Goal: Task Accomplishment & Management: Complete application form

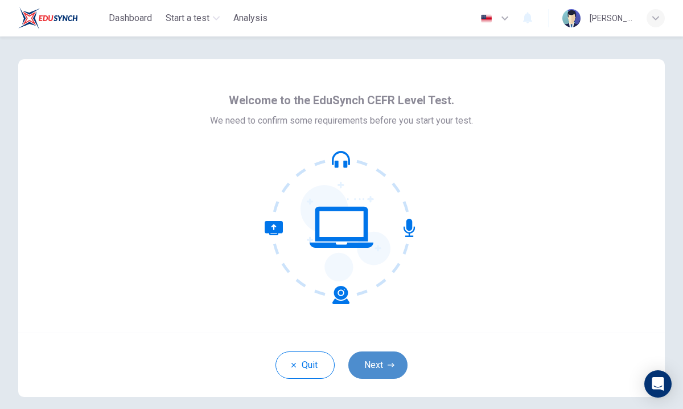
click at [369, 367] on button "Next" at bounding box center [377, 364] width 59 height 27
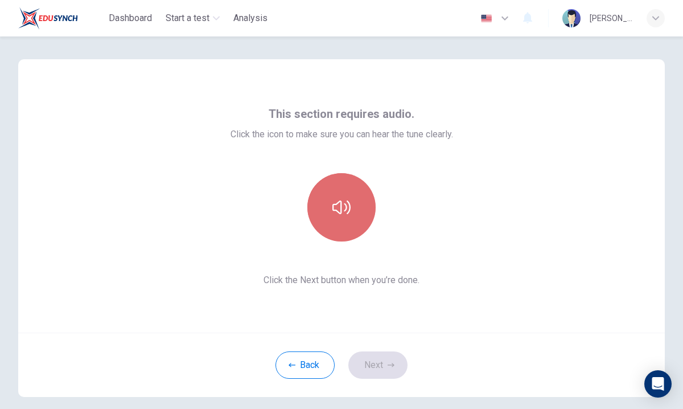
click at [355, 208] on button "button" at bounding box center [341, 207] width 68 height 68
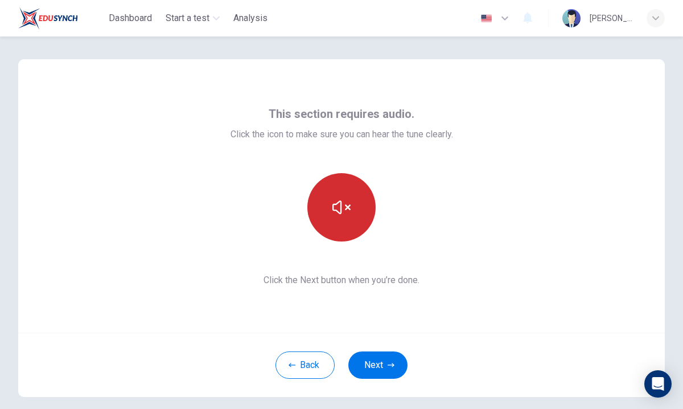
click at [355, 209] on button "button" at bounding box center [341, 207] width 68 height 68
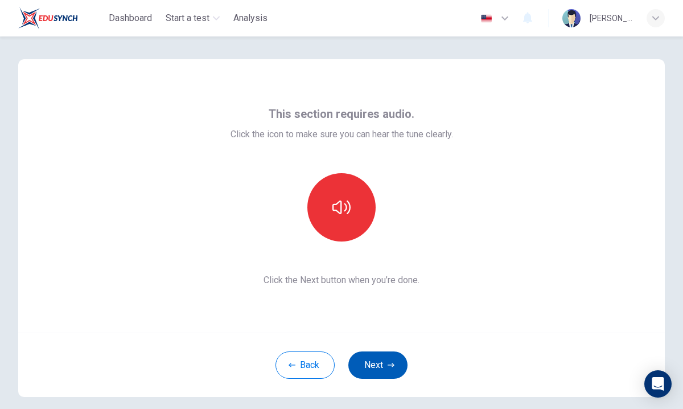
click at [393, 367] on icon "button" at bounding box center [391, 365] width 7 height 7
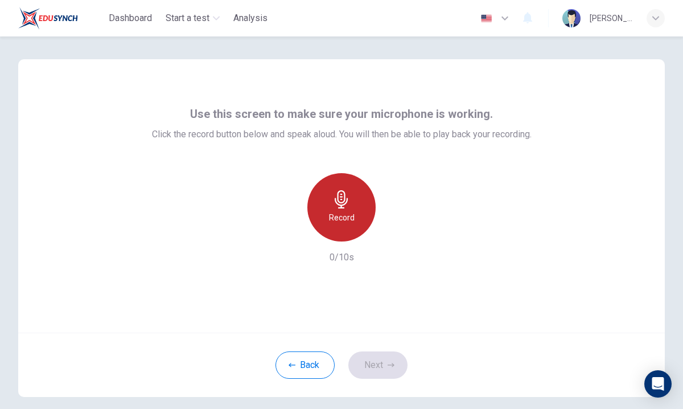
click at [324, 207] on div "Record" at bounding box center [341, 207] width 68 height 68
click at [329, 207] on div "Record" at bounding box center [341, 207] width 68 height 68
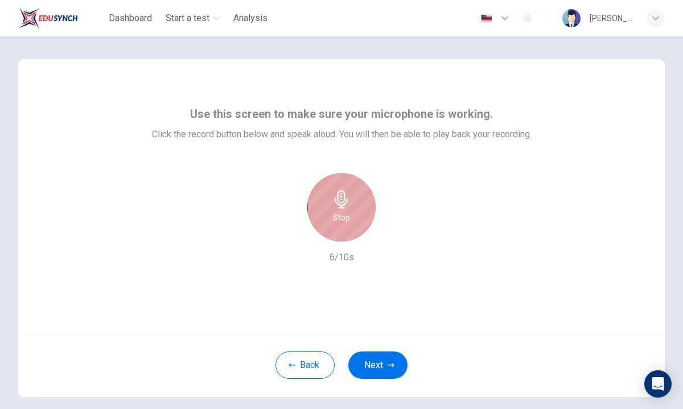
click at [336, 211] on h6 "Stop" at bounding box center [341, 218] width 17 height 14
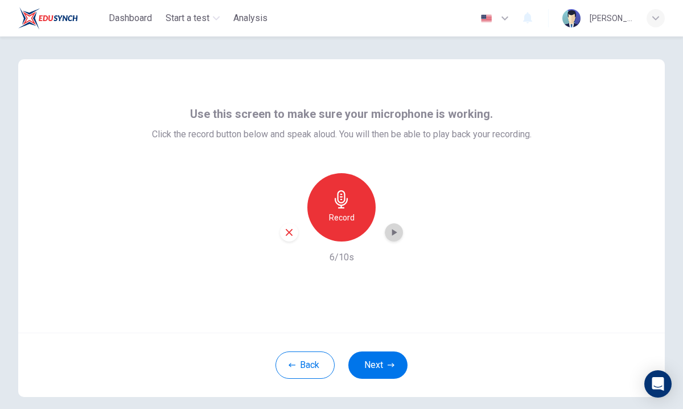
click at [396, 236] on icon "button" at bounding box center [393, 232] width 11 height 11
click at [373, 369] on button "Next" at bounding box center [377, 364] width 59 height 27
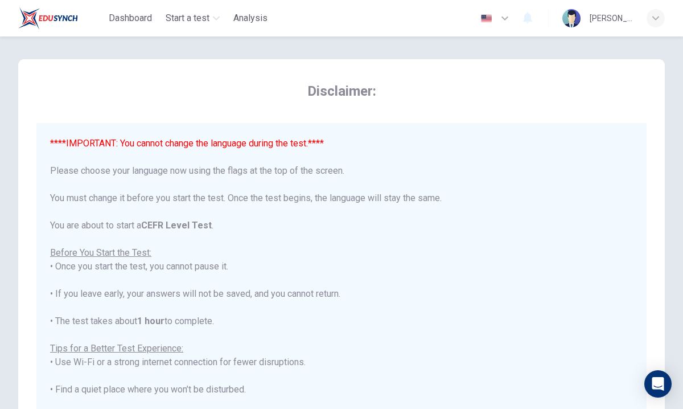
scroll to position [109, 0]
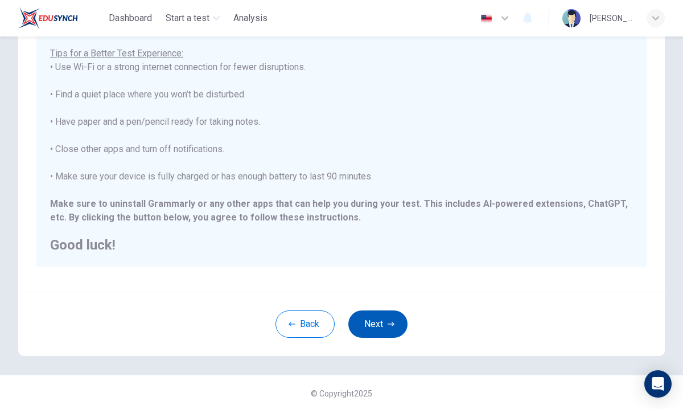
click at [375, 325] on button "Next" at bounding box center [377, 323] width 59 height 27
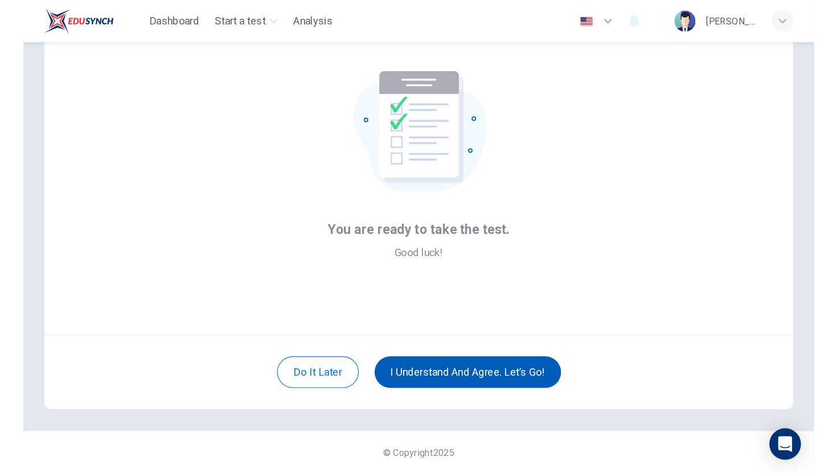
scroll to position [43, 0]
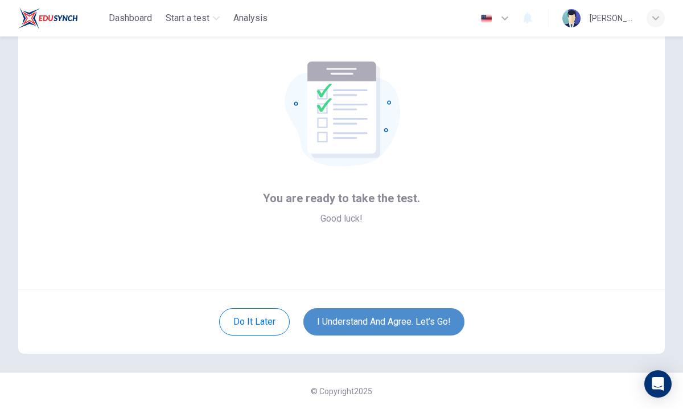
click at [375, 325] on button "I understand and agree. Let’s go!" at bounding box center [383, 321] width 161 height 27
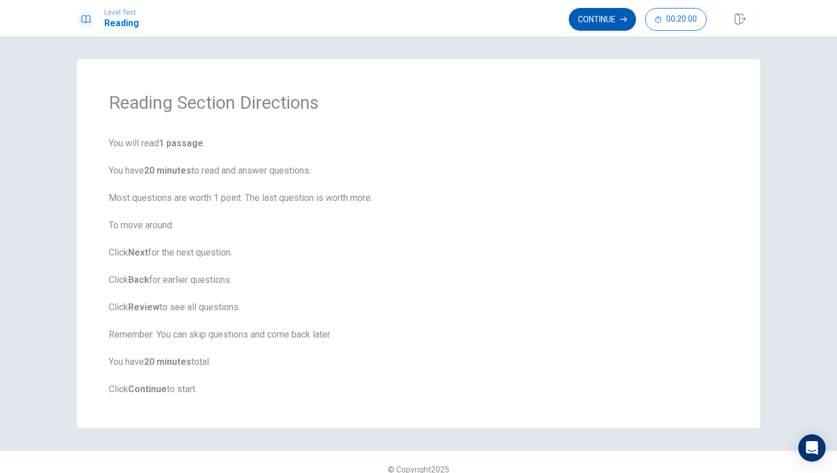
click at [610, 20] on button "Continue" at bounding box center [602, 19] width 67 height 23
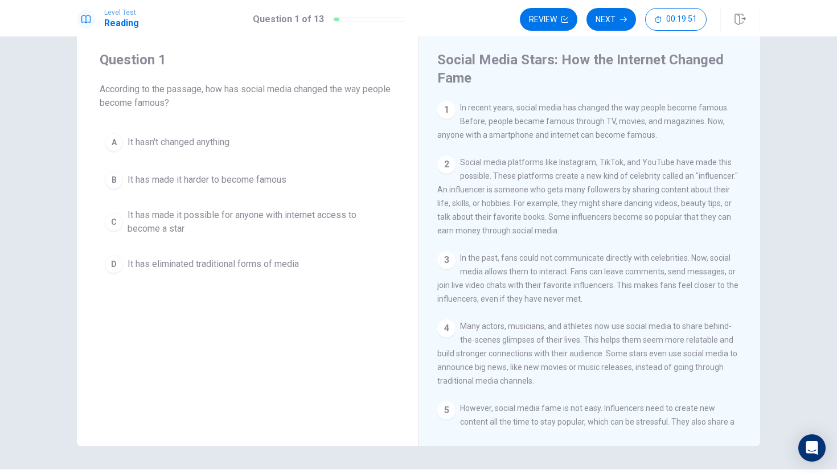
scroll to position [26, 0]
click at [612, 408] on div "5 However, social media fame is not easy. Influencers need to create new conten…" at bounding box center [589, 422] width 305 height 41
click at [181, 224] on span "It has made it possible for anyone with internet access to become a star" at bounding box center [259, 222] width 263 height 27
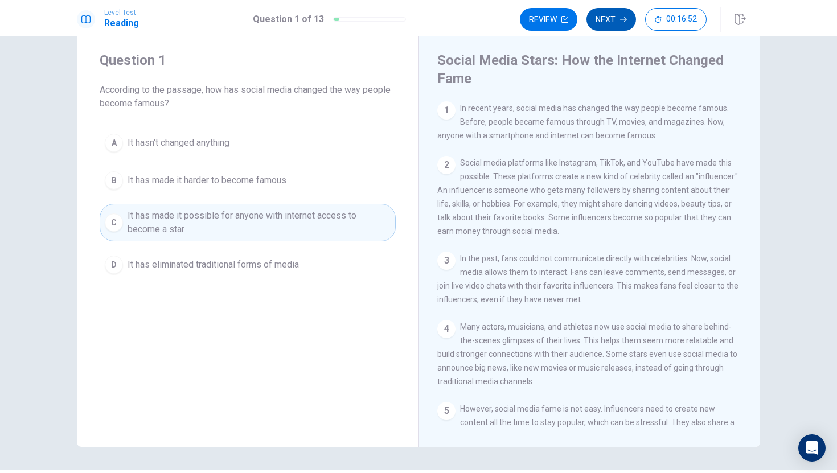
click at [618, 19] on button "Next" at bounding box center [611, 19] width 50 height 23
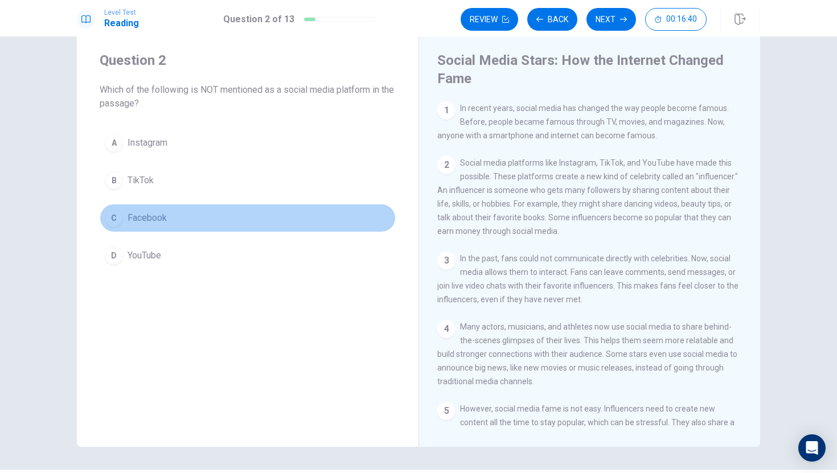
click at [110, 219] on div "C" at bounding box center [114, 218] width 18 height 18
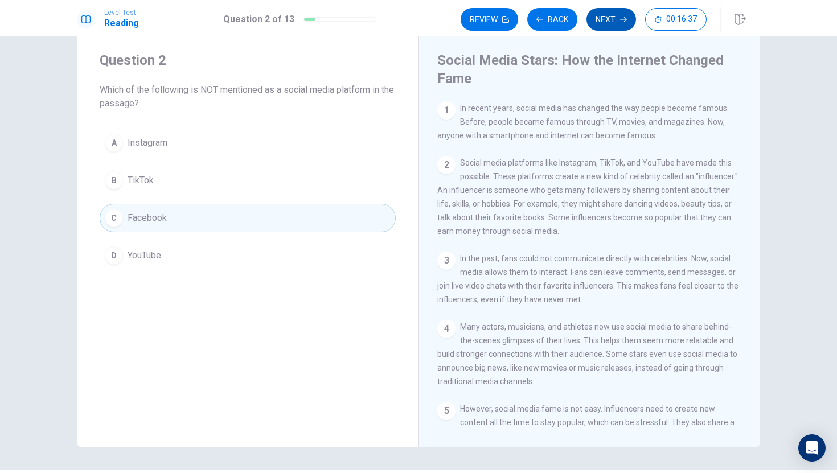
click at [604, 22] on button "Next" at bounding box center [611, 19] width 50 height 23
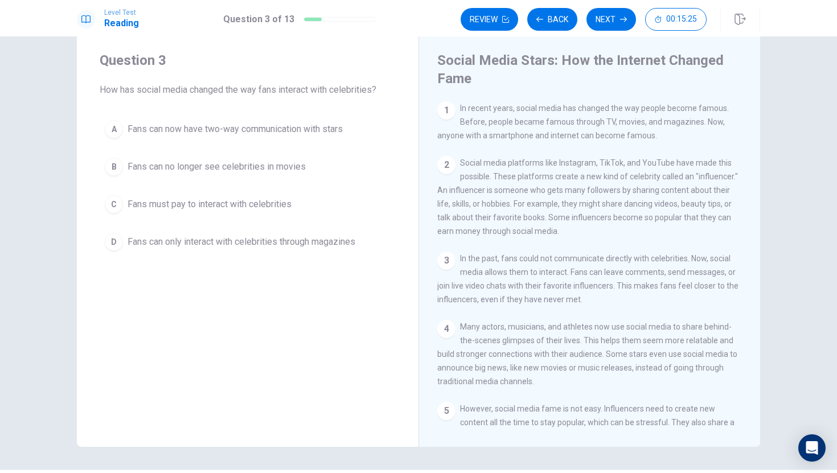
click at [626, 276] on span "In the past, fans could not communicate directly with celebrities. Now, social …" at bounding box center [587, 279] width 301 height 50
click at [207, 282] on div "Question 3 How has social media changed the way fans interact with celebrities?…" at bounding box center [248, 240] width 342 height 414
click at [216, 214] on button "C Fans must pay to interact with celebrities" at bounding box center [248, 204] width 296 height 28
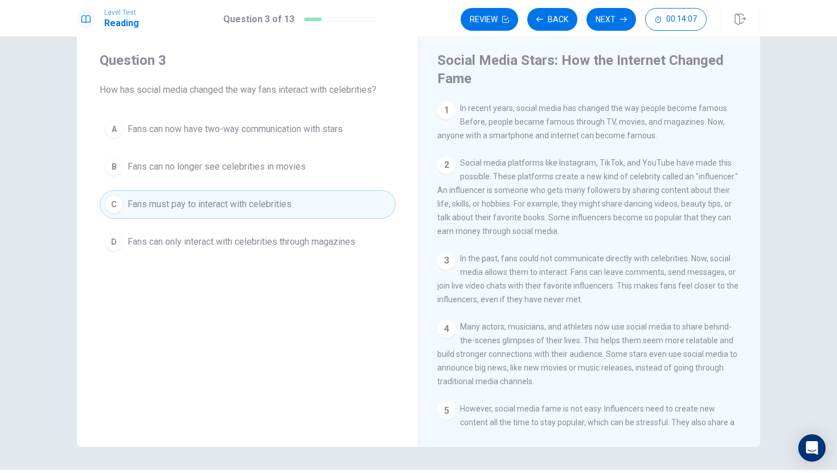
click at [206, 128] on span "Fans can now have two-way communication with stars" at bounding box center [235, 129] width 215 height 14
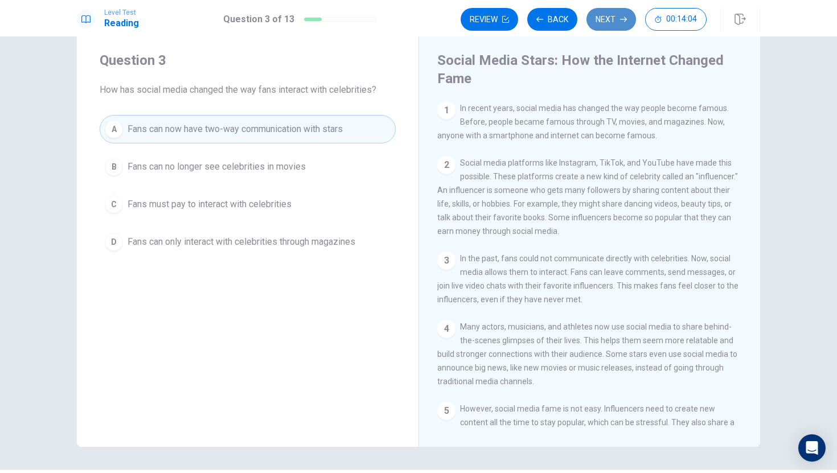
click at [619, 24] on button "Next" at bounding box center [611, 19] width 50 height 23
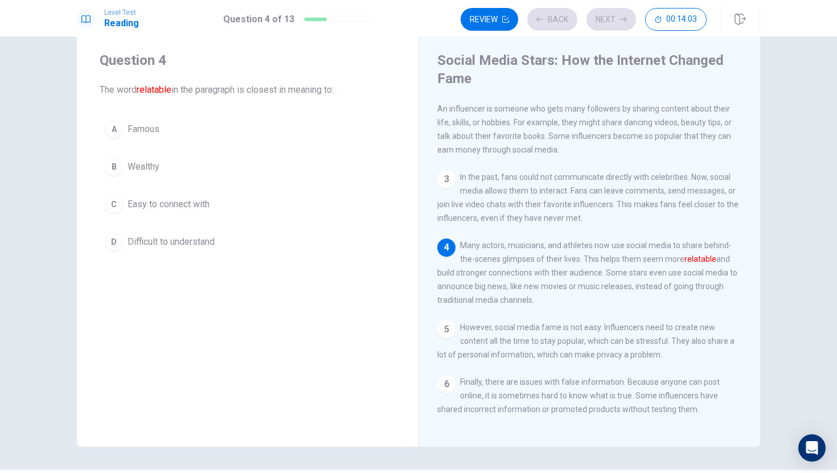
scroll to position [84, 0]
click at [416, 296] on div "Question 4 The word relatable in the paragraph is closest in meaning to: A Famo…" at bounding box center [248, 240] width 342 height 414
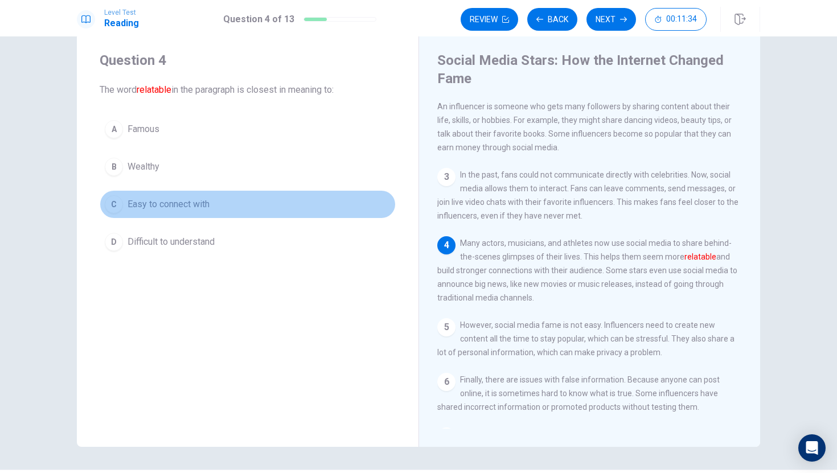
click at [198, 204] on span "Easy to connect with" at bounding box center [169, 205] width 82 height 14
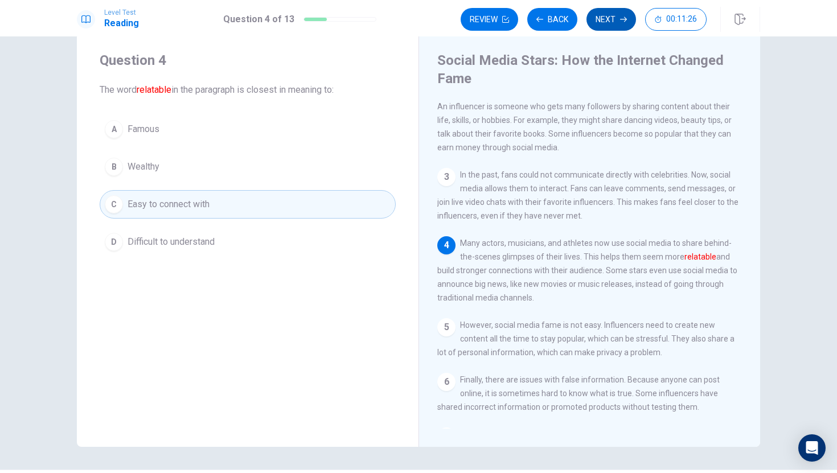
click at [608, 13] on button "Next" at bounding box center [611, 19] width 50 height 23
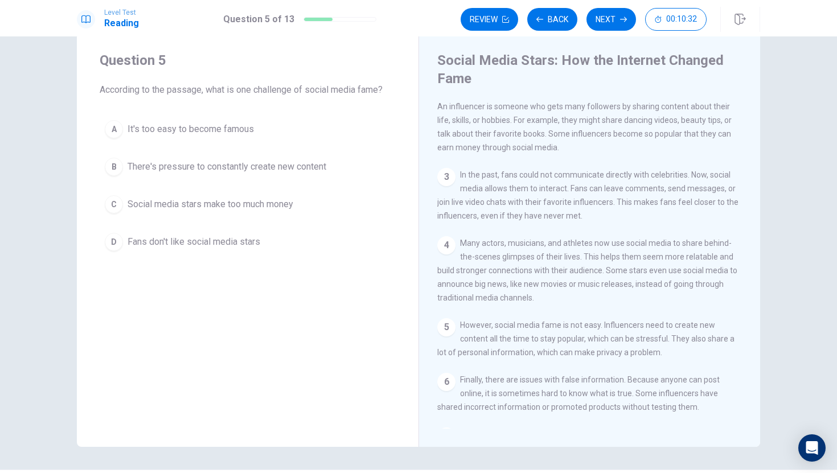
click at [128, 167] on span "There's pressure to constantly create new content" at bounding box center [227, 167] width 199 height 14
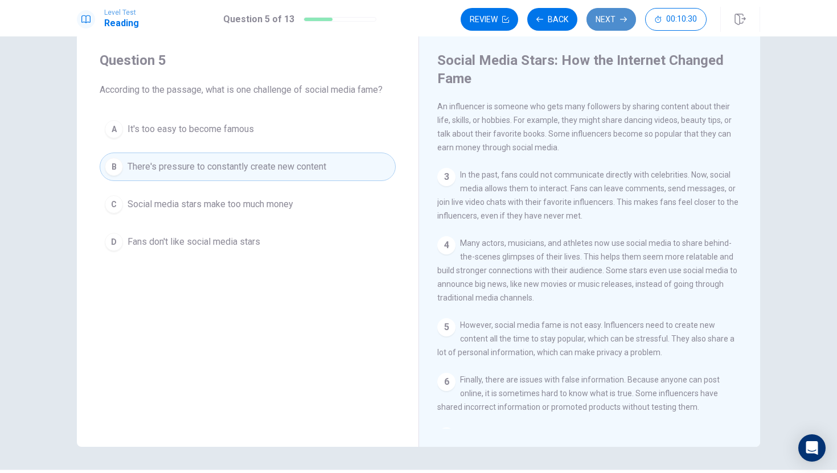
click at [618, 20] on button "Next" at bounding box center [611, 19] width 50 height 23
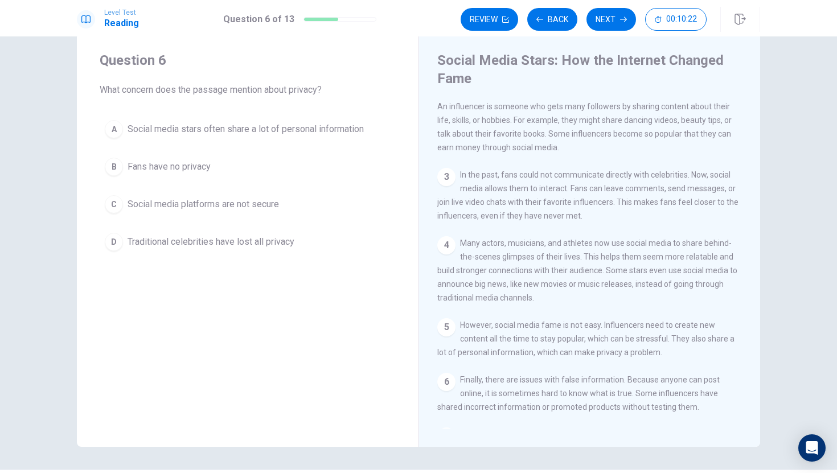
click at [610, 264] on span "Many actors, musicians, and athletes now use social media to share behind-the-s…" at bounding box center [587, 271] width 300 height 64
click at [490, 351] on span "However, social media fame is not easy. Influencers need to create new content …" at bounding box center [585, 339] width 297 height 36
click at [184, 135] on span "Social media stars often share a lot of personal information" at bounding box center [246, 129] width 236 height 14
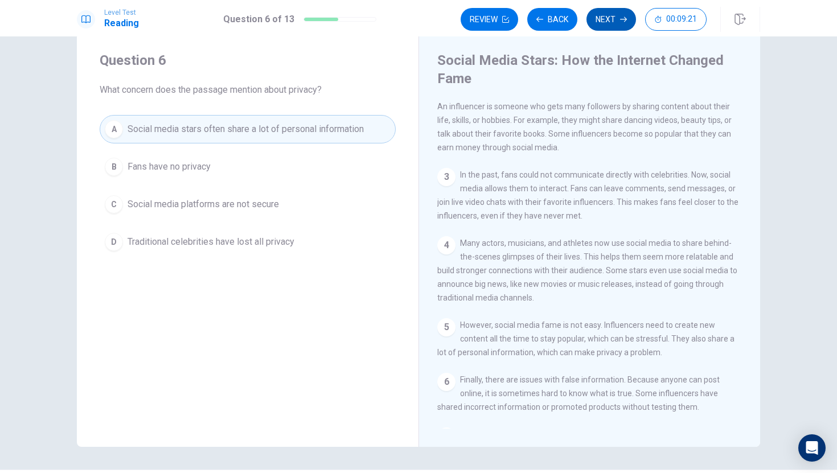
click at [605, 19] on button "Next" at bounding box center [611, 19] width 50 height 23
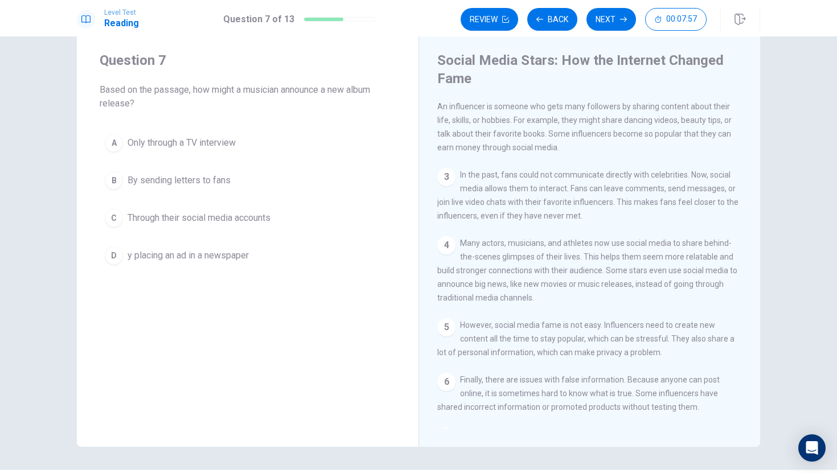
click at [223, 217] on span "Through their social media accounts" at bounding box center [199, 218] width 143 height 14
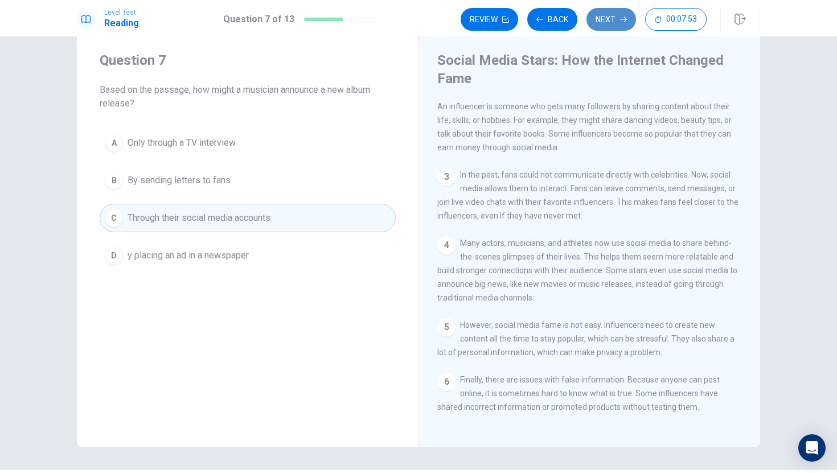
click at [616, 14] on button "Next" at bounding box center [611, 19] width 50 height 23
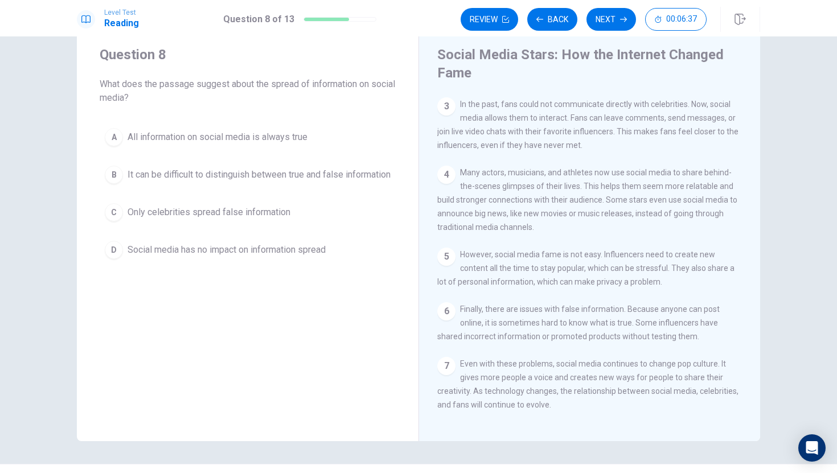
scroll to position [167, 0]
click at [272, 179] on span "It can be difficult to distinguish between true and false information" at bounding box center [259, 175] width 263 height 14
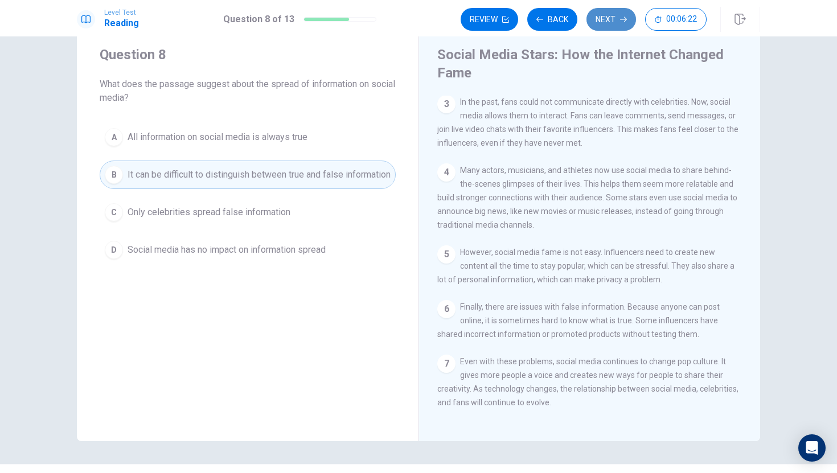
click at [623, 19] on icon "button" at bounding box center [623, 19] width 7 height 7
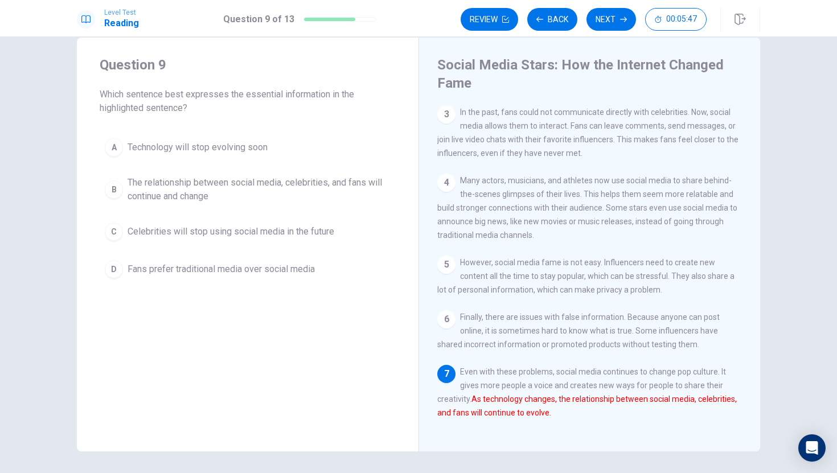
click at [178, 191] on span "The relationship between social media, celebrities, and fans will continue and …" at bounding box center [259, 189] width 263 height 27
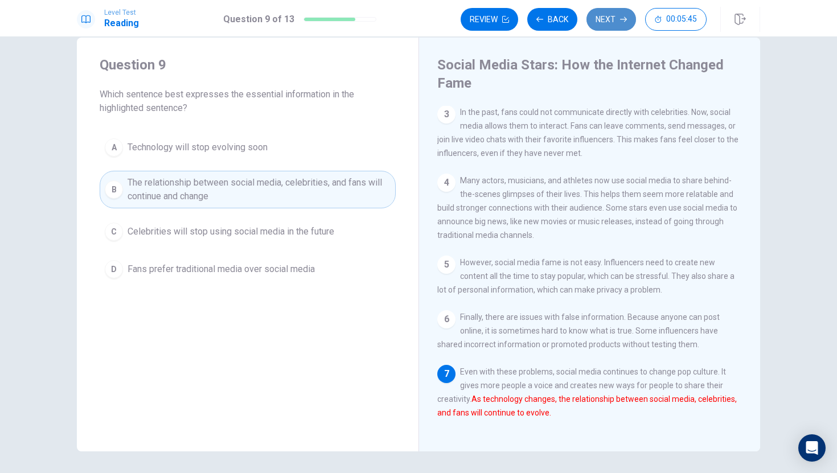
click at [608, 17] on button "Next" at bounding box center [611, 19] width 50 height 23
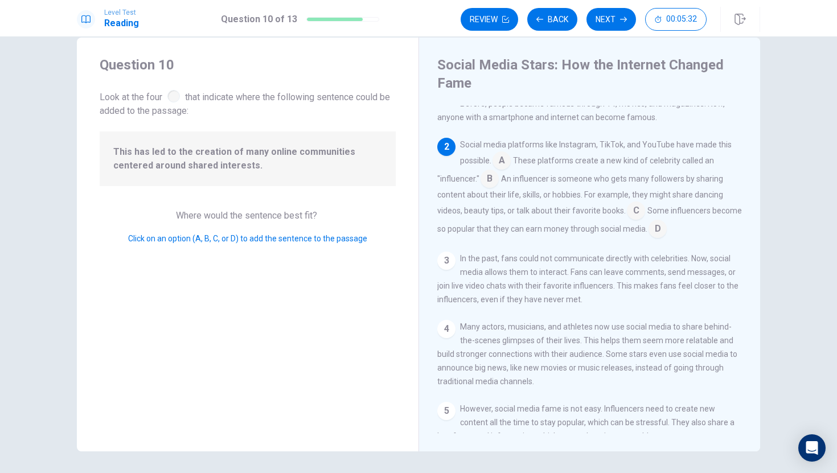
scroll to position [22, 0]
click at [495, 184] on input at bounding box center [489, 181] width 18 height 18
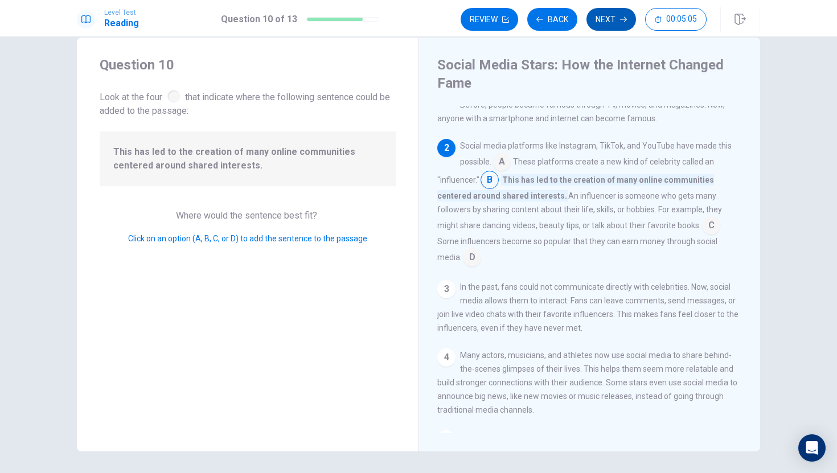
click at [618, 22] on button "Next" at bounding box center [611, 19] width 50 height 23
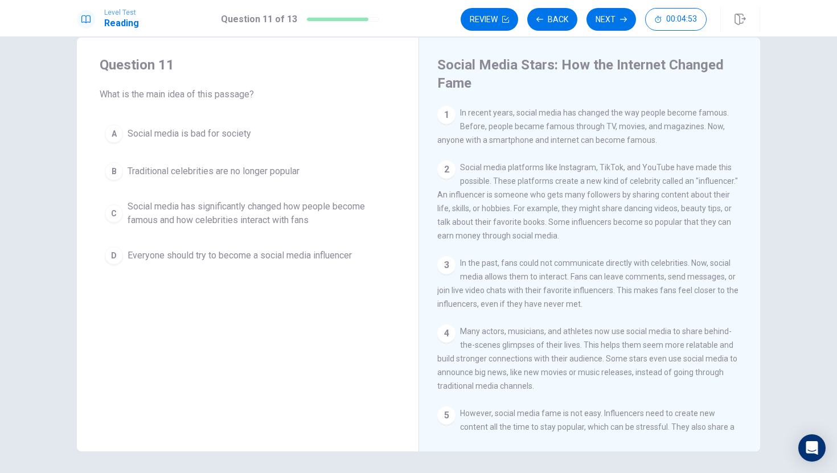
click at [260, 216] on span "Social media has significantly changed how people become famous and how celebri…" at bounding box center [259, 213] width 263 height 27
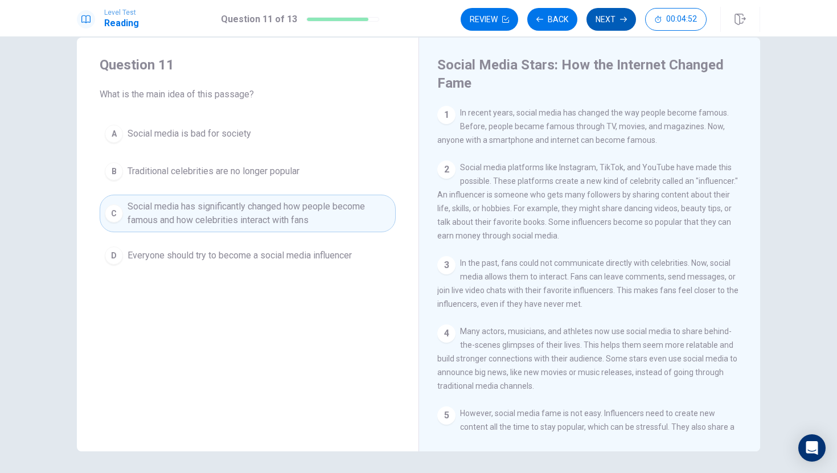
click at [611, 24] on button "Next" at bounding box center [611, 19] width 50 height 23
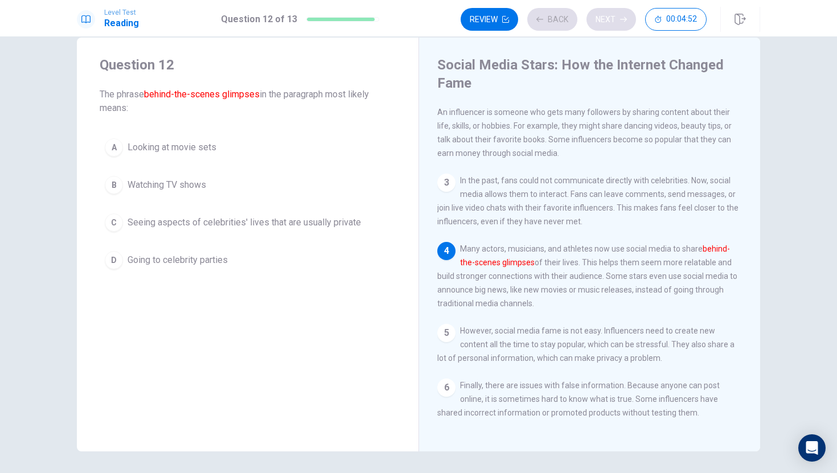
scroll to position [84, 0]
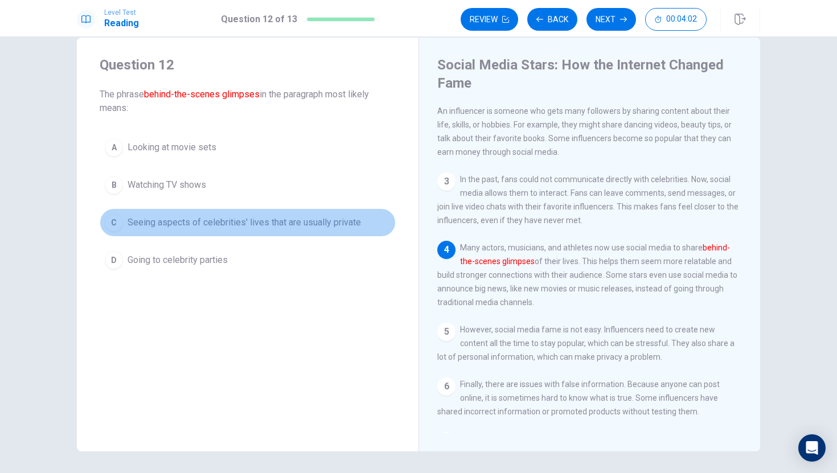
click at [257, 221] on span "Seeing aspects of celebrities' lives that are usually private" at bounding box center [244, 223] width 233 height 14
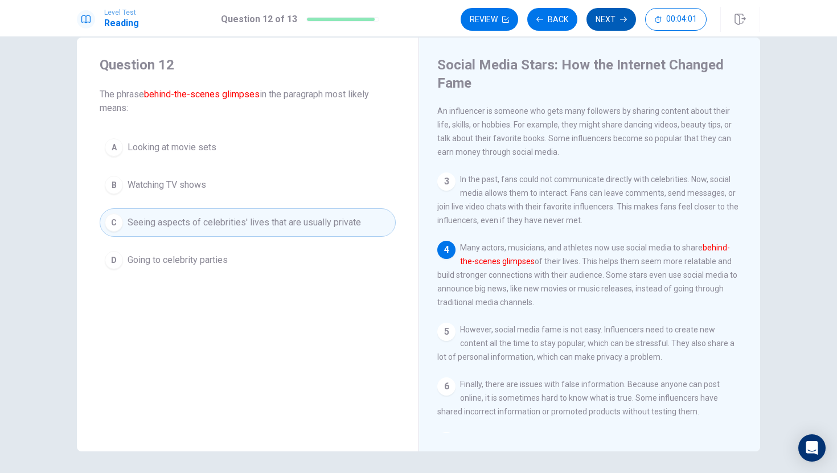
click at [609, 18] on button "Next" at bounding box center [611, 19] width 50 height 23
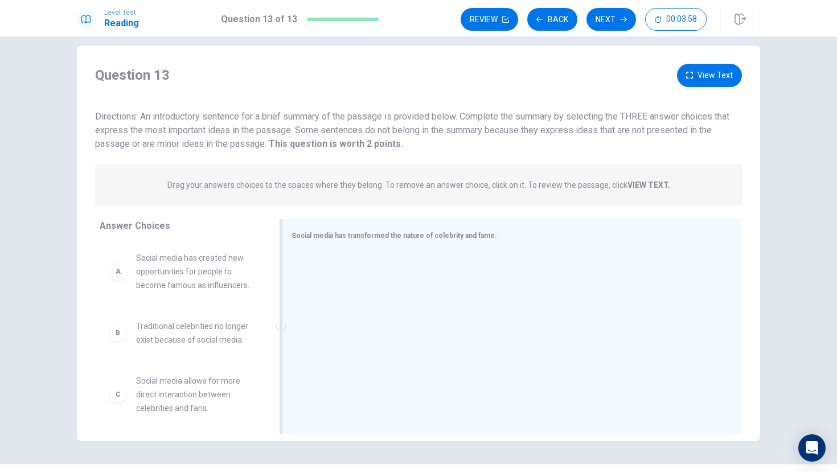
scroll to position [10, 0]
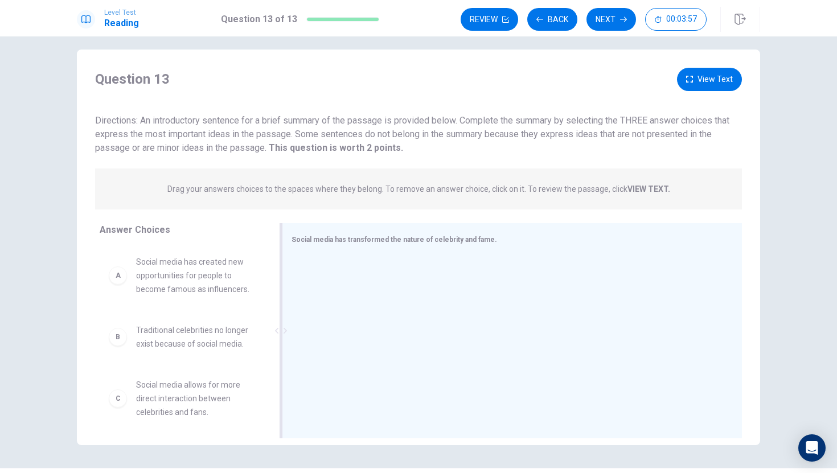
click at [405, 287] on div at bounding box center [507, 332] width 432 height 153
click at [335, 260] on div at bounding box center [507, 332] width 432 height 153
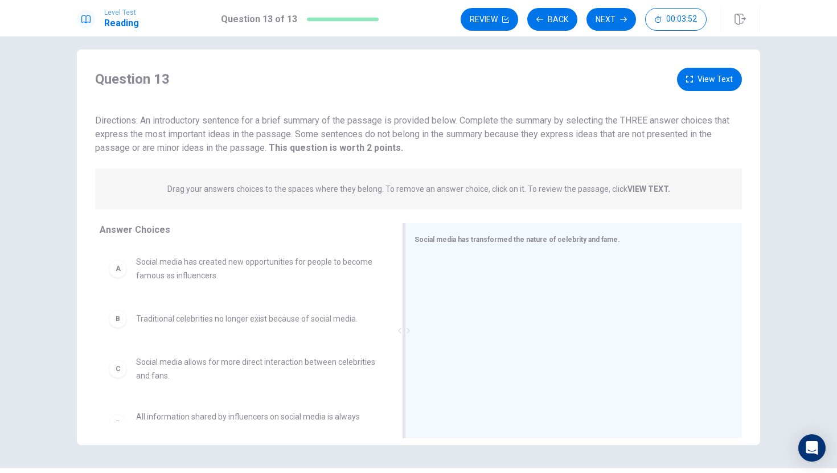
drag, startPoint x: 278, startPoint y: 332, endPoint x: 460, endPoint y: 304, distance: 183.8
click at [460, 304] on div "Social media has transformed the nature of celebrity and fame." at bounding box center [573, 330] width 337 height 215
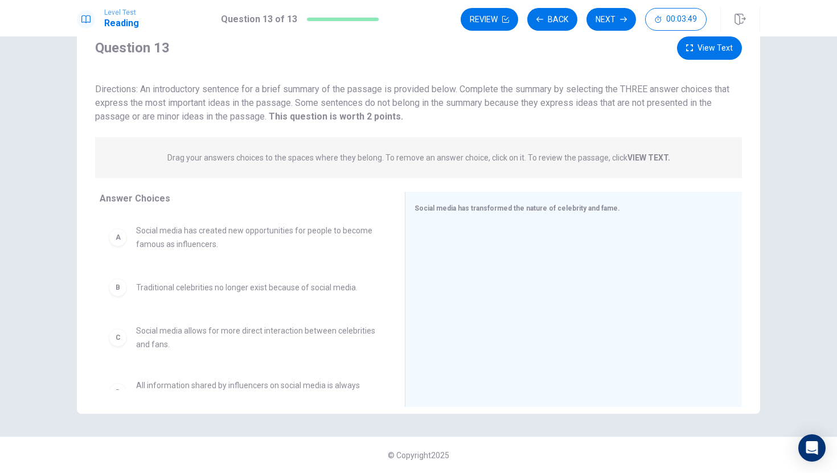
scroll to position [0, 0]
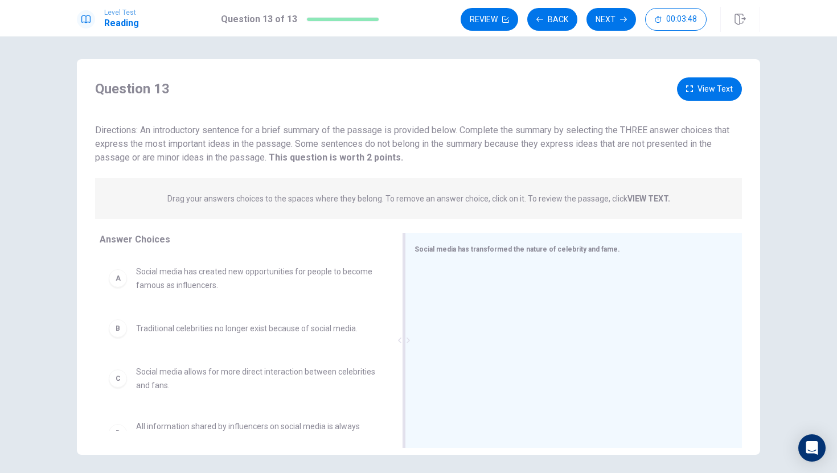
click at [501, 295] on div at bounding box center [568, 341] width 309 height 153
click at [454, 248] on span "Social media has transformed the nature of celebrity and fame." at bounding box center [517, 249] width 206 height 8
click at [458, 249] on span "Social media has transformed the nature of celebrity and fame." at bounding box center [517, 249] width 206 height 8
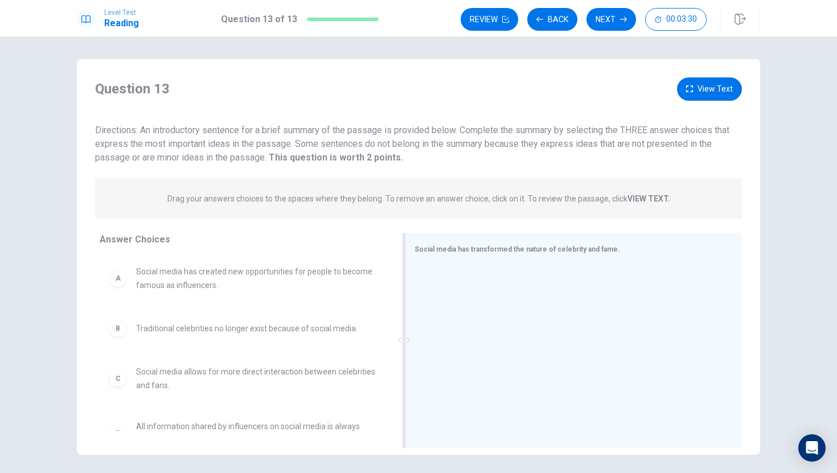
drag, startPoint x: 496, startPoint y: 249, endPoint x: 532, endPoint y: 250, distance: 36.5
click at [532, 250] on span "Social media has transformed the nature of celebrity and fame." at bounding box center [517, 249] width 206 height 8
drag, startPoint x: 532, startPoint y: 250, endPoint x: 402, endPoint y: 257, distance: 130.0
click at [405, 257] on div "Social media has transformed the nature of celebrity and fame." at bounding box center [573, 340] width 337 height 215
click at [402, 257] on div at bounding box center [403, 340] width 3 height 215
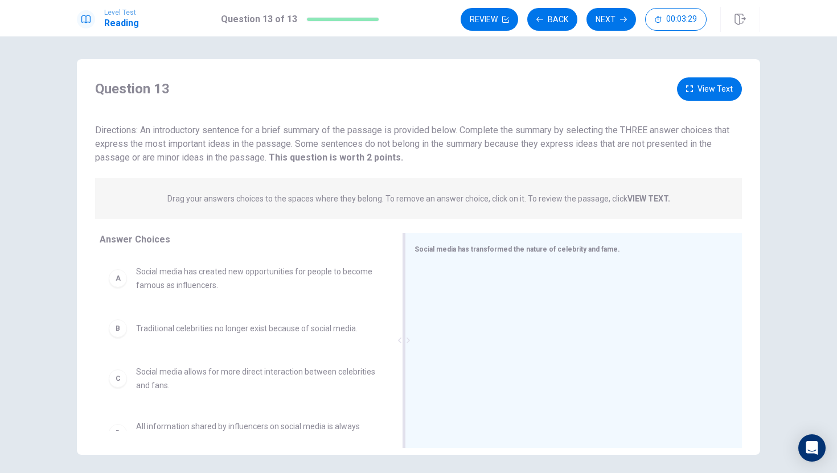
click at [447, 265] on div at bounding box center [568, 341] width 309 height 153
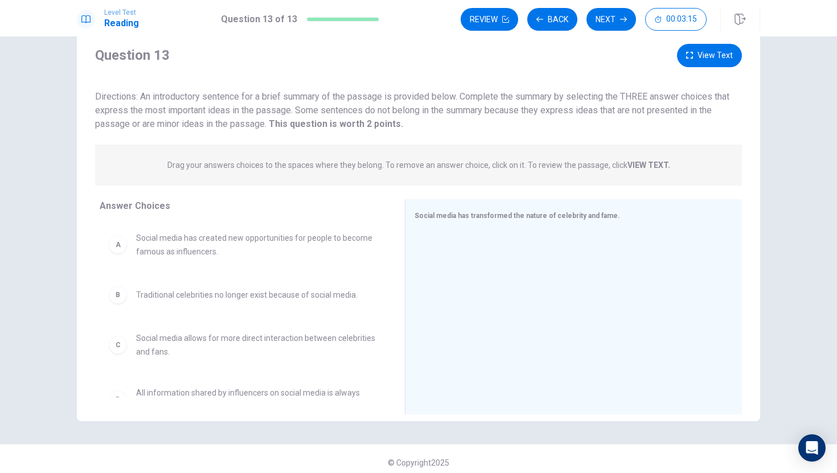
scroll to position [37, 0]
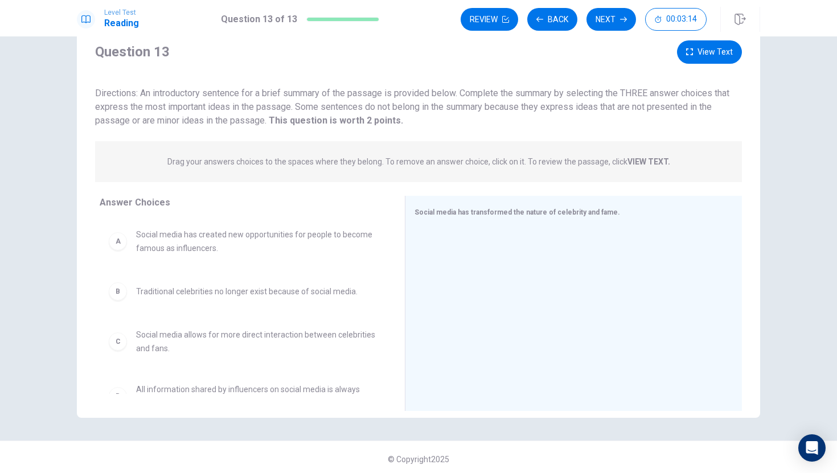
click at [168, 254] on span "Social media has created new opportunities for people to become famous as influ…" at bounding box center [256, 241] width 241 height 27
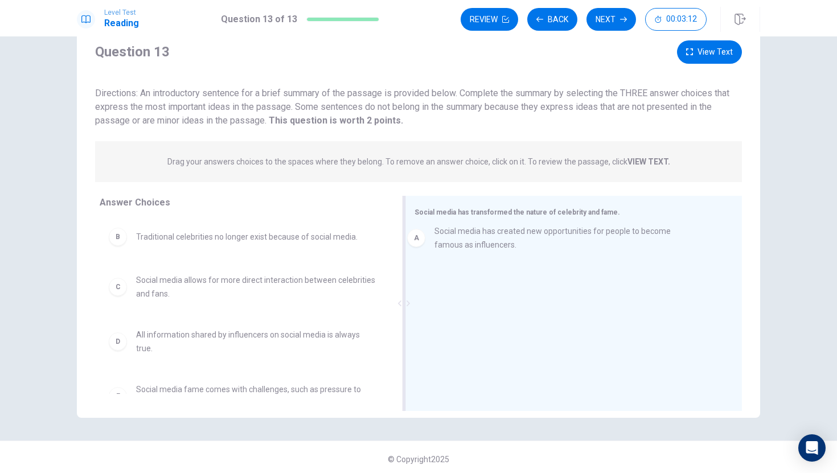
drag, startPoint x: 141, startPoint y: 239, endPoint x: 429, endPoint y: 227, distance: 287.7
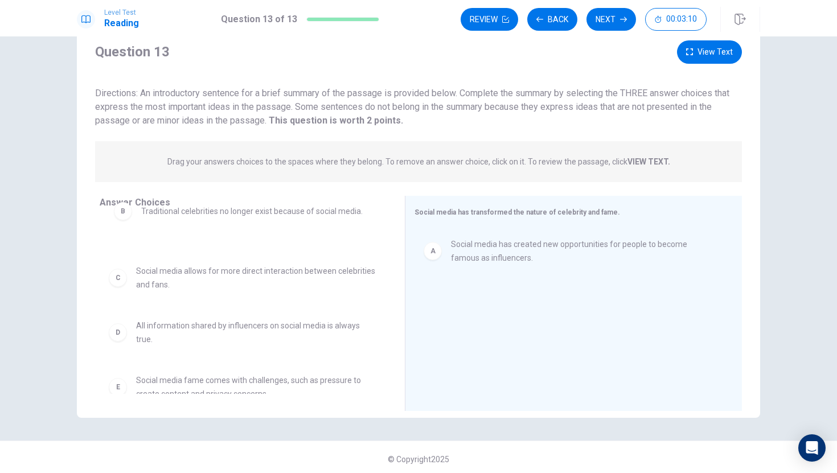
drag, startPoint x: 297, startPoint y: 241, endPoint x: 302, endPoint y: 223, distance: 18.5
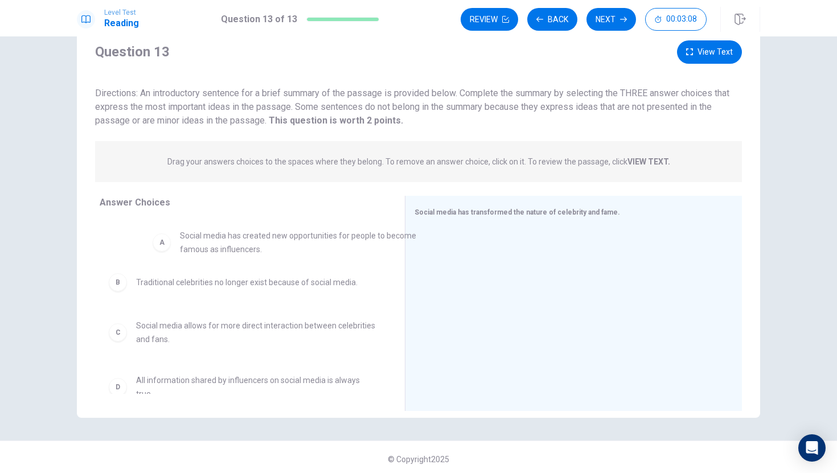
drag, startPoint x: 432, startPoint y: 252, endPoint x: 143, endPoint y: 244, distance: 288.7
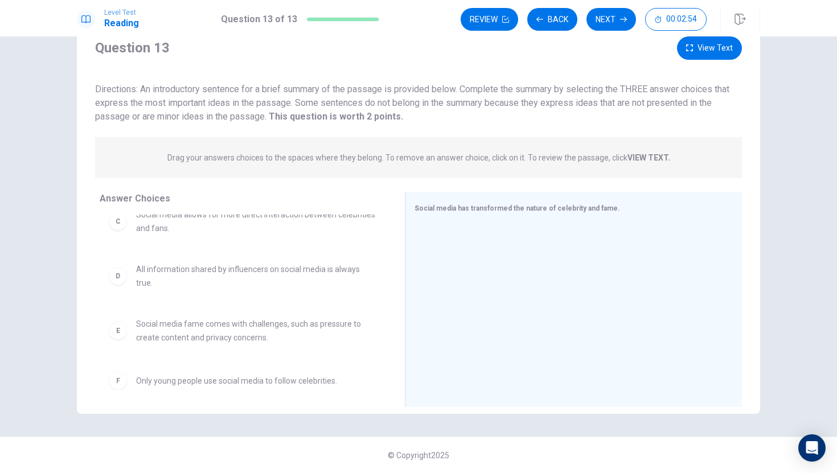
scroll to position [104, 0]
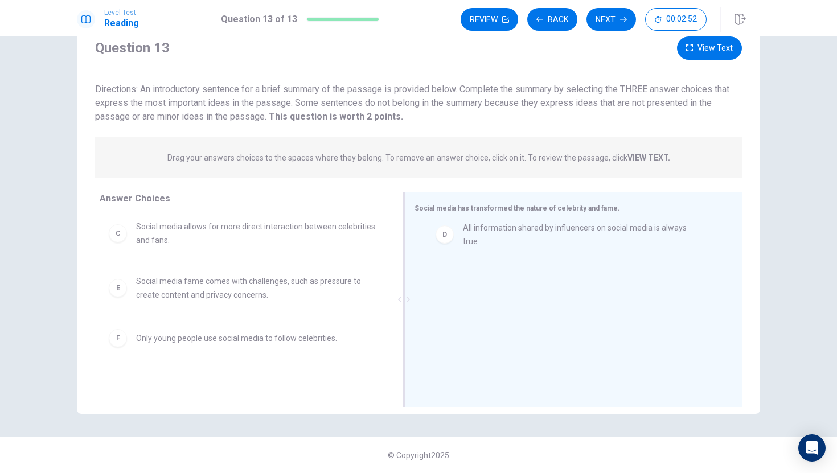
drag, startPoint x: 159, startPoint y: 288, endPoint x: 442, endPoint y: 237, distance: 288.1
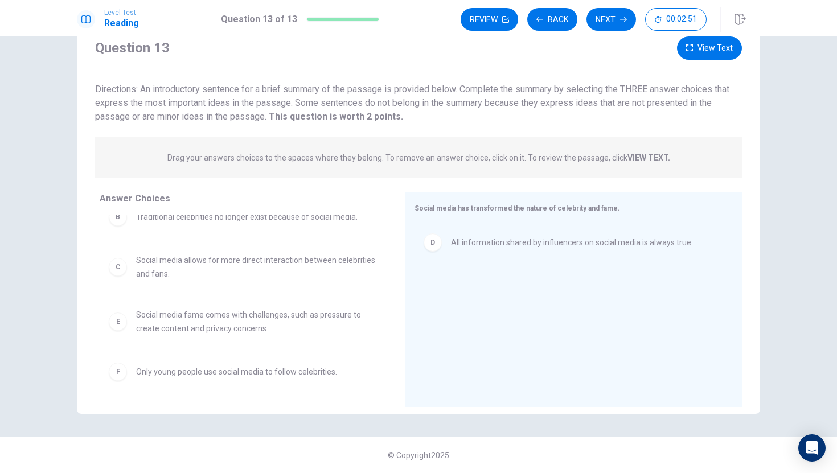
scroll to position [71, 0]
drag, startPoint x: 238, startPoint y: 365, endPoint x: 548, endPoint y: 268, distance: 325.4
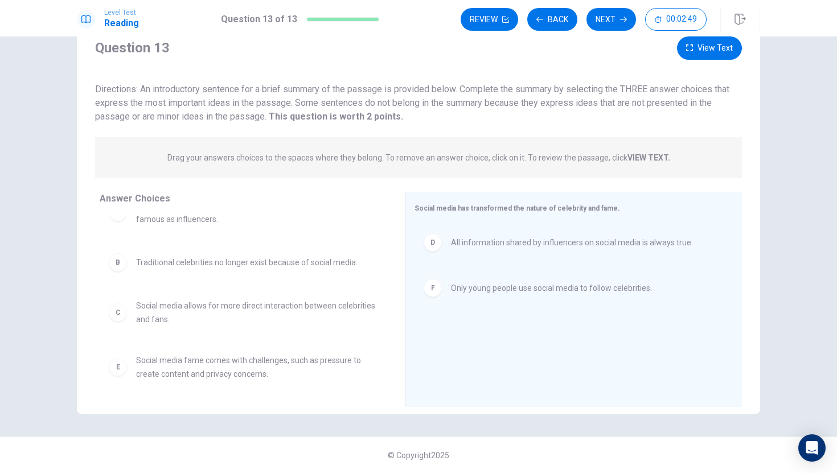
scroll to position [25, 0]
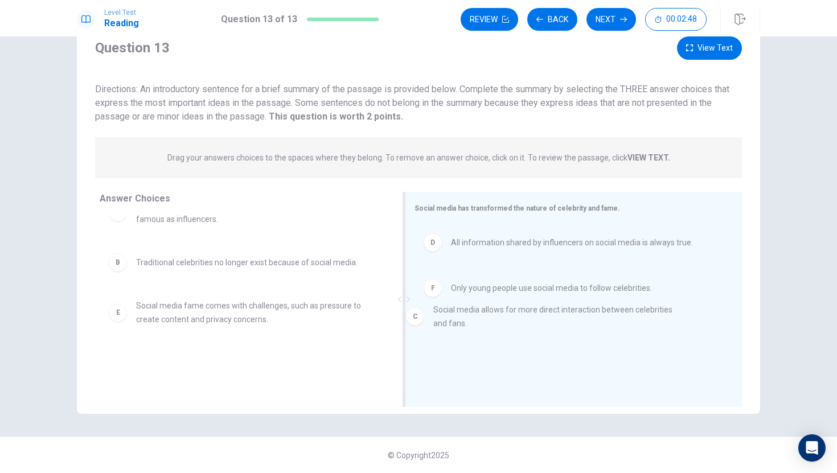
drag, startPoint x: 320, startPoint y: 313, endPoint x: 605, endPoint y: 309, distance: 284.7
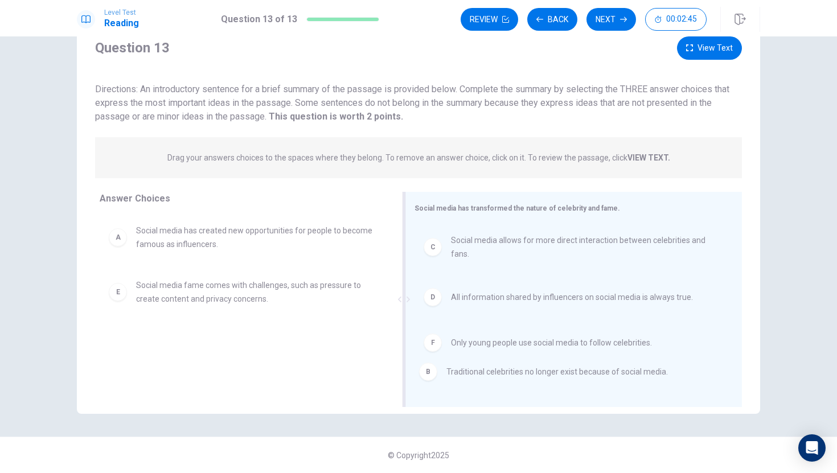
drag, startPoint x: 307, startPoint y: 295, endPoint x: 621, endPoint y: 379, distance: 325.4
drag, startPoint x: 282, startPoint y: 287, endPoint x: 595, endPoint y: 379, distance: 325.9
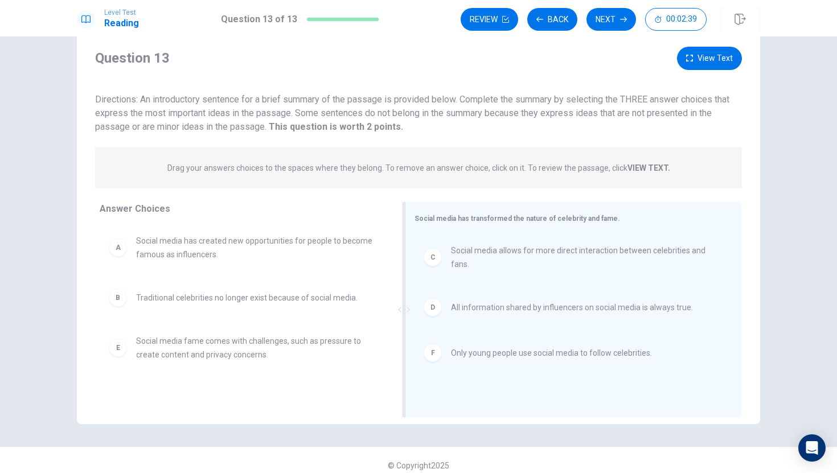
scroll to position [41, 0]
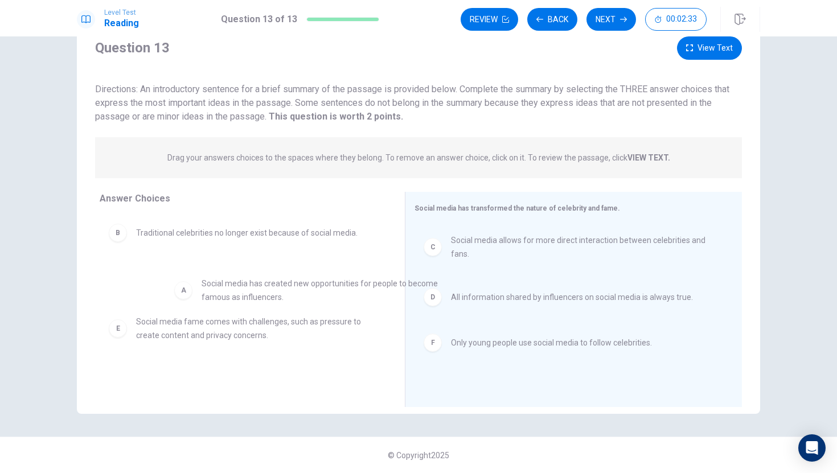
drag, startPoint x: 292, startPoint y: 241, endPoint x: 362, endPoint y: 294, distance: 87.3
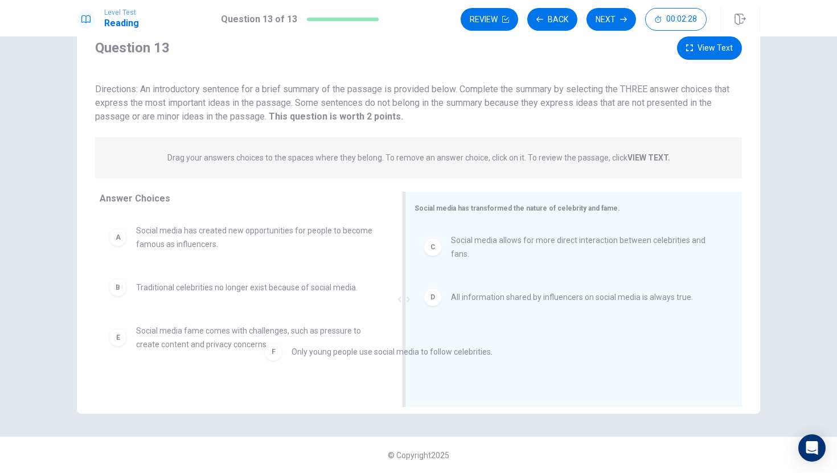
drag, startPoint x: 471, startPoint y: 350, endPoint x: 219, endPoint y: 383, distance: 254.4
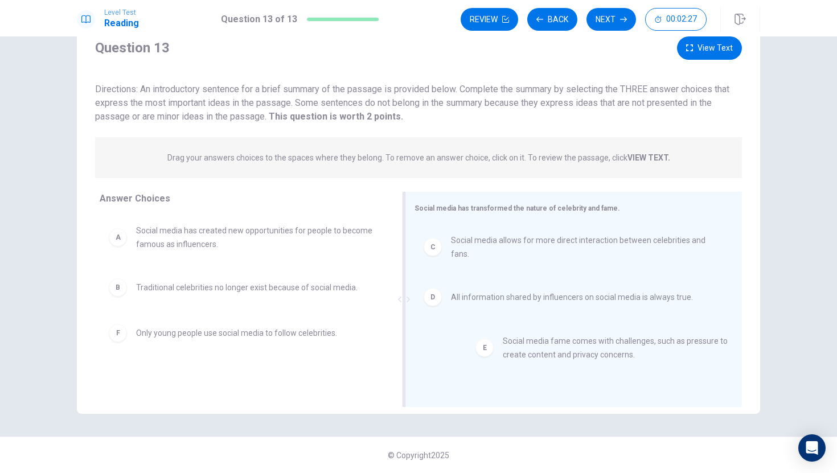
drag, startPoint x: 223, startPoint y: 340, endPoint x: 599, endPoint y: 348, distance: 375.8
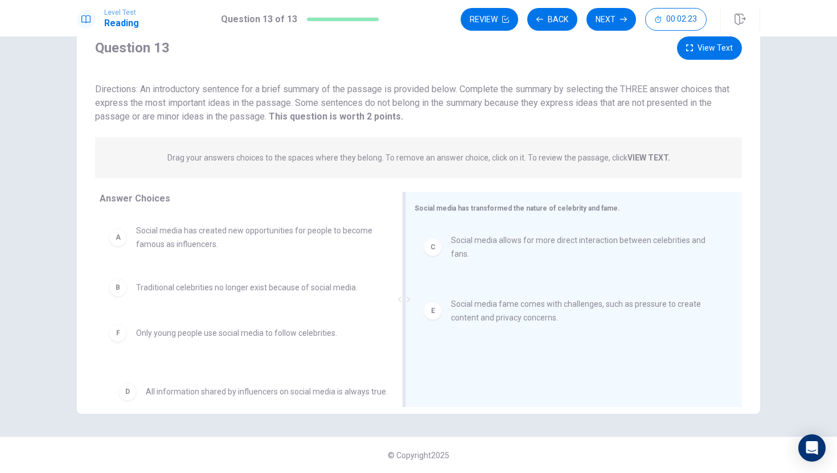
drag, startPoint x: 587, startPoint y: 300, endPoint x: 275, endPoint y: 388, distance: 324.2
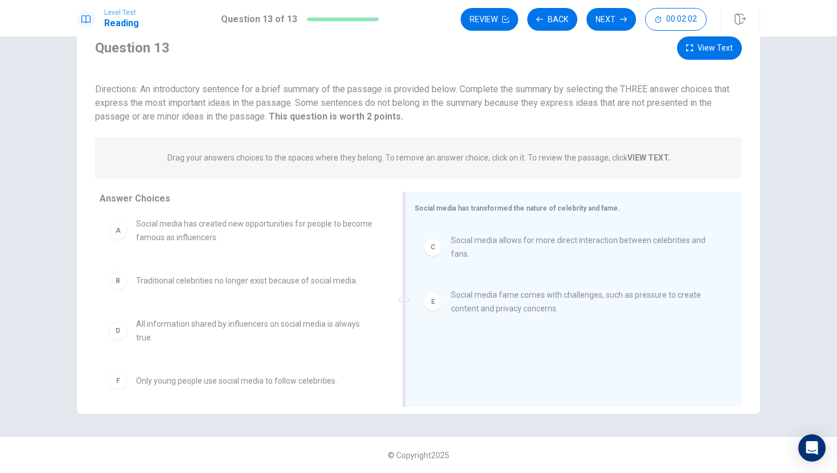
scroll to position [0, 0]
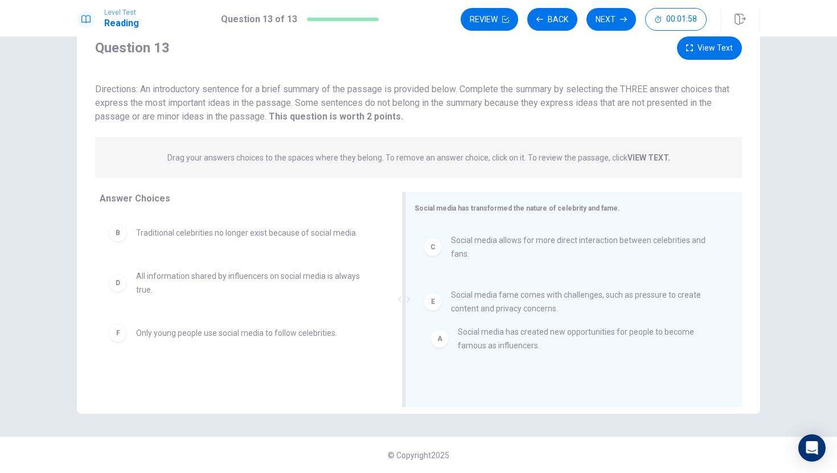
drag, startPoint x: 263, startPoint y: 240, endPoint x: 589, endPoint y: 344, distance: 342.3
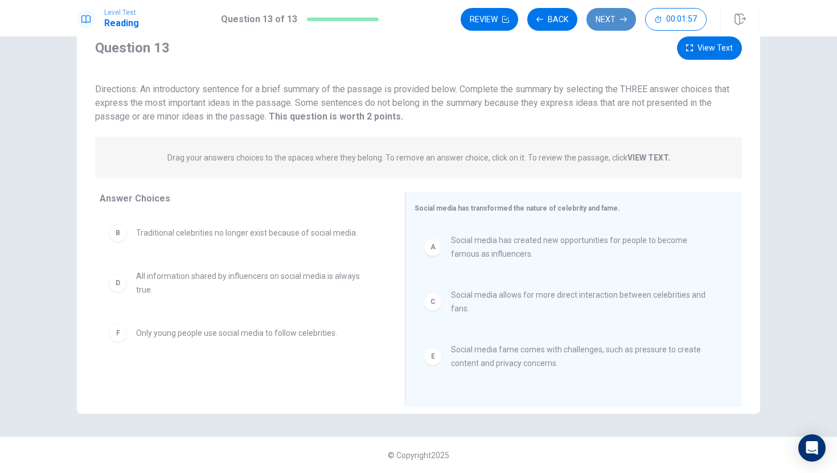
click at [606, 19] on button "Next" at bounding box center [611, 19] width 50 height 23
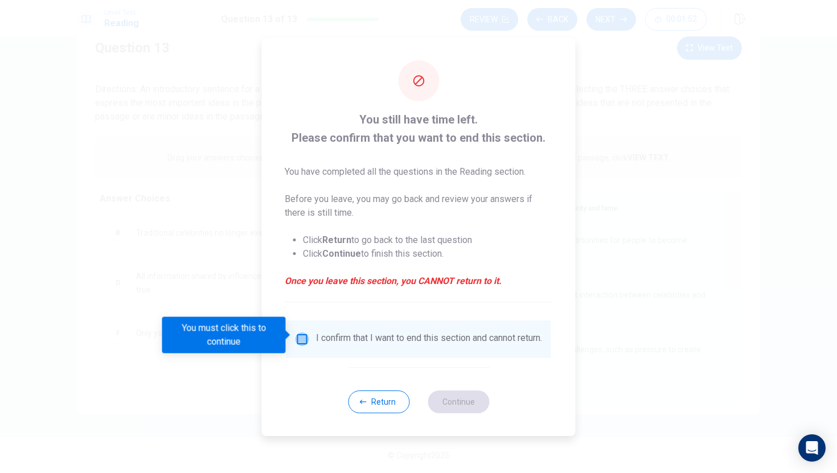
click at [302, 336] on input "You must click this to continue" at bounding box center [302, 339] width 14 height 14
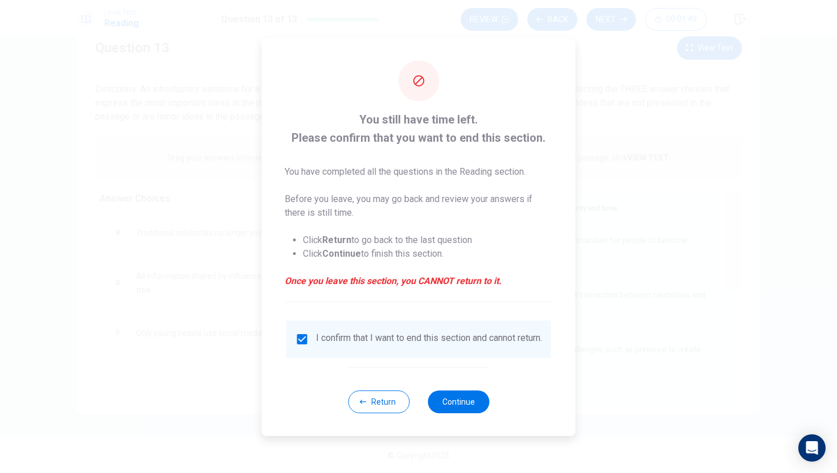
click at [350, 335] on div "I confirm that I want to end this section and cannot return." at bounding box center [429, 339] width 226 height 14
click at [397, 404] on button "Return" at bounding box center [378, 402] width 61 height 23
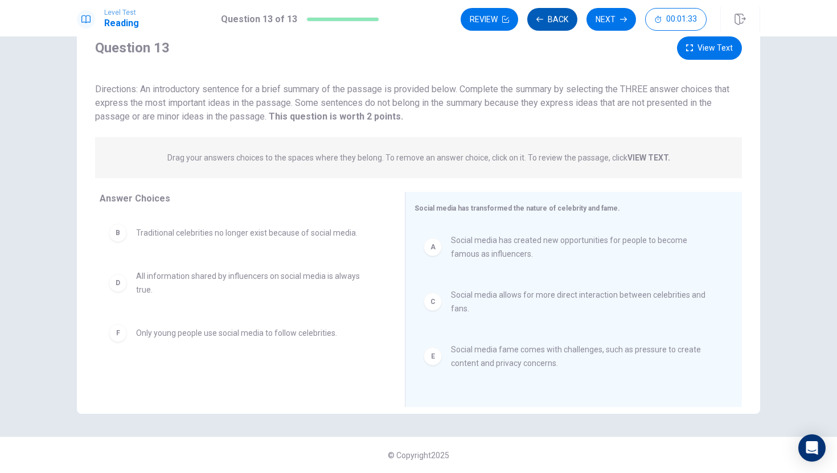
click at [560, 23] on button "Back" at bounding box center [552, 19] width 50 height 23
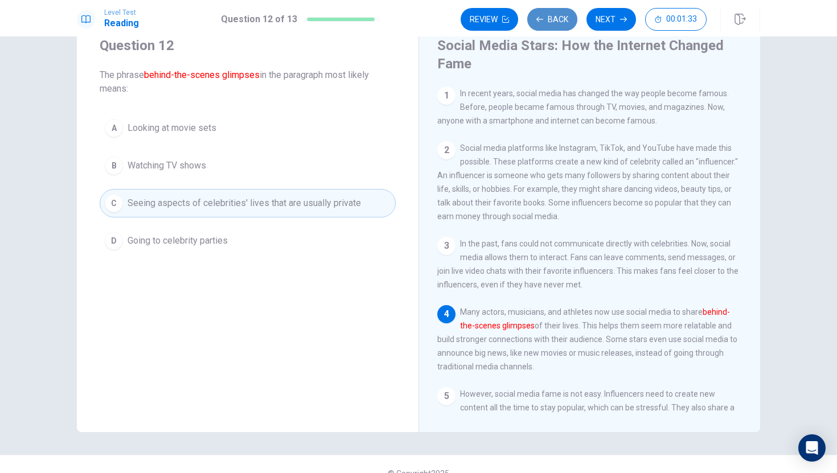
click at [560, 23] on button "Back" at bounding box center [552, 19] width 50 height 23
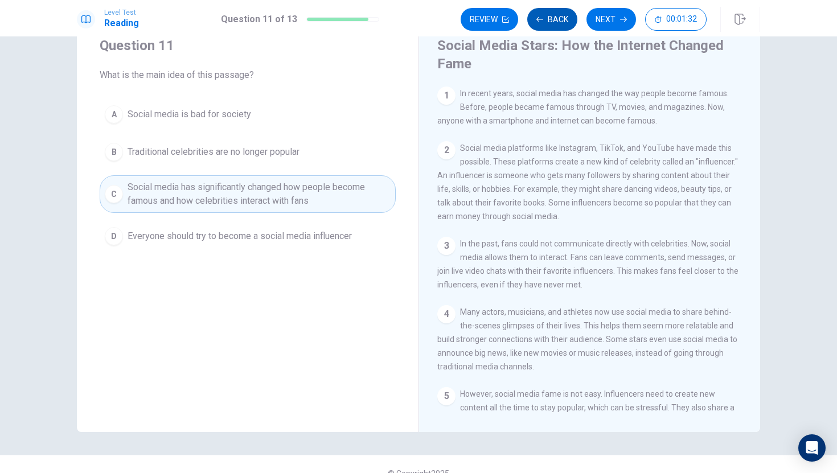
click at [560, 23] on button "Back" at bounding box center [552, 19] width 50 height 23
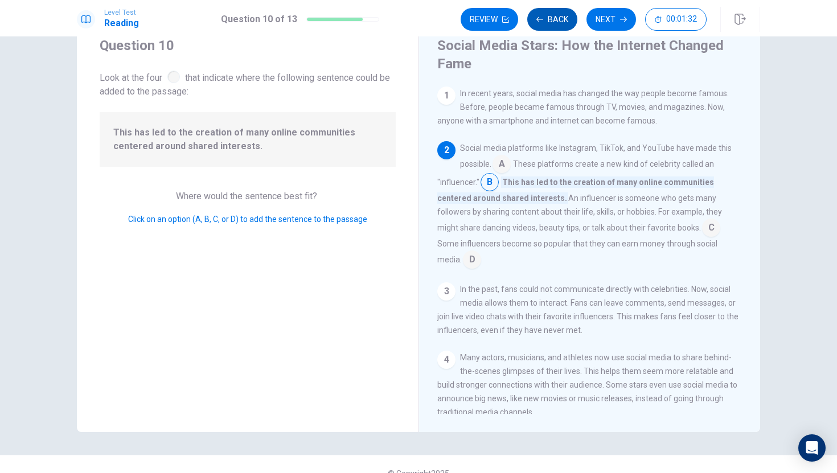
scroll to position [56, 0]
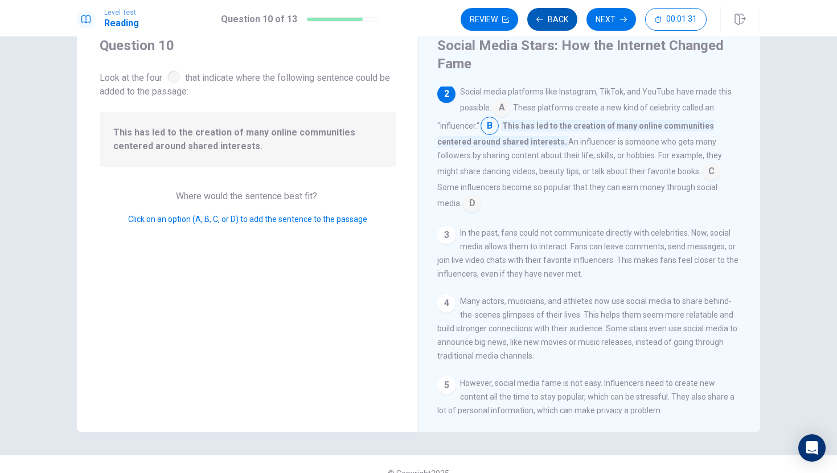
click at [560, 23] on button "Back" at bounding box center [552, 19] width 50 height 23
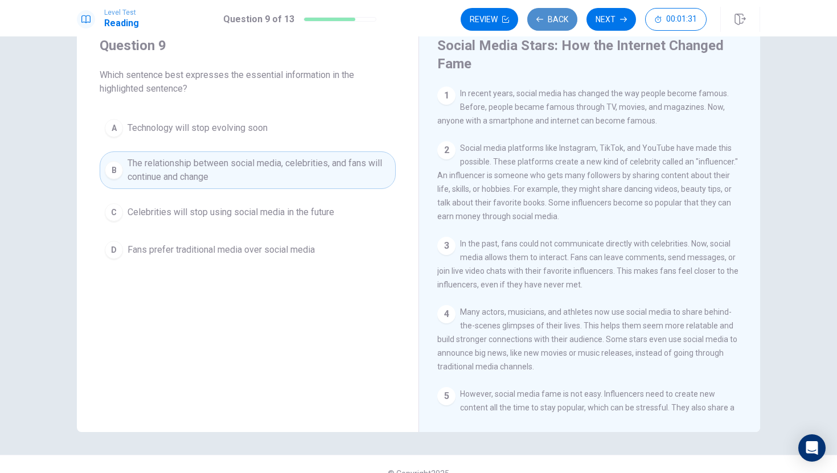
click at [560, 23] on button "Back" at bounding box center [552, 19] width 50 height 23
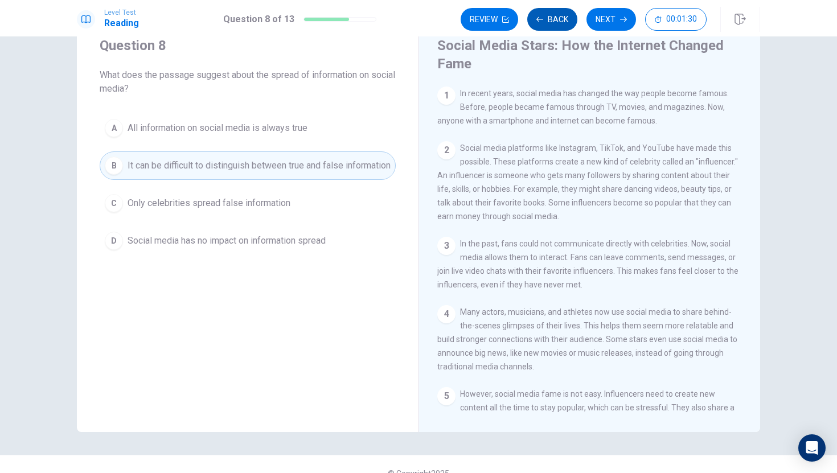
click at [560, 23] on button "Back" at bounding box center [552, 19] width 50 height 23
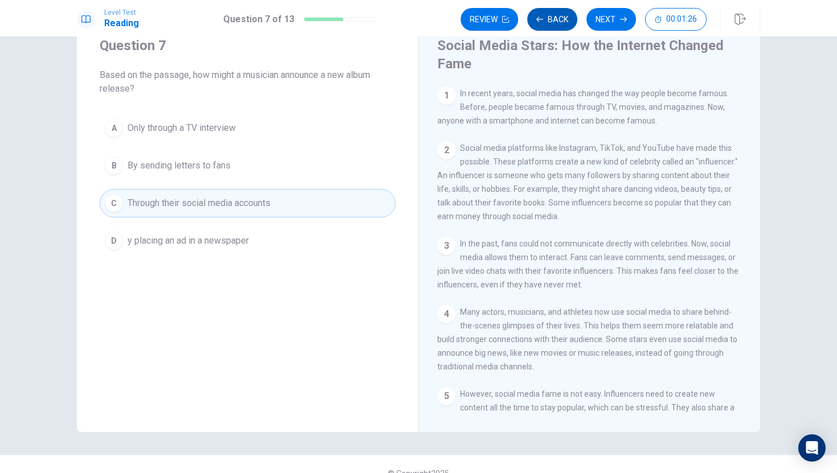
click at [560, 23] on button "Back" at bounding box center [552, 19] width 50 height 23
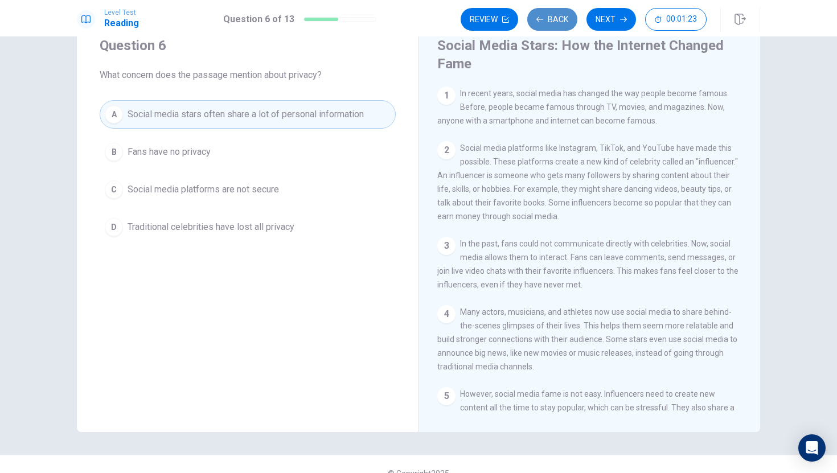
click at [552, 20] on button "Back" at bounding box center [552, 19] width 50 height 23
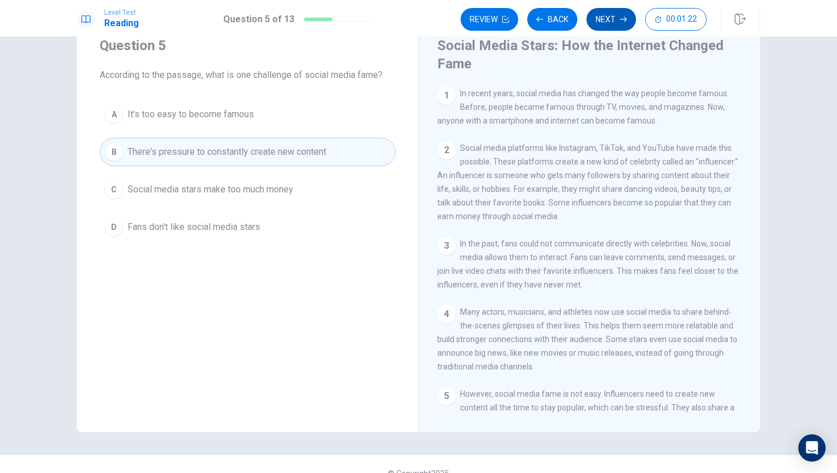
click at [607, 22] on button "Next" at bounding box center [611, 19] width 50 height 23
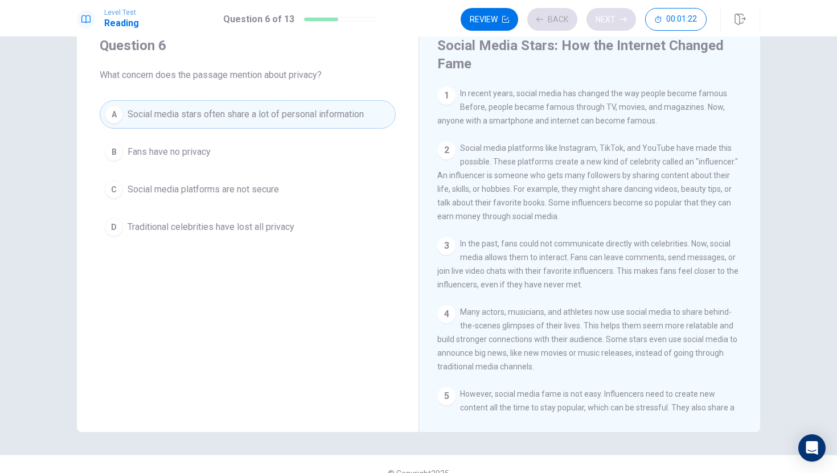
click at [607, 22] on div "Review Back Next 00:01:22" at bounding box center [584, 19] width 246 height 23
click at [607, 22] on div "Review Back Next 00:01:21" at bounding box center [584, 19] width 246 height 23
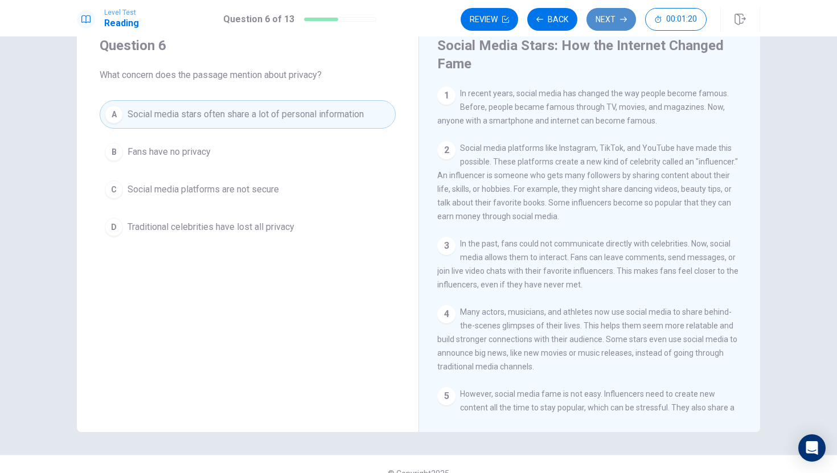
click at [607, 22] on button "Next" at bounding box center [611, 19] width 50 height 23
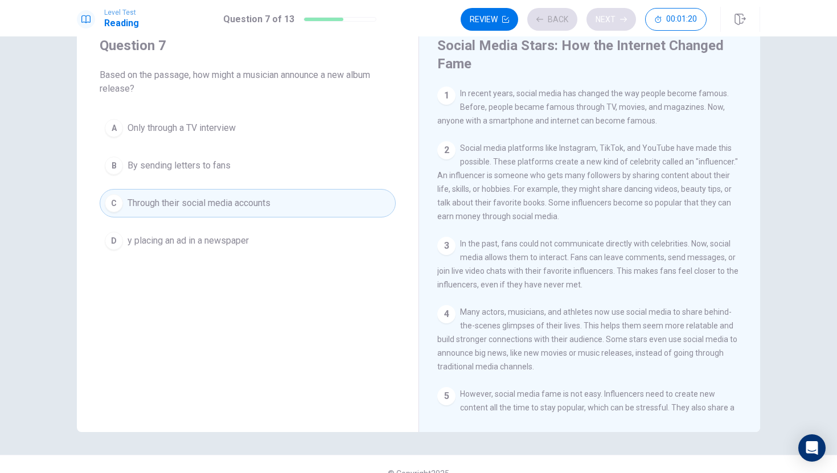
click at [607, 22] on div "Review Back Next 00:01:20" at bounding box center [584, 19] width 246 height 23
click at [607, 22] on button "Next" at bounding box center [611, 19] width 50 height 23
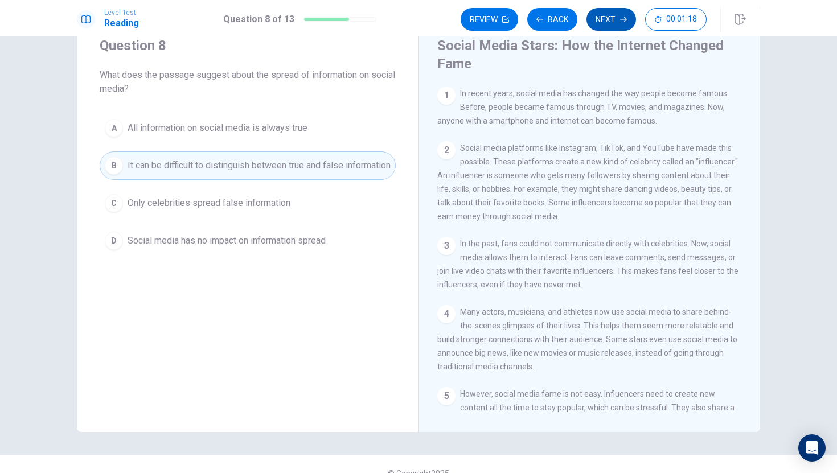
click at [607, 21] on button "Next" at bounding box center [611, 19] width 50 height 23
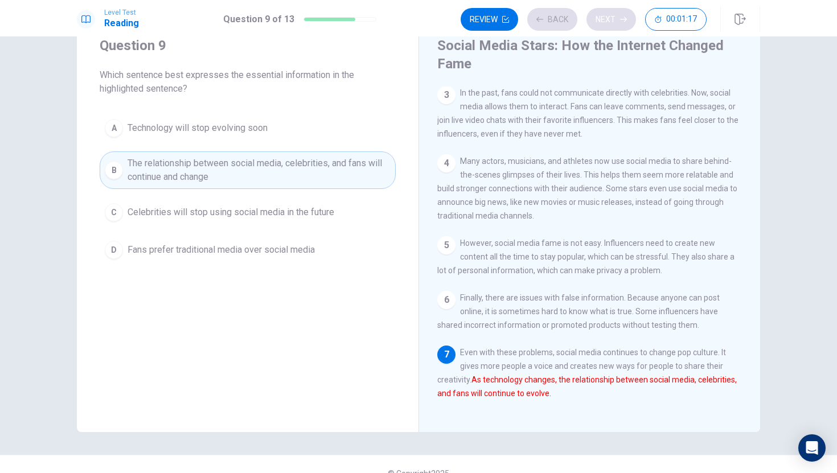
scroll to position [167, 0]
click at [607, 21] on div "Review Back Next 00:01:17" at bounding box center [584, 19] width 246 height 23
click at [607, 21] on button "Next" at bounding box center [611, 19] width 50 height 23
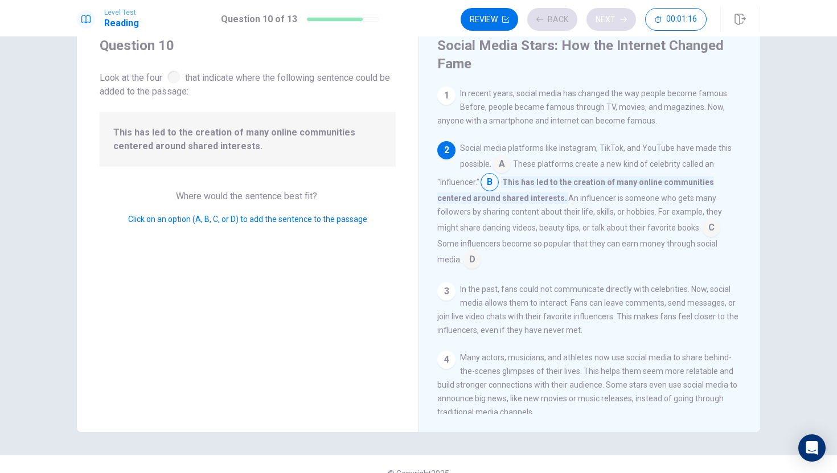
scroll to position [56, 0]
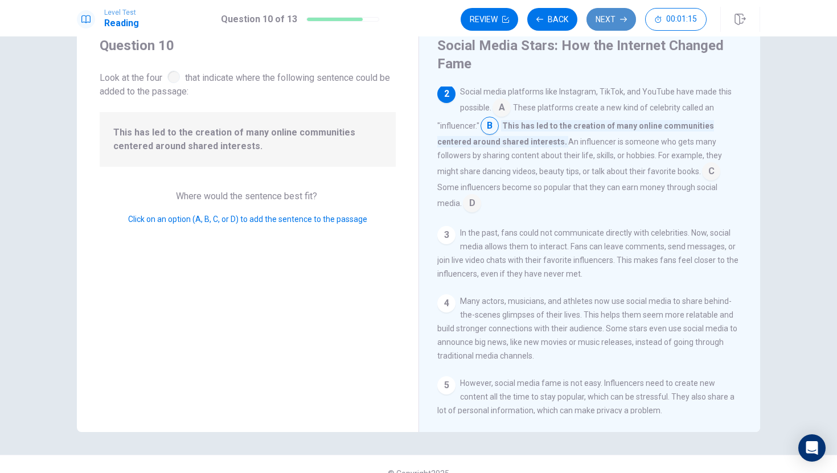
click at [607, 21] on button "Next" at bounding box center [611, 19] width 50 height 23
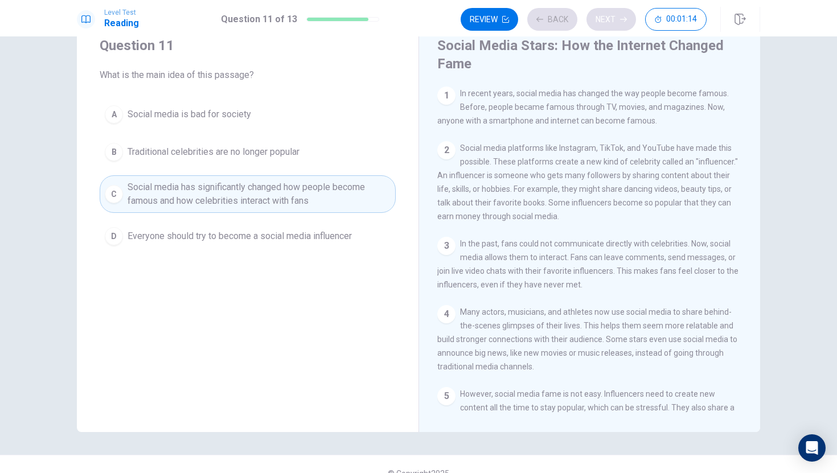
click at [607, 21] on div "Review Back Next 00:01:14" at bounding box center [584, 19] width 246 height 23
click at [607, 21] on button "Next" at bounding box center [611, 19] width 50 height 23
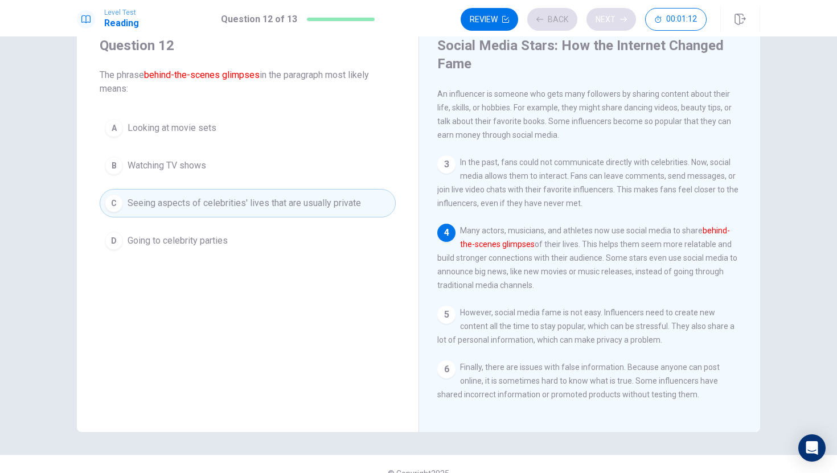
scroll to position [84, 0]
click at [607, 21] on div "Review Back Next 00:01:12" at bounding box center [584, 19] width 246 height 23
click at [607, 21] on div "Review Back Next 00:01:11" at bounding box center [584, 19] width 246 height 23
click at [607, 21] on button "Next" at bounding box center [611, 19] width 50 height 23
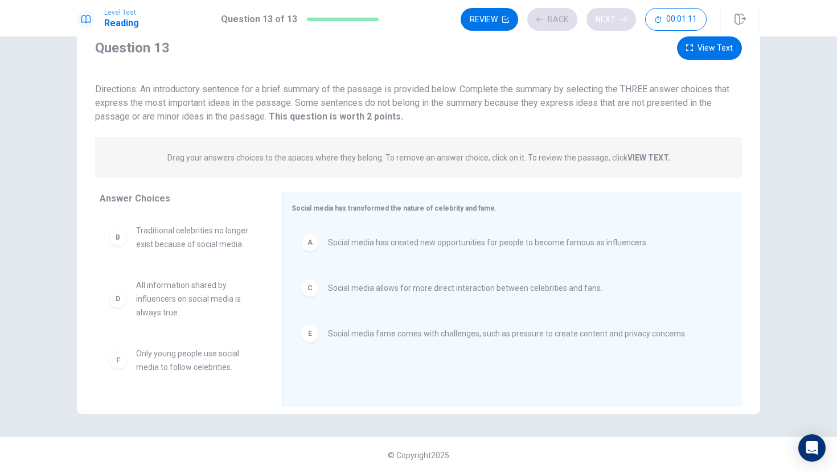
click at [607, 21] on div "Review Back Next 00:01:11" at bounding box center [584, 19] width 246 height 23
click at [607, 21] on div "Review Back Next 00:01:10" at bounding box center [584, 19] width 246 height 23
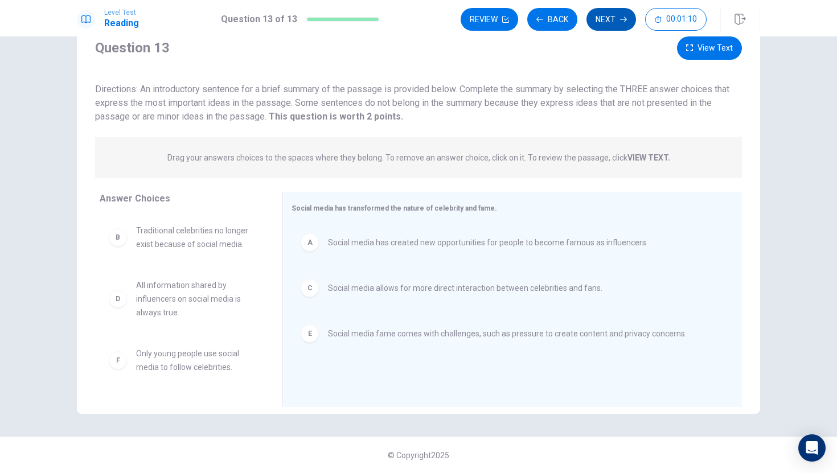
click at [607, 21] on button "Next" at bounding box center [611, 19] width 50 height 23
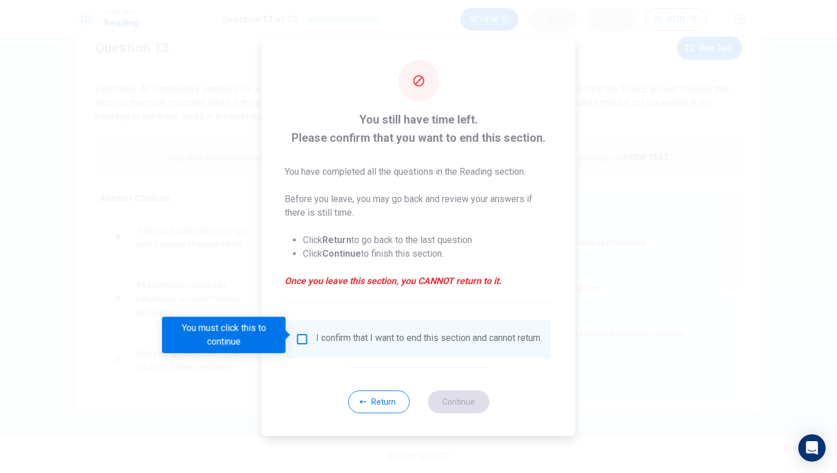
click at [607, 21] on div at bounding box center [418, 236] width 837 height 473
click at [329, 342] on div "I confirm that I want to end this section and cannot return." at bounding box center [429, 339] width 226 height 14
click at [300, 338] on input "You must click this to continue" at bounding box center [302, 339] width 14 height 14
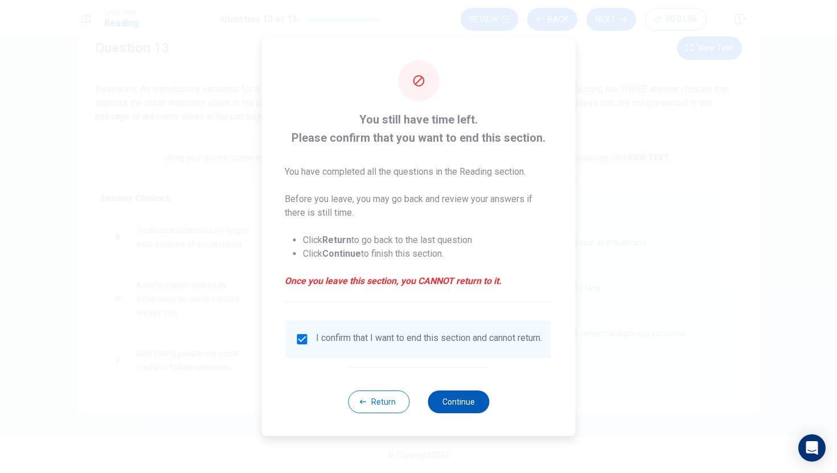
click at [462, 406] on button "Continue" at bounding box center [458, 402] width 61 height 23
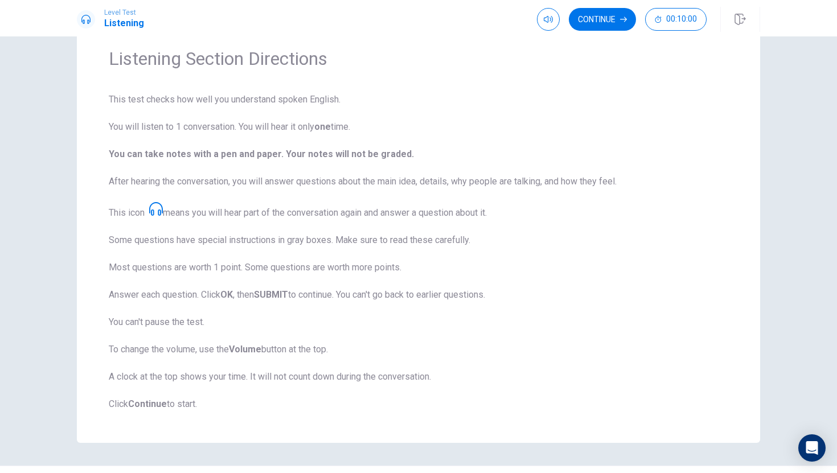
scroll to position [44, 0]
click at [162, 208] on icon at bounding box center [156, 209] width 14 height 14
click at [607, 18] on button "Continue" at bounding box center [602, 19] width 67 height 23
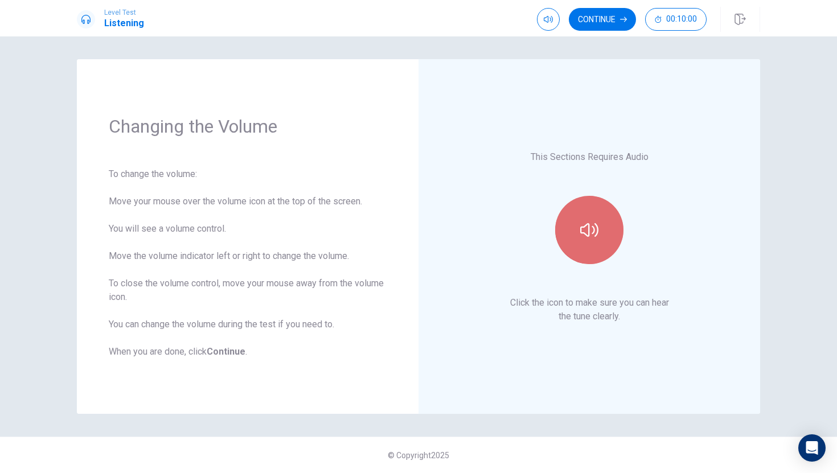
click at [594, 211] on button "button" at bounding box center [589, 230] width 68 height 68
click at [589, 236] on icon "button" at bounding box center [589, 230] width 18 height 18
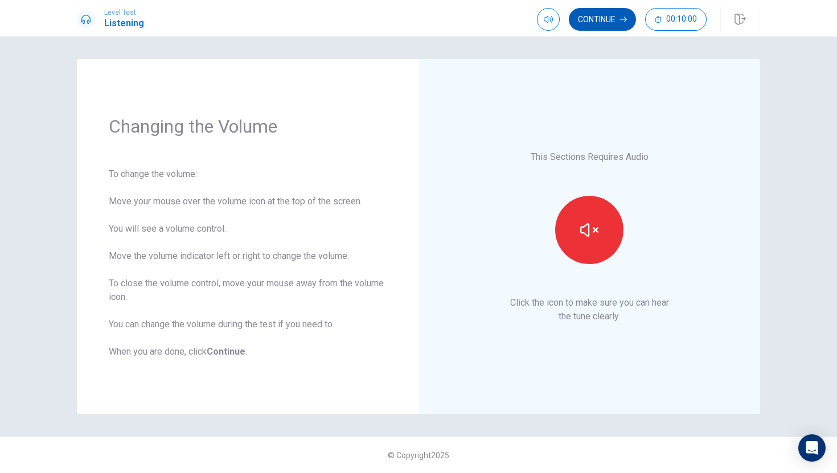
click at [625, 25] on button "Continue" at bounding box center [602, 19] width 67 height 23
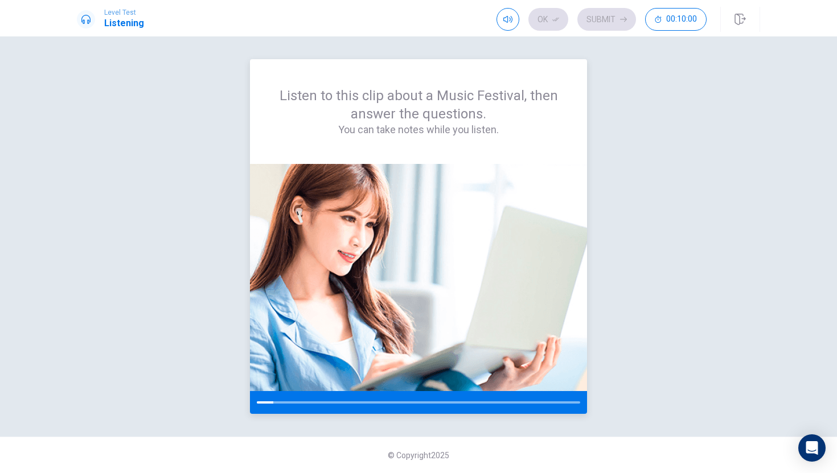
click at [439, 196] on img at bounding box center [418, 277] width 337 height 227
click at [585, 241] on img at bounding box center [418, 277] width 337 height 227
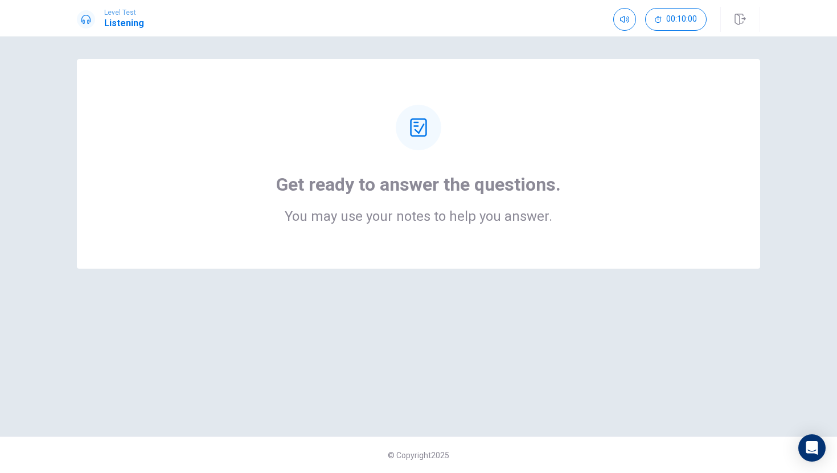
click at [482, 236] on div "Get ready to answer the questions. You may use your notes to help you answer." at bounding box center [418, 164] width 683 height 210
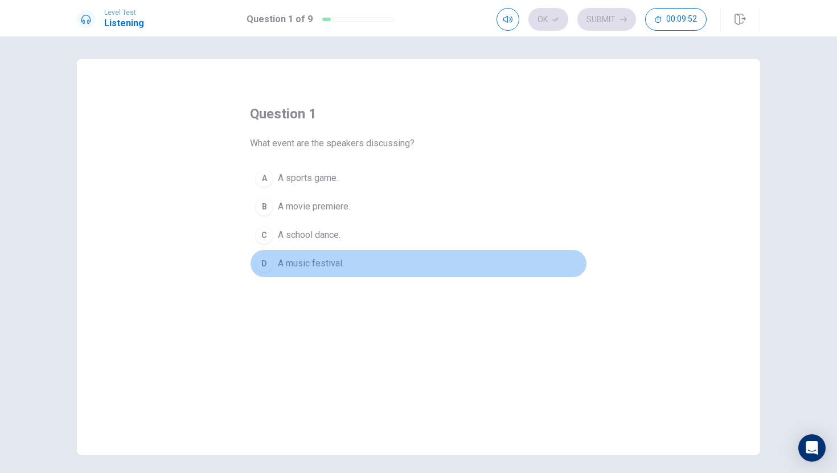
click at [272, 257] on button "D A music festival." at bounding box center [418, 263] width 337 height 28
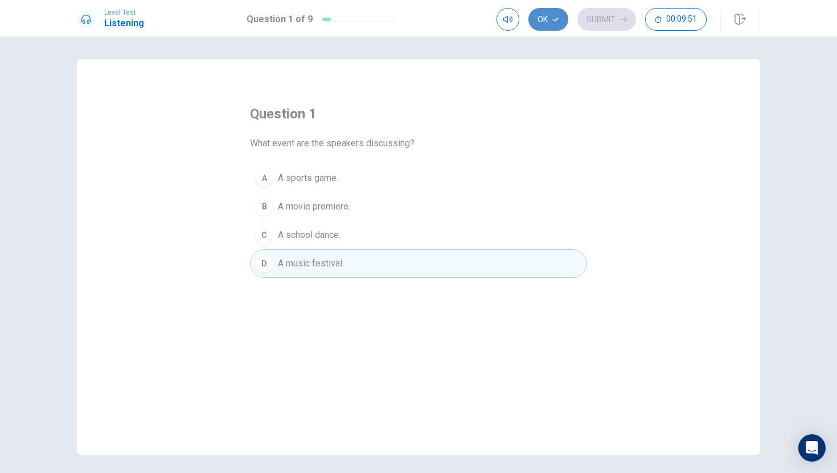
click at [548, 19] on button "Ok" at bounding box center [548, 19] width 40 height 23
click at [613, 12] on button "Submit" at bounding box center [606, 19] width 59 height 23
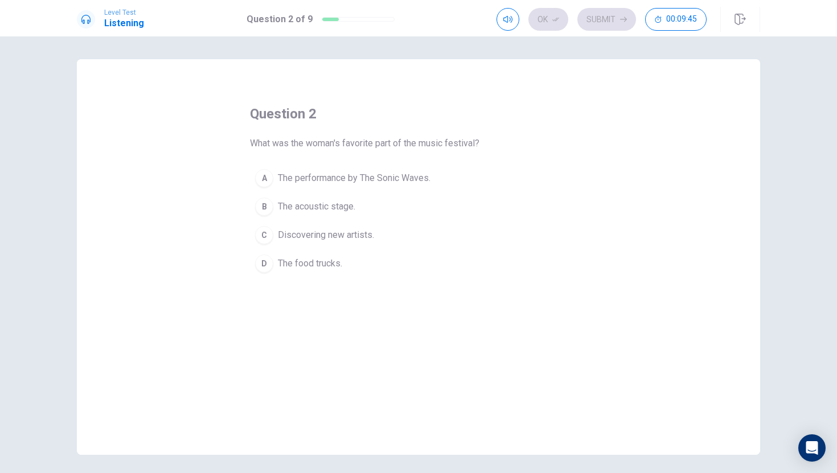
click at [310, 175] on span "The performance by The Sonic Waves." at bounding box center [354, 178] width 153 height 14
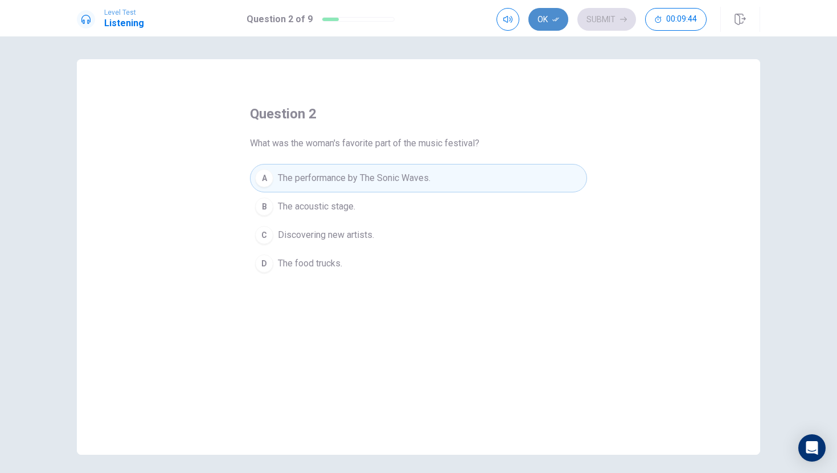
click at [548, 21] on button "Ok" at bounding box center [548, 19] width 40 height 23
click at [615, 16] on button "Submit" at bounding box center [606, 19] width 59 height 23
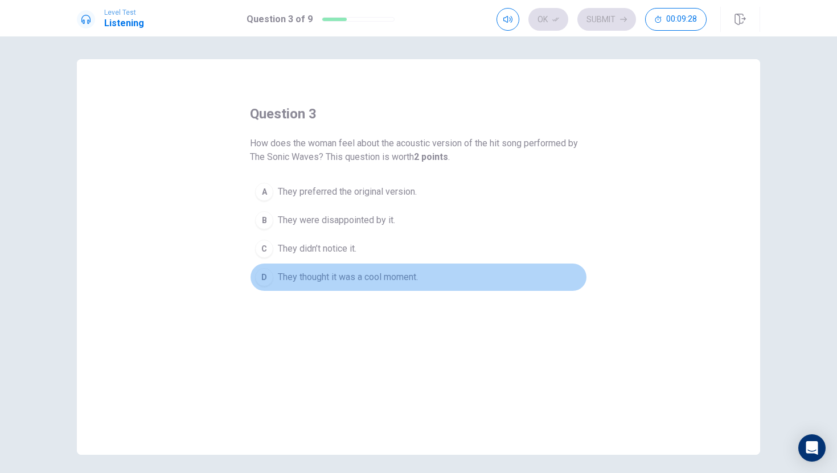
click at [376, 273] on span "They thought it was a cool moment." at bounding box center [348, 277] width 140 height 14
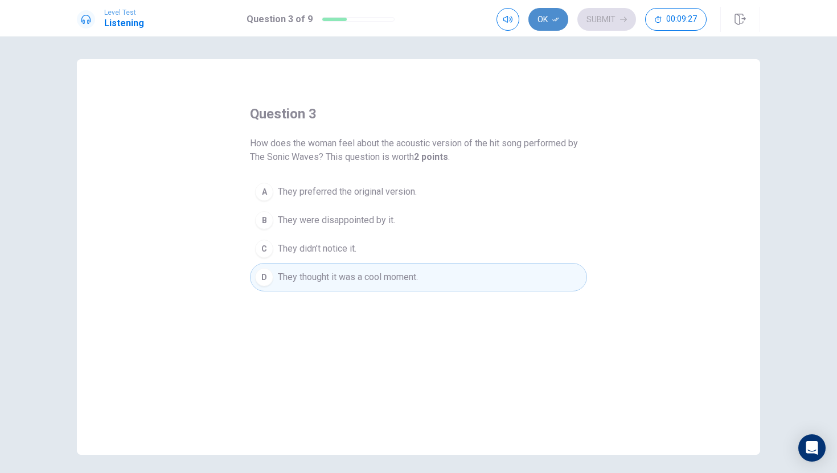
click at [552, 22] on icon "button" at bounding box center [555, 19] width 7 height 7
click at [608, 17] on button "Submit" at bounding box center [606, 19] width 59 height 23
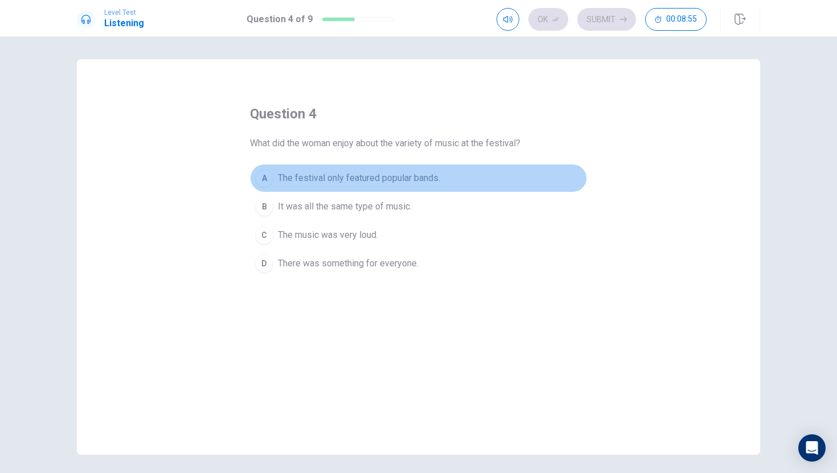
click at [366, 180] on span "The festival only featured popular bands." at bounding box center [359, 178] width 162 height 14
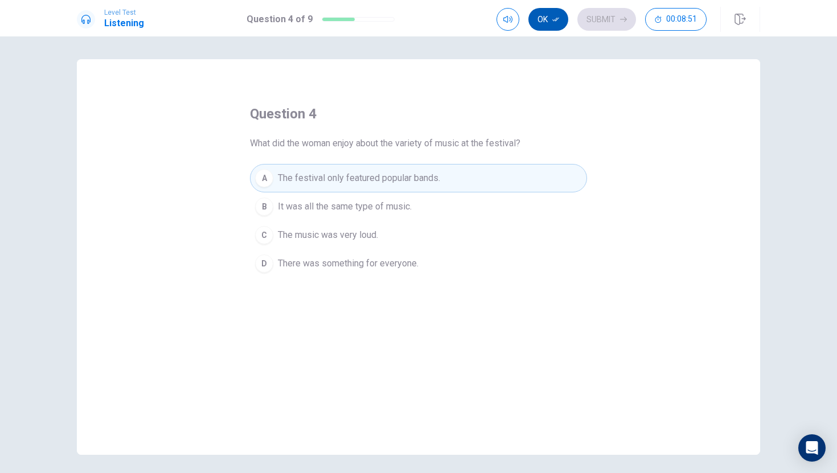
click at [543, 19] on button "Ok" at bounding box center [548, 19] width 40 height 23
click at [593, 19] on button "Submit" at bounding box center [606, 19] width 59 height 23
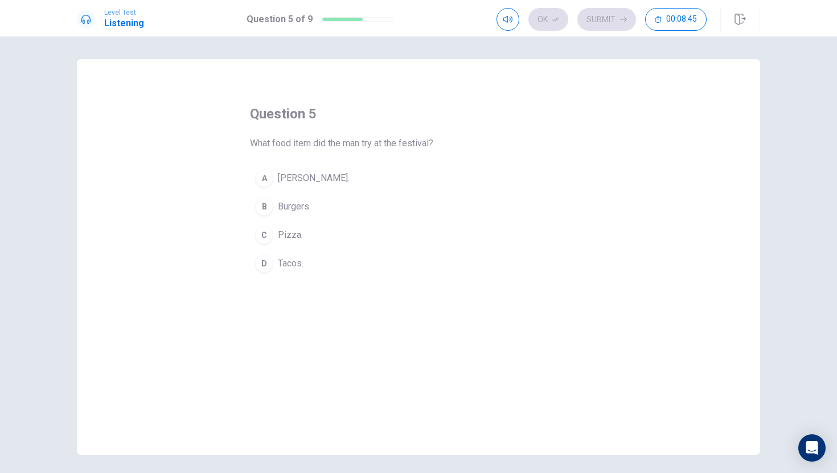
click at [322, 179] on span "[PERSON_NAME]." at bounding box center [314, 178] width 72 height 14
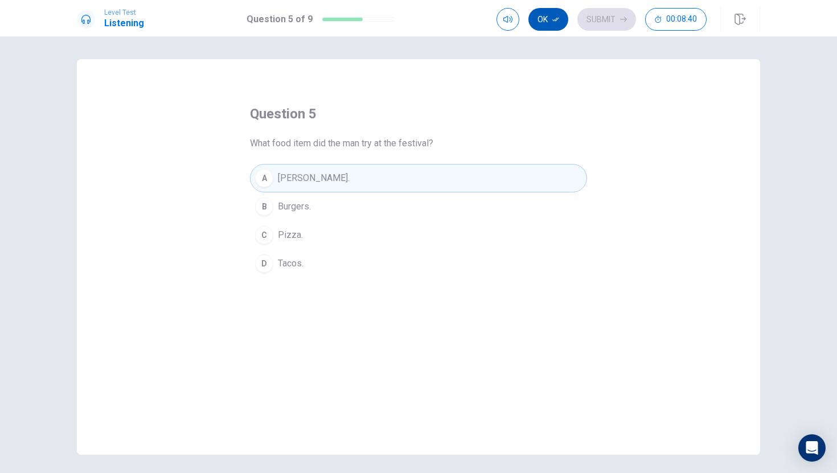
click at [547, 17] on button "Ok" at bounding box center [548, 19] width 40 height 23
click at [594, 15] on button "Submit" at bounding box center [606, 19] width 59 height 23
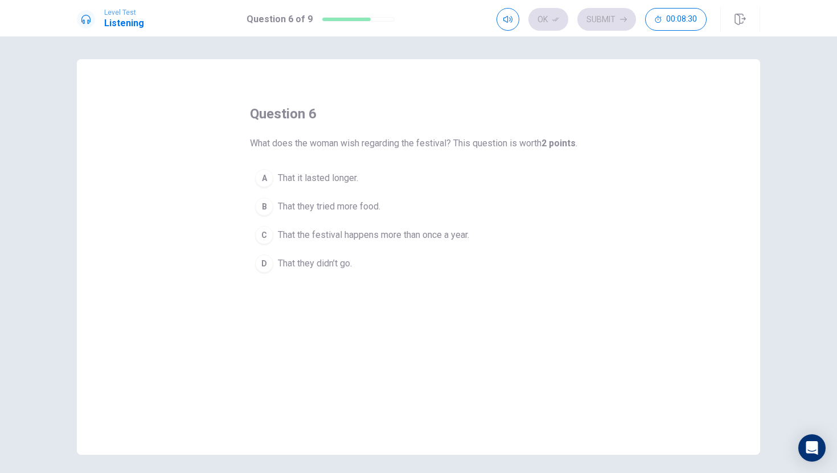
click at [376, 239] on span "That the festival happens more than once a year." at bounding box center [373, 235] width 191 height 14
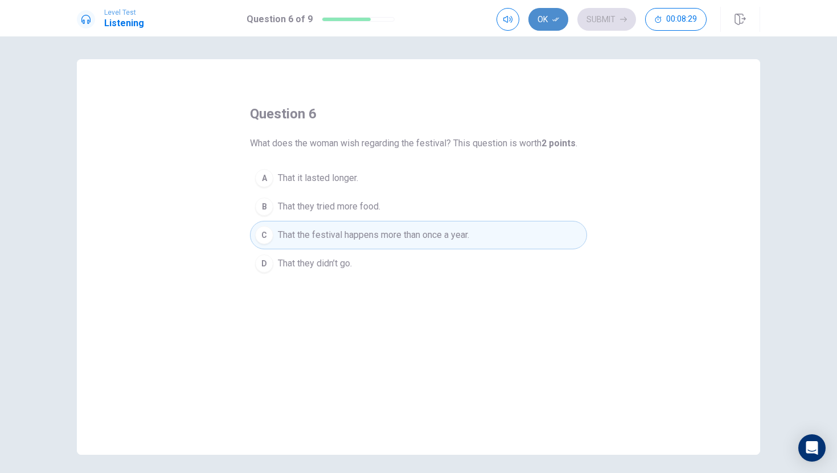
click at [541, 23] on button "Ok" at bounding box center [548, 19] width 40 height 23
click at [606, 15] on button "Submit" at bounding box center [606, 19] width 59 height 23
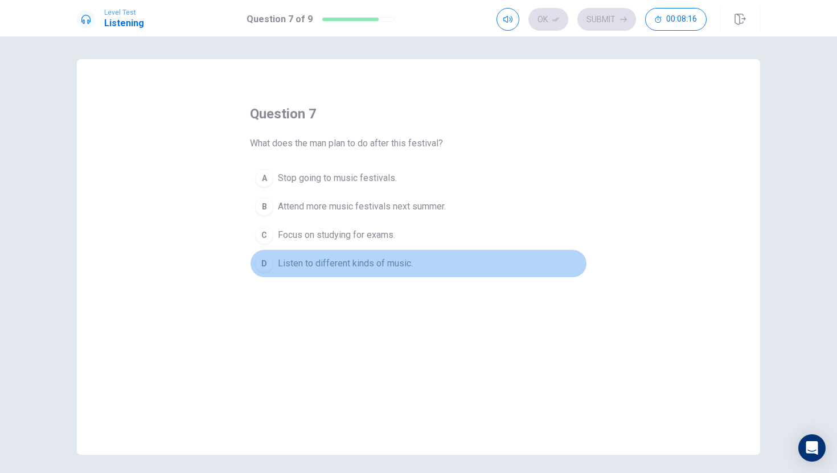
click at [342, 265] on span "Listen to different kinds of music." at bounding box center [345, 264] width 135 height 14
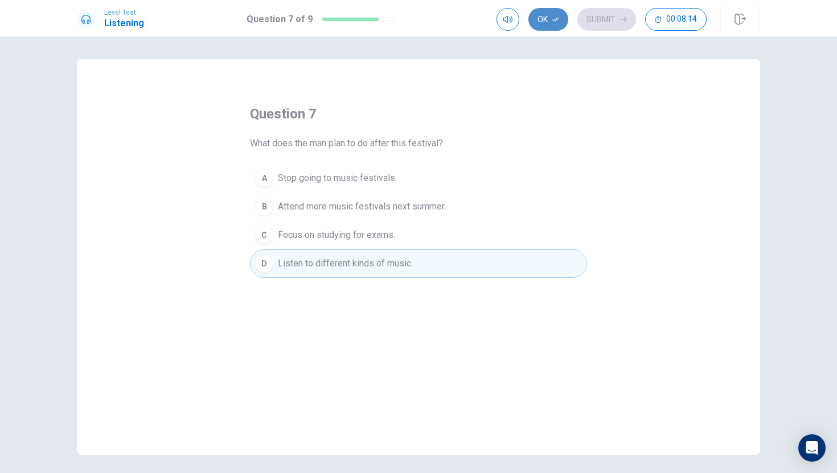
click at [545, 18] on button "Ok" at bounding box center [548, 19] width 40 height 23
click at [609, 15] on button "Submit" at bounding box center [606, 19] width 59 height 23
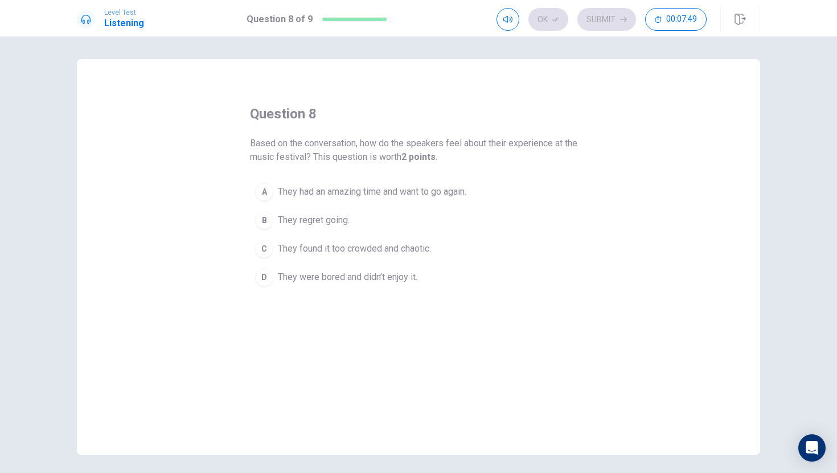
click at [379, 191] on span "They had an amazing time and want to go again." at bounding box center [372, 192] width 188 height 14
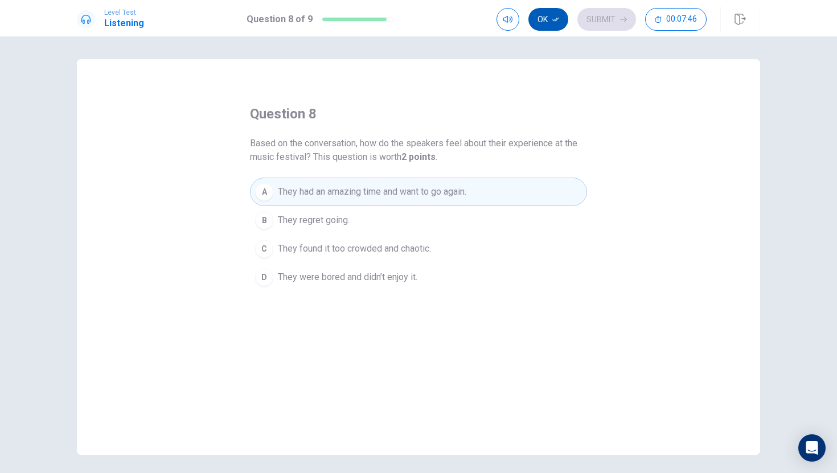
click at [549, 24] on button "Ok" at bounding box center [548, 19] width 40 height 23
click at [603, 20] on button "Submit" at bounding box center [606, 19] width 59 height 23
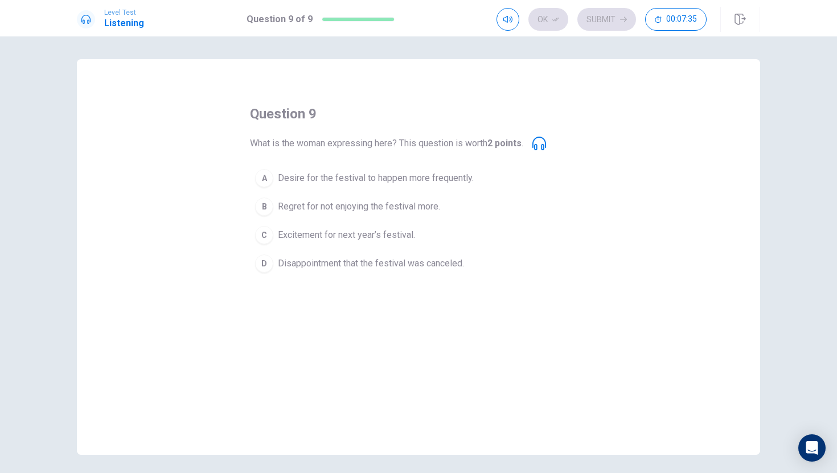
click at [358, 235] on span "Excitement for next year’s festival." at bounding box center [346, 235] width 137 height 14
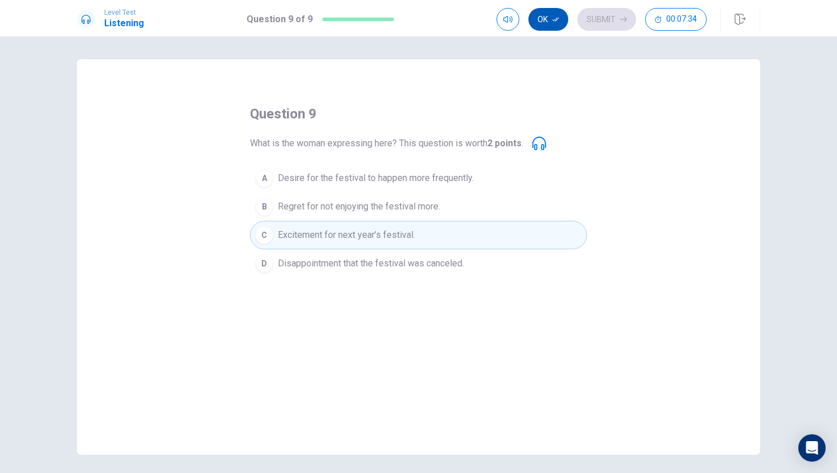
click at [552, 16] on button "Ok" at bounding box center [548, 19] width 40 height 23
click at [598, 20] on button "Submit" at bounding box center [606, 19] width 59 height 23
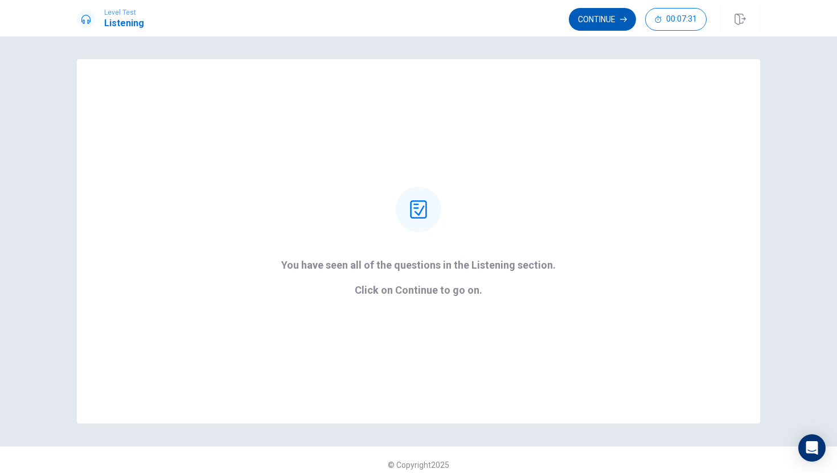
click at [589, 19] on button "Continue" at bounding box center [602, 19] width 67 height 23
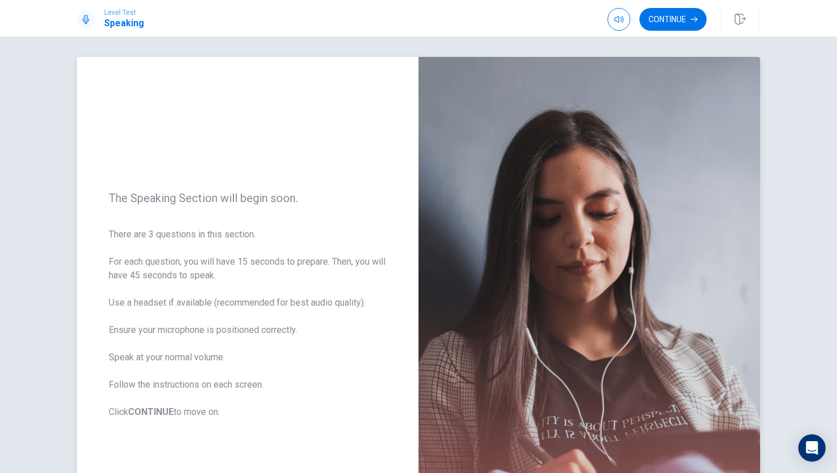
scroll to position [47, 0]
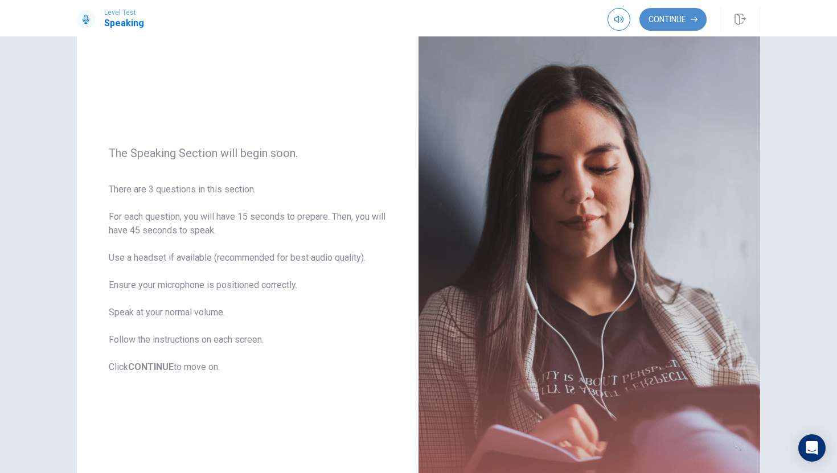
click at [683, 22] on icon "button" at bounding box center [694, 19] width 7 height 7
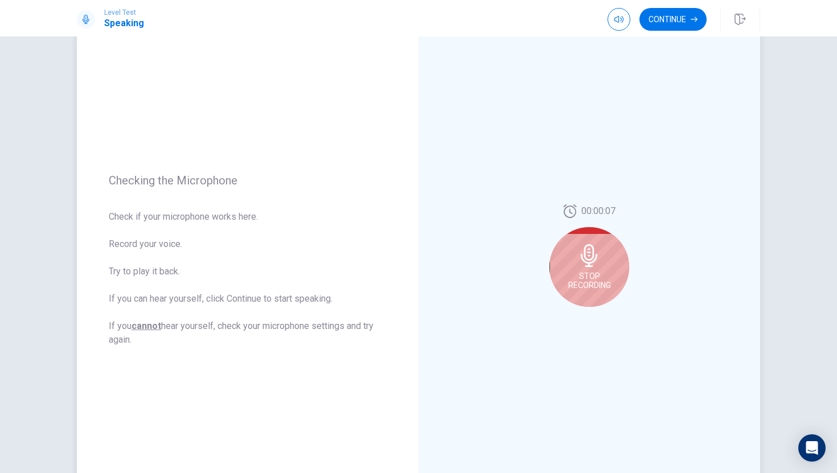
click at [604, 250] on div "Stop Recording" at bounding box center [589, 267] width 80 height 80
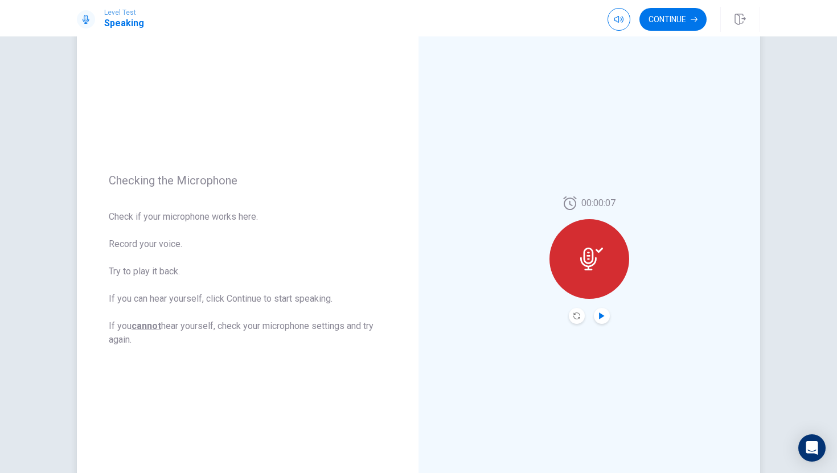
click at [598, 313] on icon "Play Audio" at bounding box center [601, 316] width 7 height 7
click at [671, 18] on button "Continue" at bounding box center [672, 19] width 67 height 23
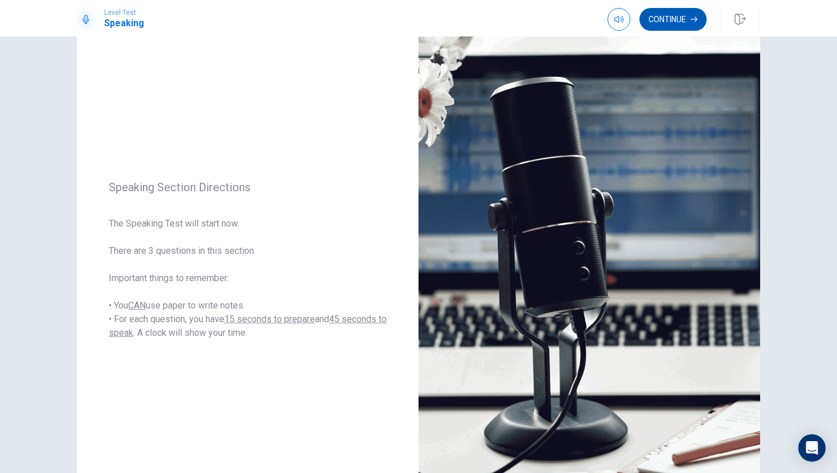
click at [673, 22] on button "Continue" at bounding box center [672, 19] width 67 height 23
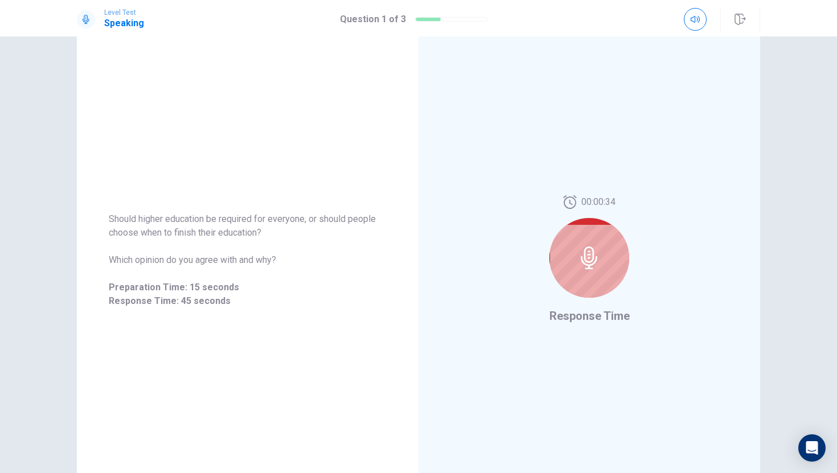
click at [673, 22] on div "Level Test Speaking Question 1 of 3" at bounding box center [419, 19] width 720 height 25
click at [578, 264] on icon at bounding box center [589, 258] width 23 height 23
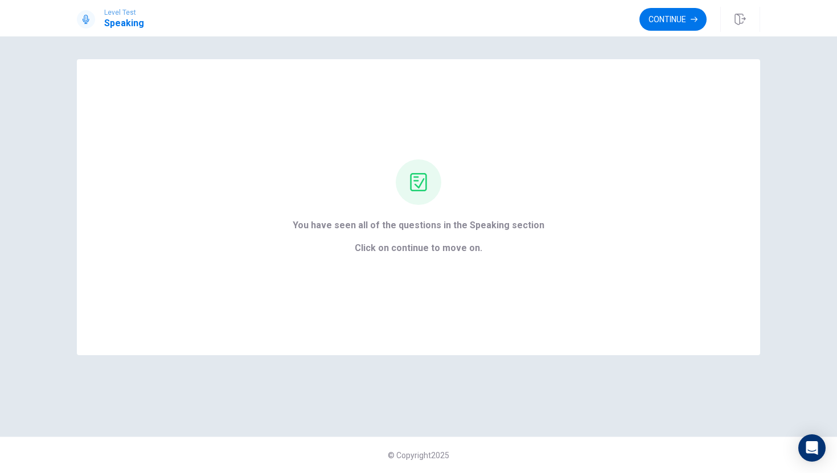
scroll to position [0, 0]
click at [683, 16] on icon "button" at bounding box center [694, 19] width 7 height 7
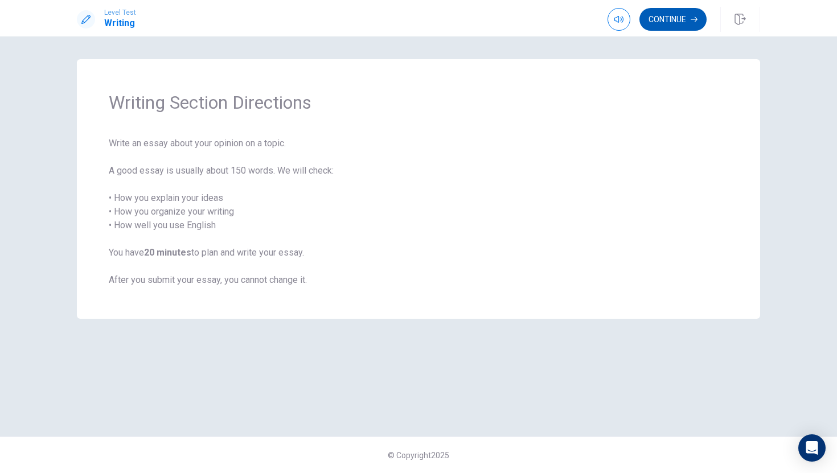
click at [683, 16] on icon "button" at bounding box center [694, 19] width 7 height 7
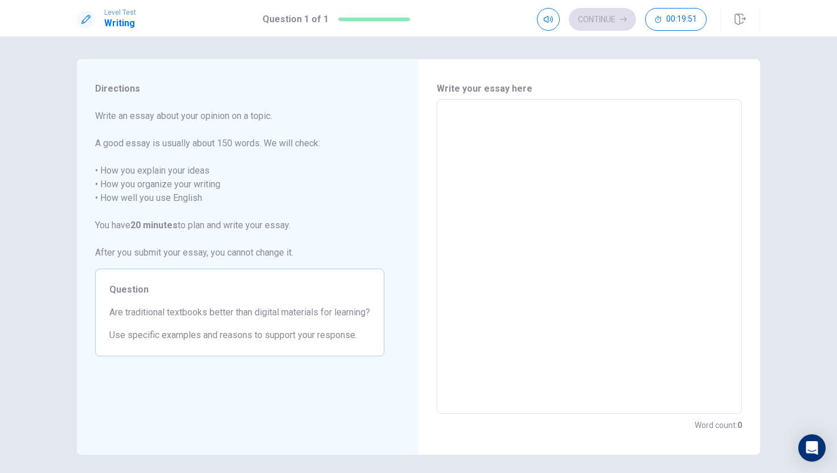
click at [557, 165] on textarea at bounding box center [589, 257] width 289 height 296
type textarea "I"
type textarea "x"
type textarea "In"
type textarea "x"
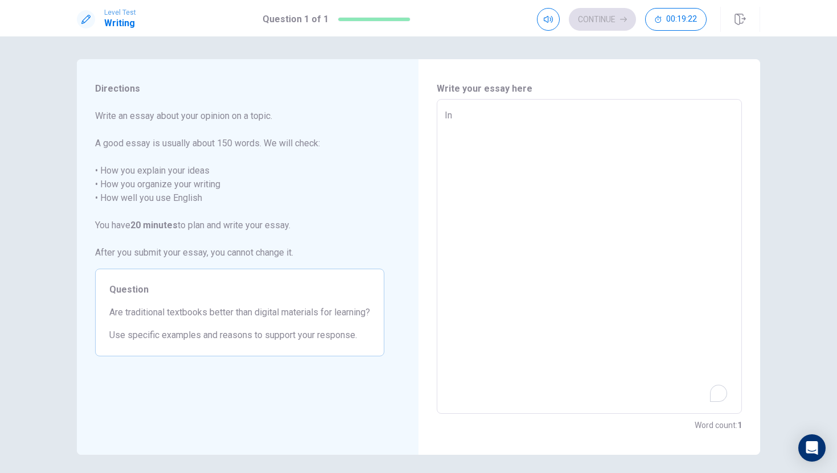
type textarea "In"
type textarea "x"
type textarea "In m"
type textarea "x"
type textarea "In my"
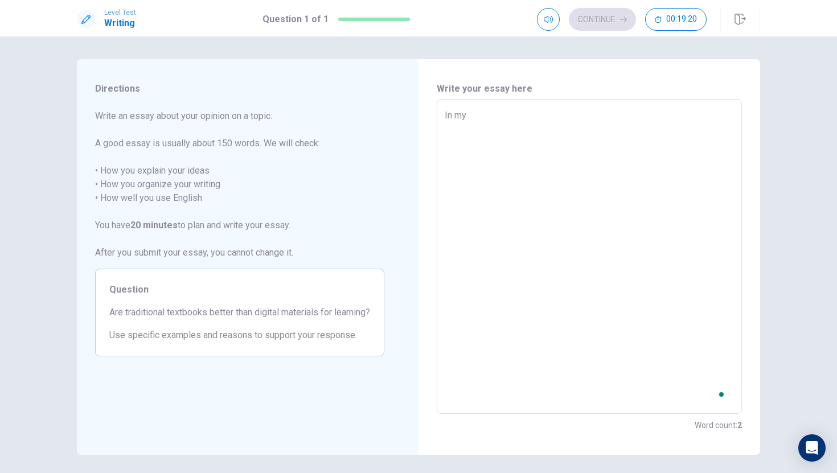
type textarea "x"
type textarea "In my"
type textarea "x"
type textarea "In my o"
type textarea "x"
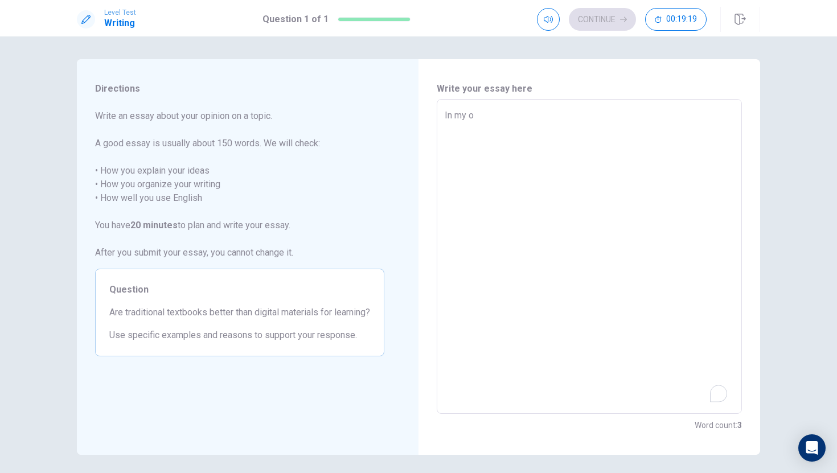
type textarea "In my op"
type textarea "x"
type textarea "In my opi"
type textarea "x"
type textarea "In my opin"
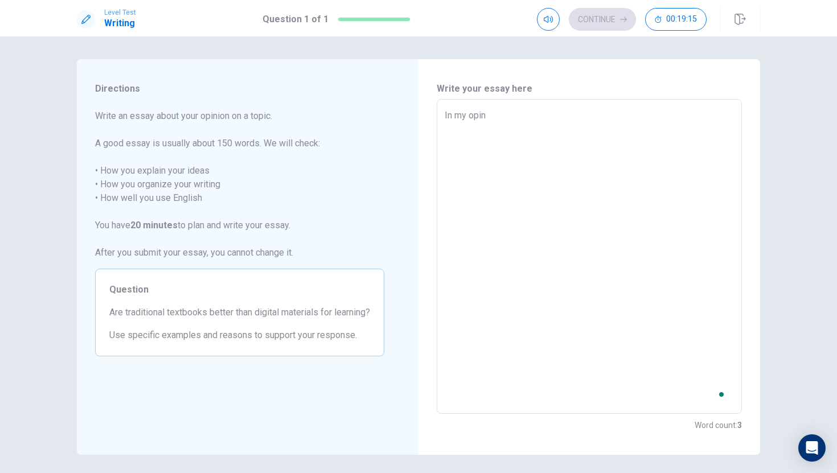
type textarea "x"
type textarea "In my opini"
type textarea "x"
type textarea "In my opinio"
type textarea "x"
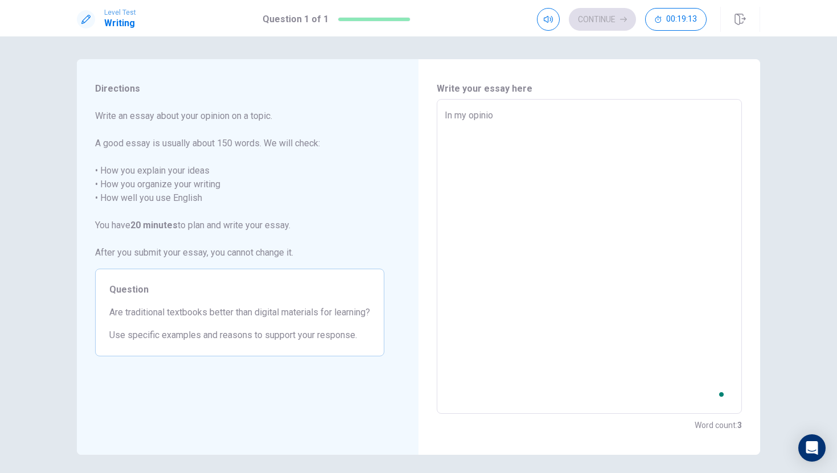
type textarea "In my opinion"
type textarea "x"
type textarea "In my opinion,"
type textarea "x"
type textarea "In my opinion,"
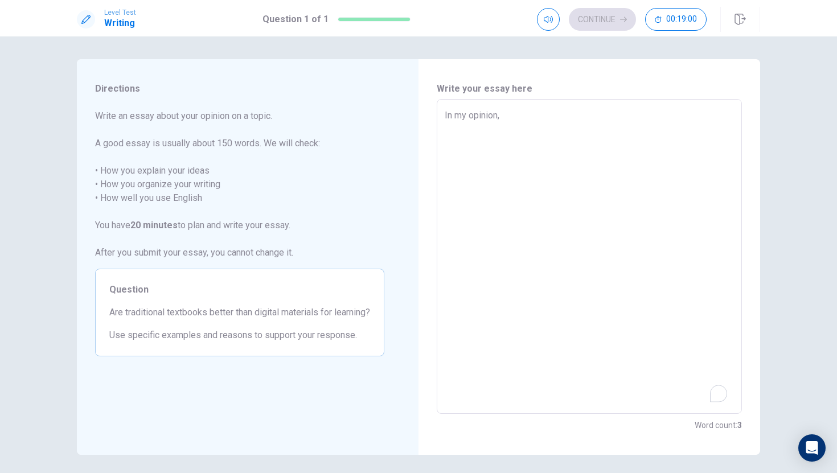
type textarea "x"
type textarea "In my opinion, I"
type textarea "x"
type textarea "In my opinion, I"
type textarea "x"
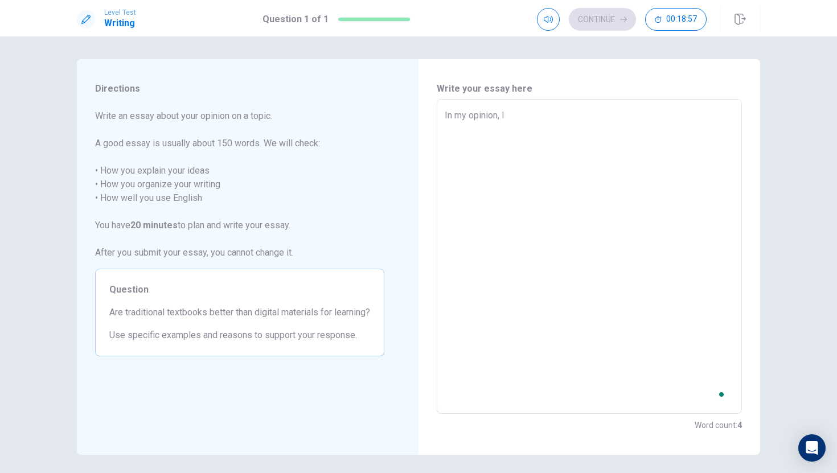
type textarea "In my opinion, I b"
type textarea "x"
type textarea "In my opinion, I be"
type textarea "x"
type textarea "In my opinion, I bel"
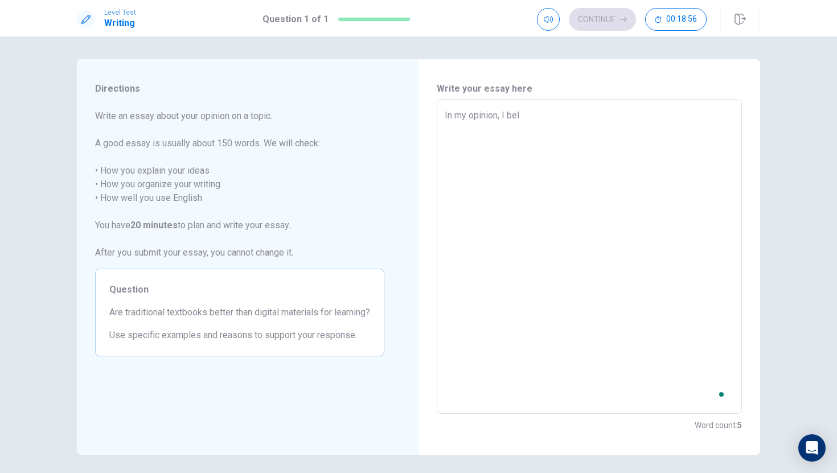
type textarea "x"
type textarea "In my opinion, I beli"
type textarea "x"
type textarea "In my opinion, I beliv"
type textarea "x"
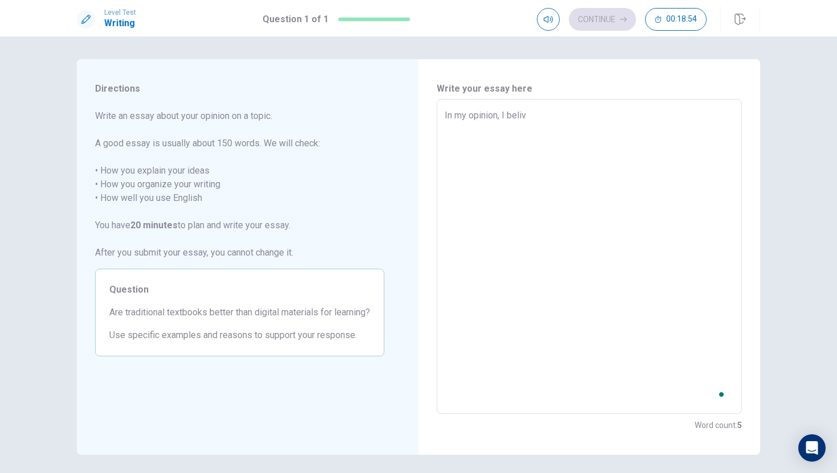
type textarea "In my opinion, I belive"
type textarea "x"
type textarea "In my opinion, I belived"
type textarea "x"
type textarea "In my opinion, I belive"
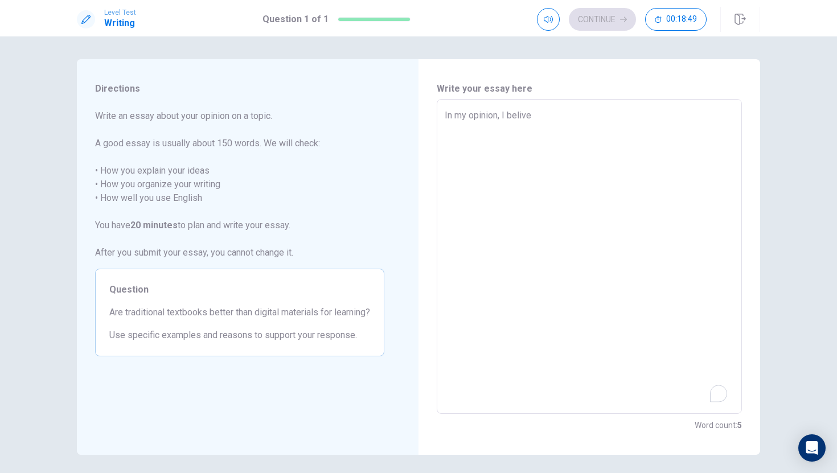
type textarea "x"
type textarea "In my opinion, I belive"
type textarea "x"
type textarea "In my opinion, I belive t"
type textarea "x"
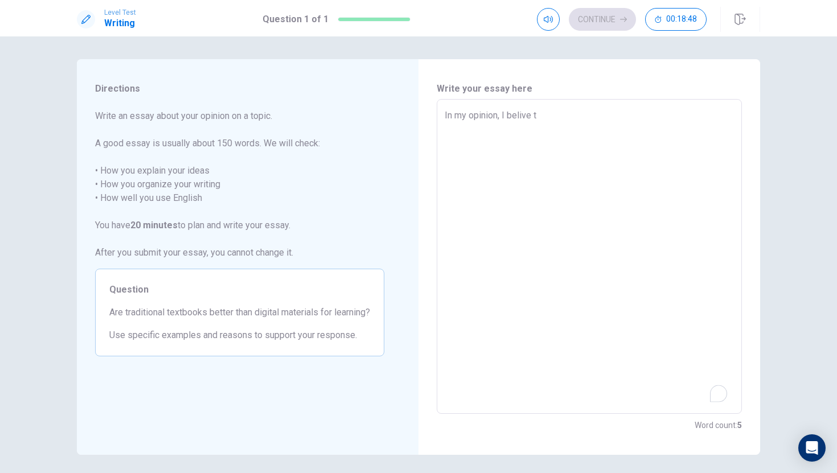
type textarea "In my opinion, I belive th"
type textarea "x"
type textarea "In my opinion, I belive tha"
type textarea "x"
type textarea "In my opinion, I belive that"
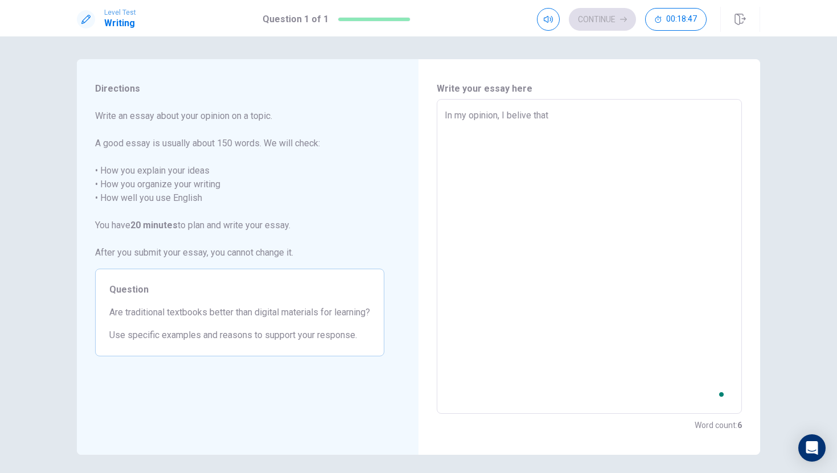
type textarea "x"
type textarea "In my opinion, I belive that"
type textarea "x"
type textarea "In my opinion, I belive that s"
type textarea "x"
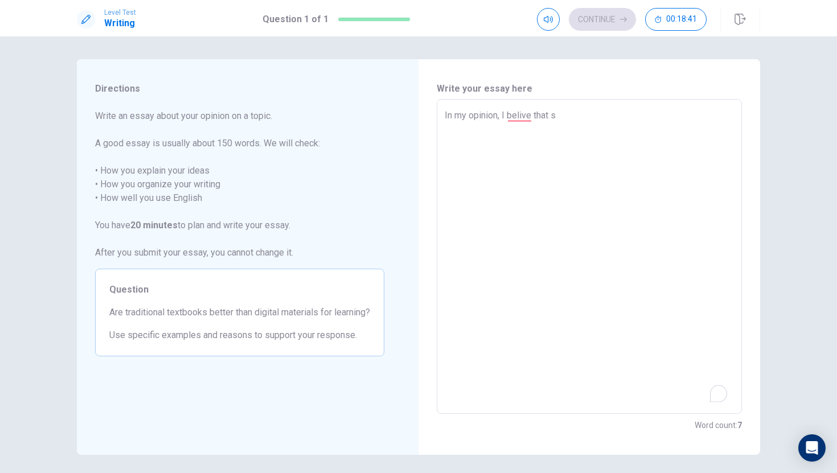
type textarea "In my opinion, I belive that st"
type textarea "x"
type textarea "In my opinion, I belive that stu"
type textarea "x"
type textarea "In my opinion, I belive that stun"
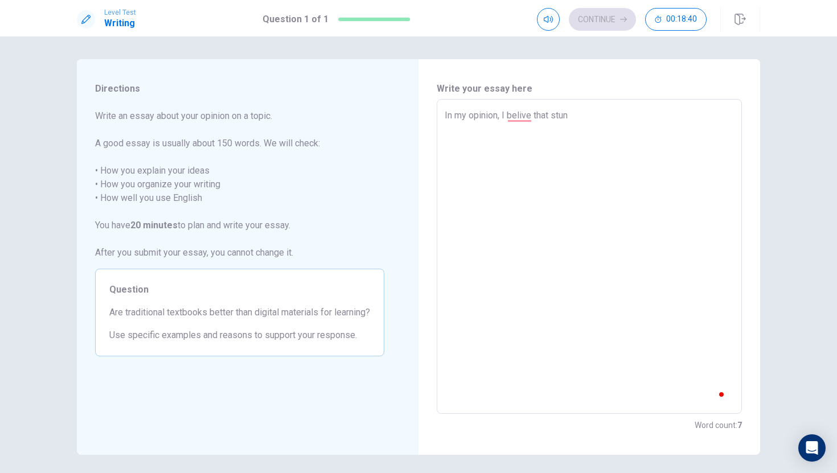
type textarea "x"
type textarea "In my opinion, I belive that stund"
type textarea "x"
type textarea "In my opinion, I belive that stunde"
type textarea "x"
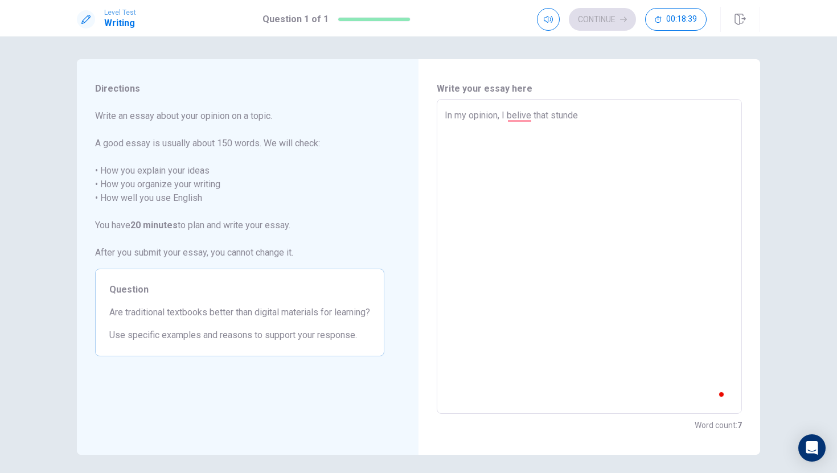
type textarea "In my opinion, I belive that stunden"
type textarea "x"
type textarea "In my opinion, I belive that stundent"
type textarea "x"
type textarea "In my opinion, I belive that stunden"
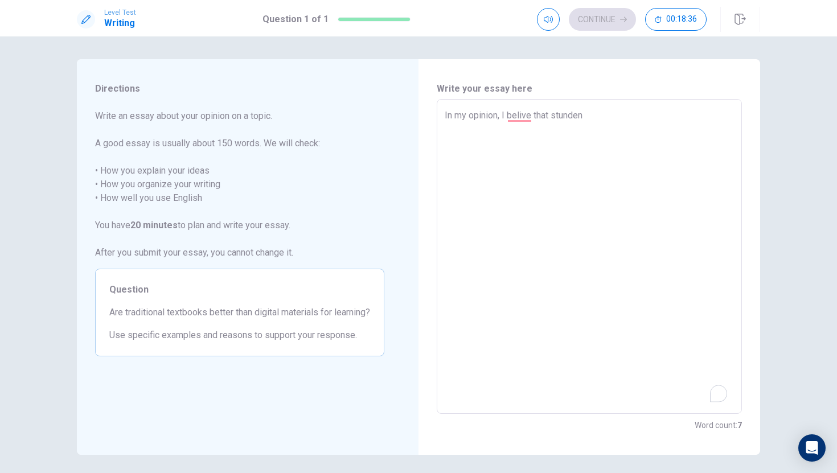
type textarea "x"
type textarea "In my opinion, I belive that stunde"
type textarea "x"
type textarea "In my opinion, I belive that stund"
type textarea "x"
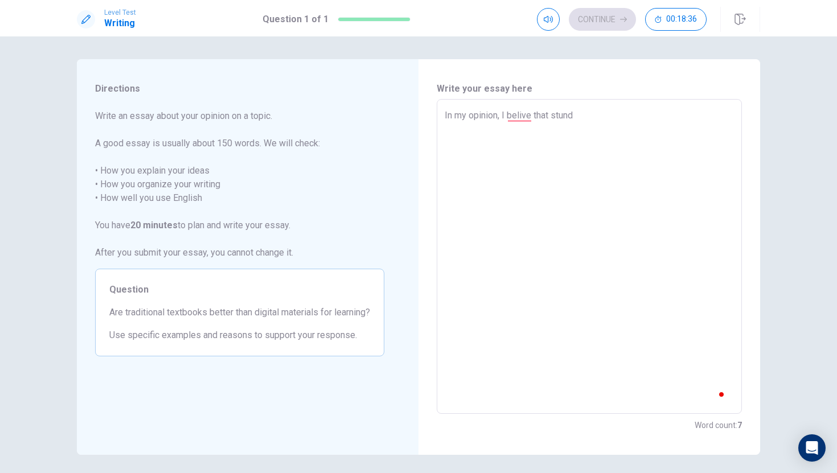
type textarea "In my opinion, I belive that stun"
type textarea "x"
type textarea "In my opinion, I belive that stu"
type textarea "x"
type textarea "In my opinion, I belive that st"
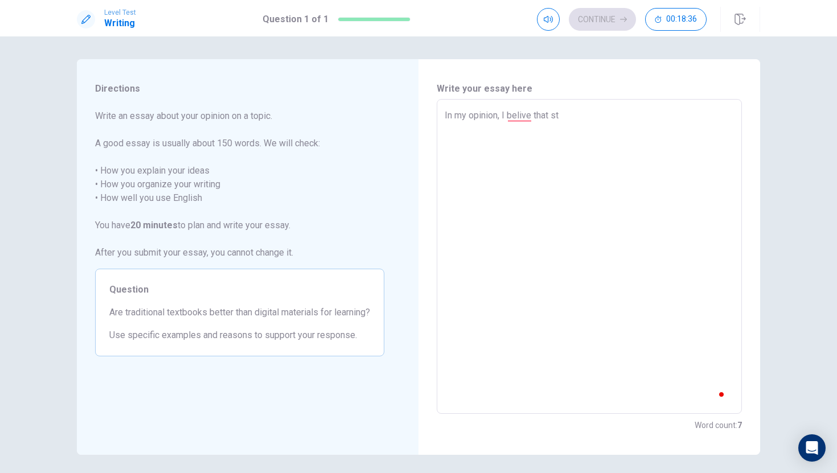
type textarea "x"
type textarea "In my opinion, I belive that s"
type textarea "x"
type textarea "In my opinion, I belive that"
type textarea "x"
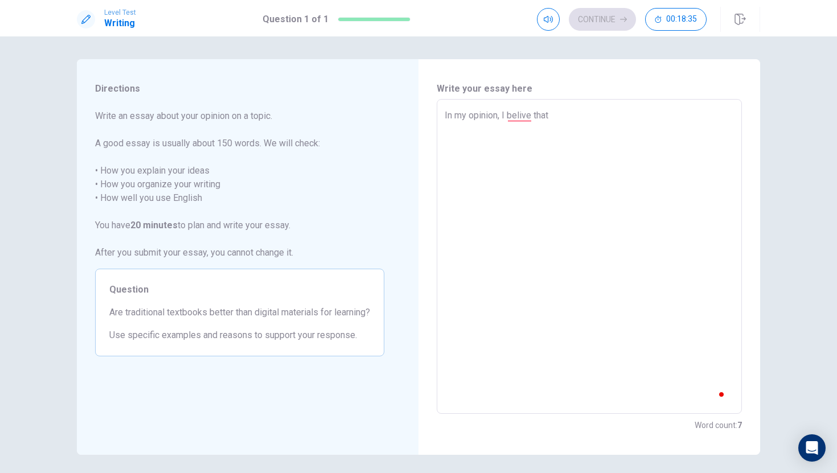
type textarea "In my opinion, I belive that"
type textarea "x"
type textarea "In my opinion, I belive tha"
type textarea "x"
type textarea "In my opinion, I belive th"
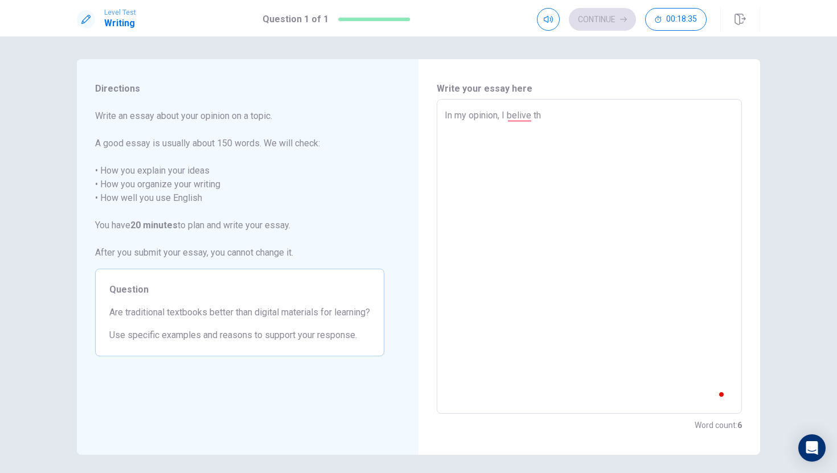
type textarea "x"
type textarea "In my opinion, I belive t"
type textarea "x"
type textarea "In my opinion, I belive"
type textarea "x"
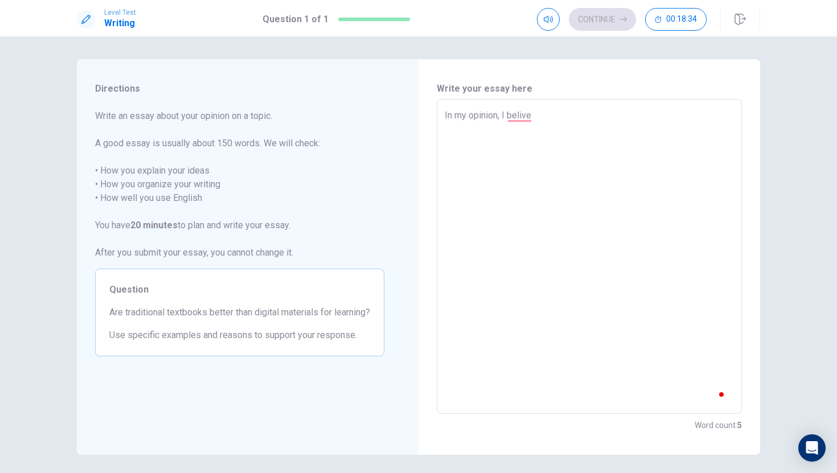
type textarea "In my opinion, I belive"
type textarea "x"
type textarea "In my opinion, I belived"
type textarea "x"
type textarea "In my opinion, I belived"
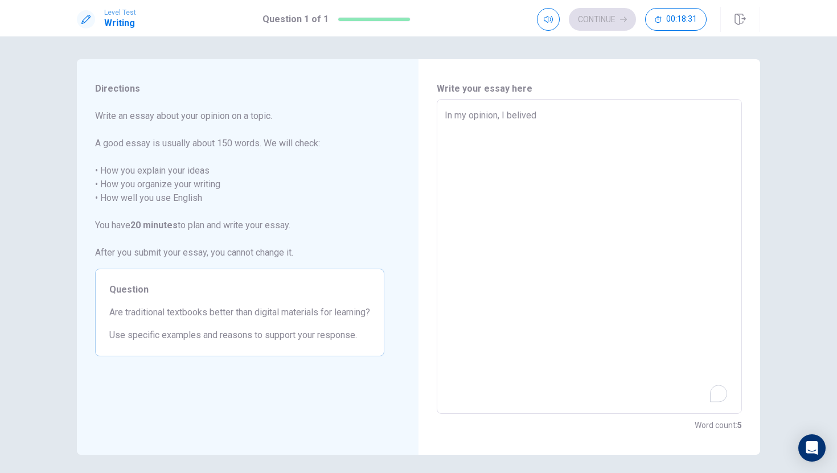
type textarea "x"
type textarea "In my opinion, I belived t"
type textarea "x"
type textarea "In my opinion, I belived th"
type textarea "x"
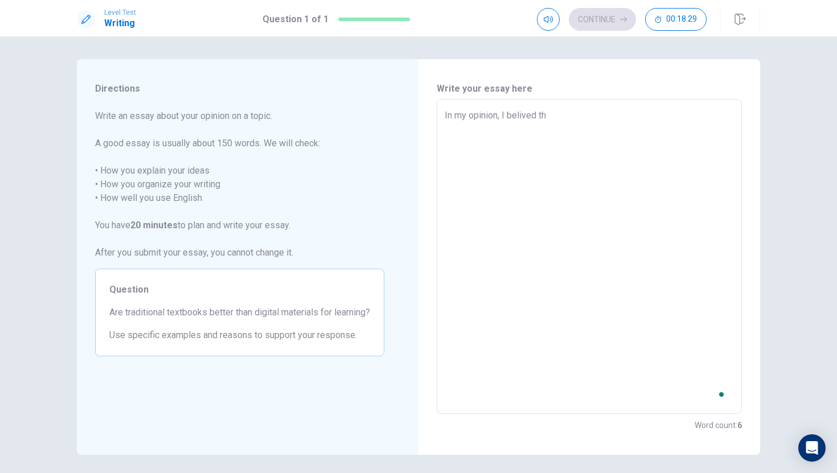
type textarea "In my opinion, I belived tha"
type textarea "x"
type textarea "In my opinion, I belived that"
type textarea "x"
type textarea "In my opinion, I belived that"
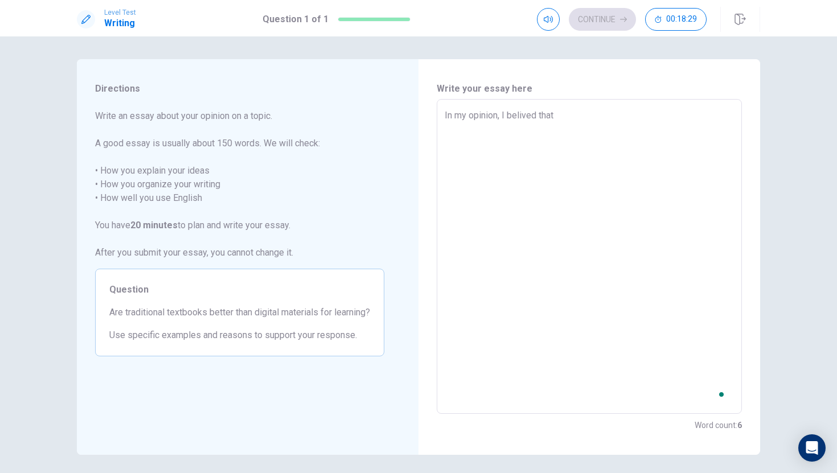
type textarea "x"
type textarea "In my opinion, I belived that s"
type textarea "x"
type textarea "In my opinion, I belived that st"
type textarea "x"
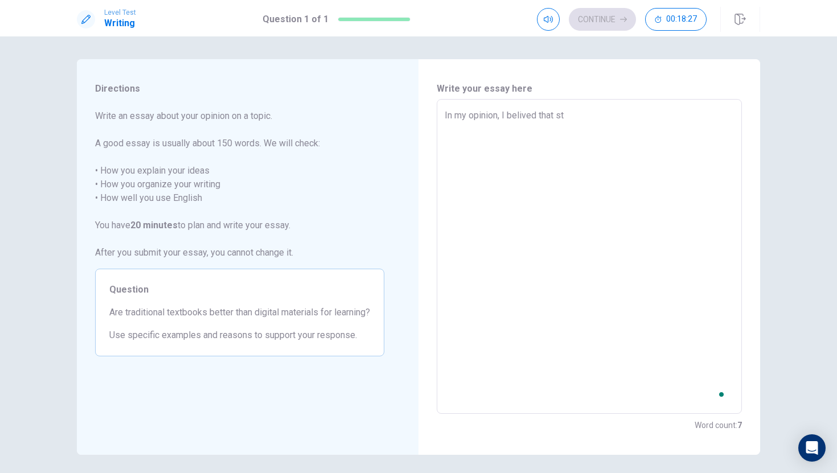
type textarea "In my opinion, I belived that stu"
type textarea "x"
type textarea "In my opinion, I belived that stud"
type textarea "x"
type textarea "In my opinion, I belived that stude"
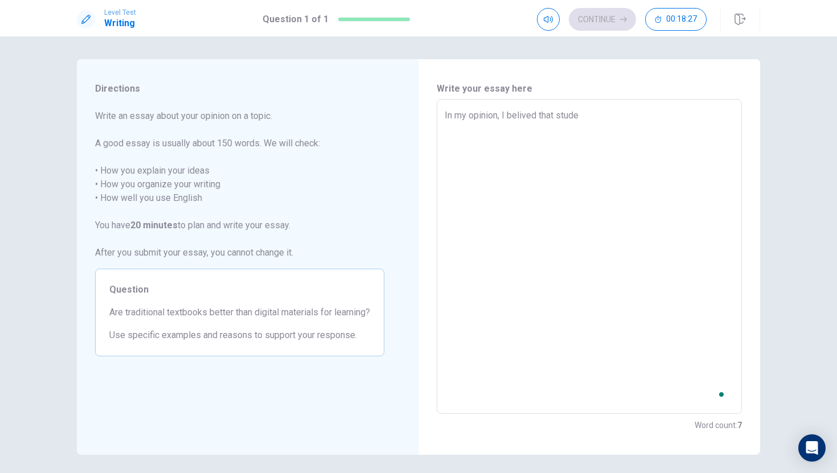
type textarea "x"
type textarea "In my opinion, I belived that studen"
type textarea "x"
type textarea "In my opinion, I belived that student"
type textarea "x"
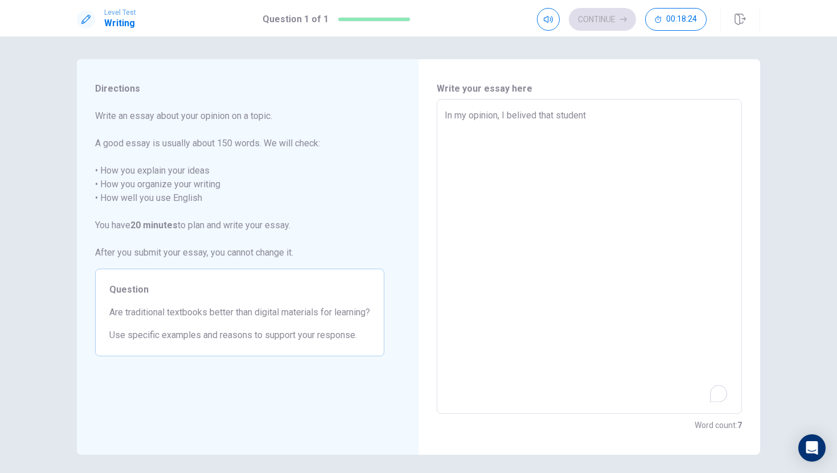
type textarea "In my opinion, I belived that student"
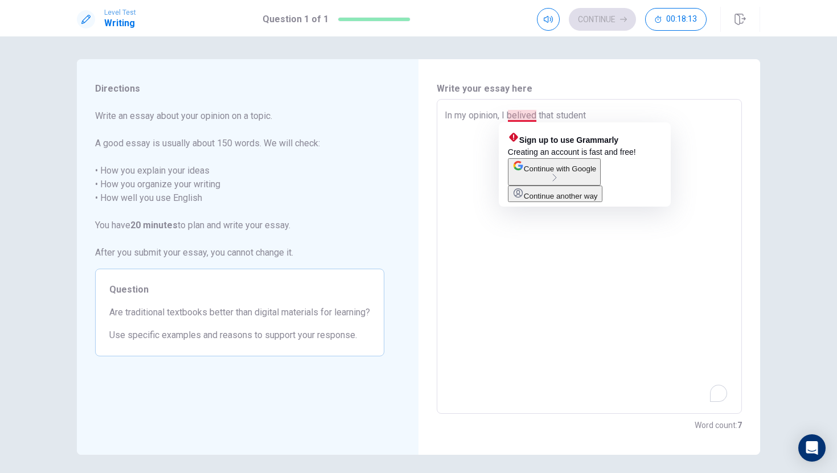
click at [536, 115] on textarea "In my opinion, I belived that student" at bounding box center [589, 257] width 289 height 296
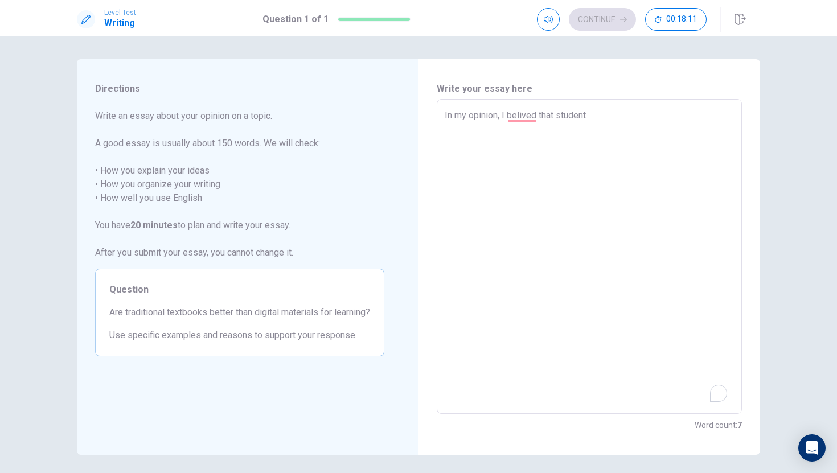
type textarea "x"
type textarea "In my opinion, I belive that student"
type textarea "x"
type textarea "In my opinion, I beliv that student"
type textarea "x"
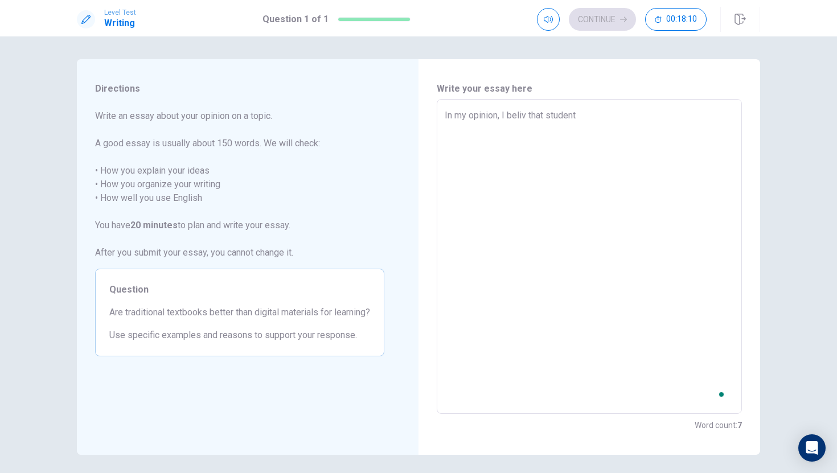
type textarea "In my opinion, I beli that student"
type textarea "x"
type textarea "In my opinion, I bel that student"
type textarea "x"
type textarea "In my opinion, I be that student"
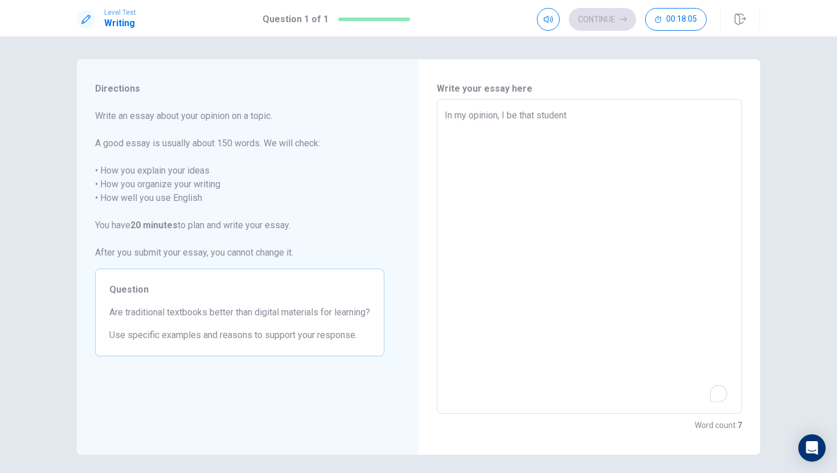
type textarea "x"
type textarea "In my opinion, I bel that student"
type textarea "x"
type textarea "In my opinion, I bele that student"
type textarea "x"
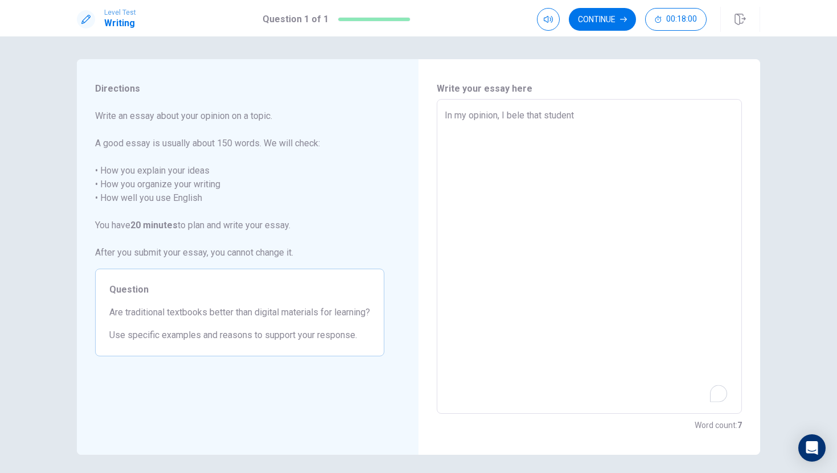
type textarea "In my opinion, I bel that student"
type textarea "x"
type textarea "In my opinion, I beli that student"
type textarea "x"
type textarea "In my opinion, I beliv that student"
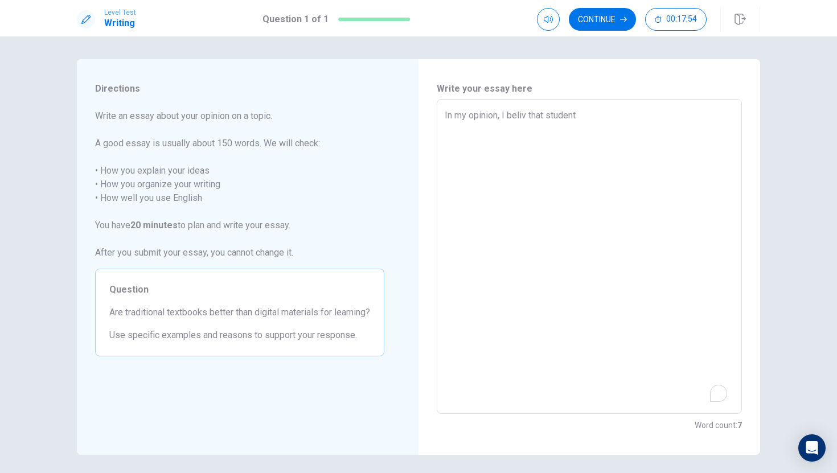
type textarea "x"
type textarea "In my opinion, I belive that student"
type textarea "x"
type textarea "In my opinion, I beliv that student"
type textarea "x"
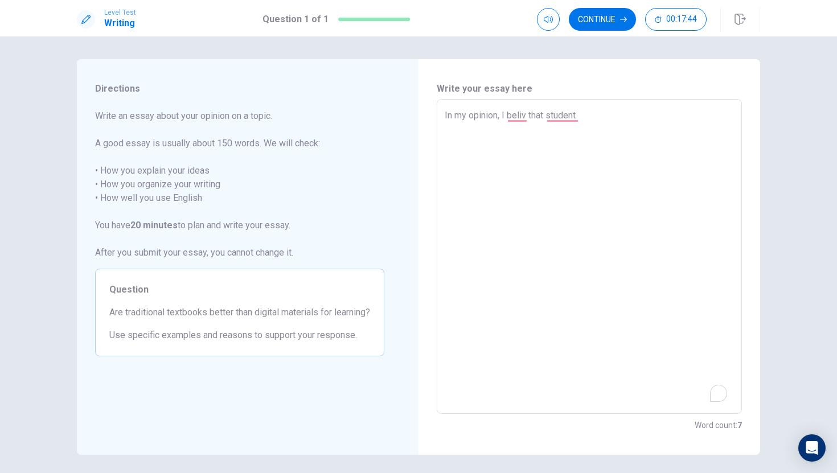
type textarea "In my opinion, I belive that student"
type textarea "x"
type textarea "In my opinion, I belived that student"
type textarea "x"
type textarea "In my opinion, I belive that student"
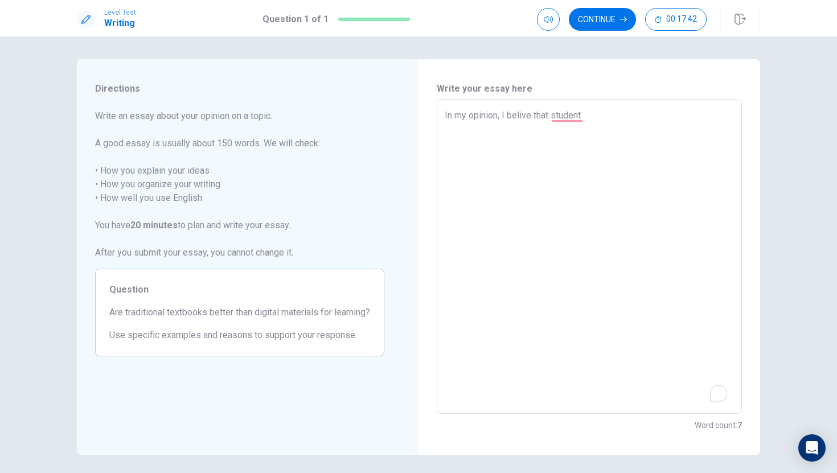
type textarea "x"
type textarea "In my opinion, I beliv that student"
type textarea "x"
type textarea "In my opinion, I beliv that student"
click at [683, 397] on div "1" at bounding box center [718, 393] width 17 height 17
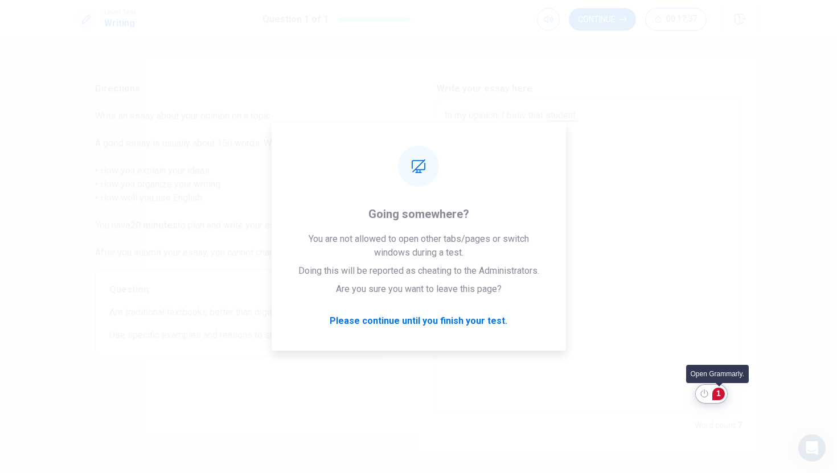
click at [683, 397] on div "1" at bounding box center [718, 394] width 13 height 13
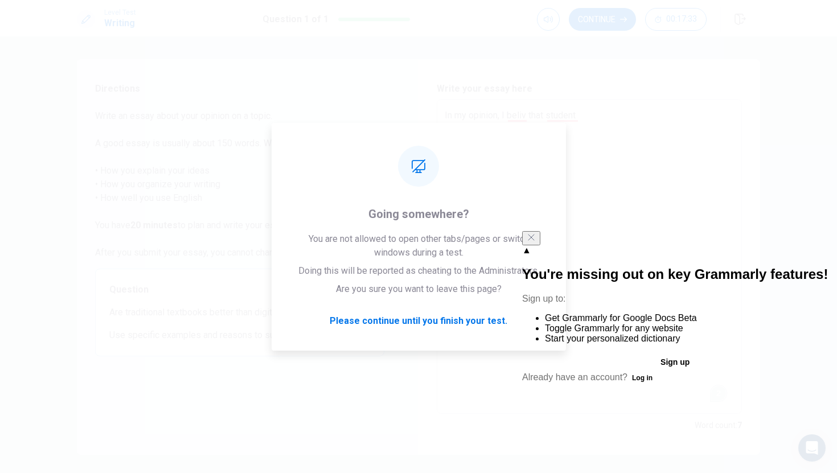
click at [536, 242] on icon "Close" at bounding box center [531, 237] width 9 height 9
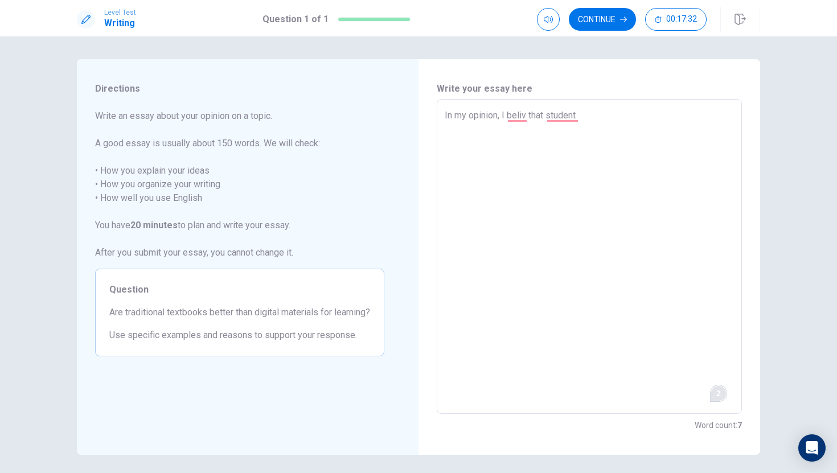
click at [683, 395] on div "2" at bounding box center [718, 393] width 13 height 13
click at [683, 399] on div "2" at bounding box center [718, 393] width 13 height 13
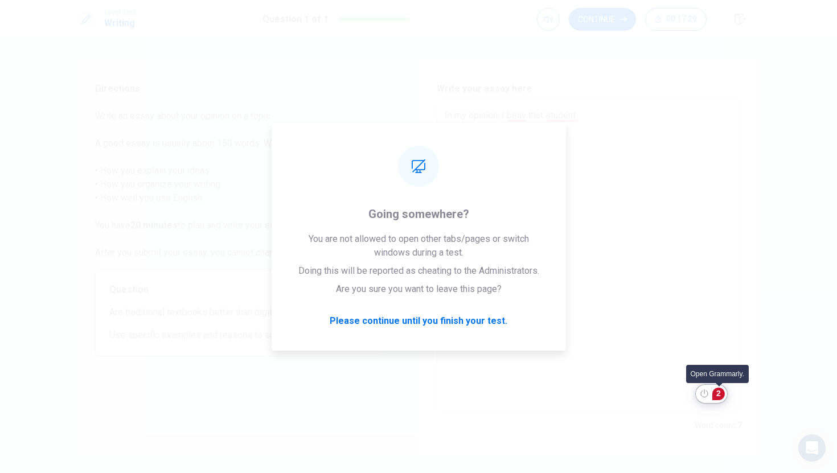
click at [683, 399] on div "2" at bounding box center [718, 394] width 13 height 13
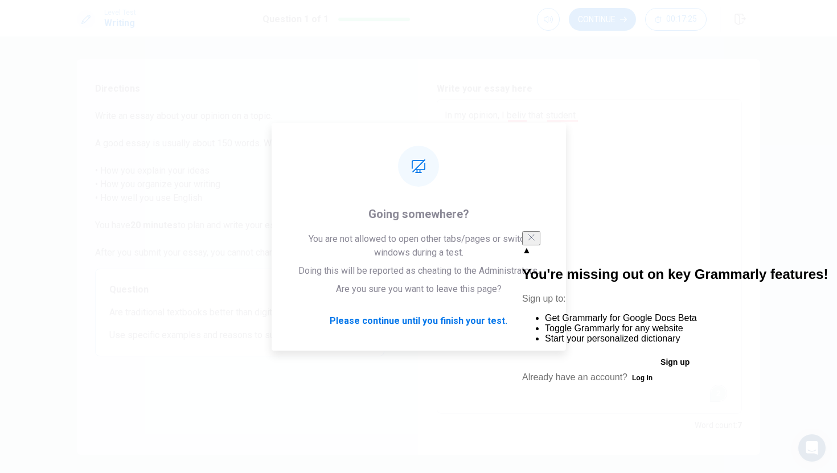
click at [540, 237] on button at bounding box center [531, 238] width 18 height 14
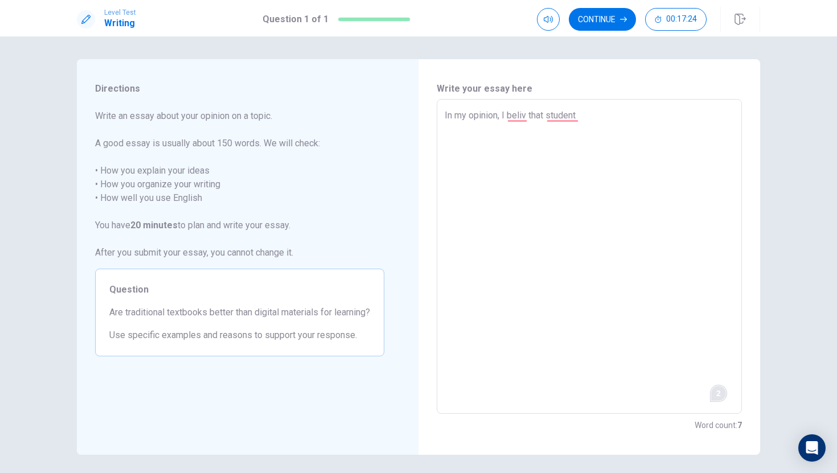
click at [527, 120] on textarea "In my opinion, I beliv that student" at bounding box center [589, 257] width 289 height 296
type textarea "x"
type textarea "In my opinion, I beli that student"
type textarea "x"
type textarea "In my opinion, I bel that student"
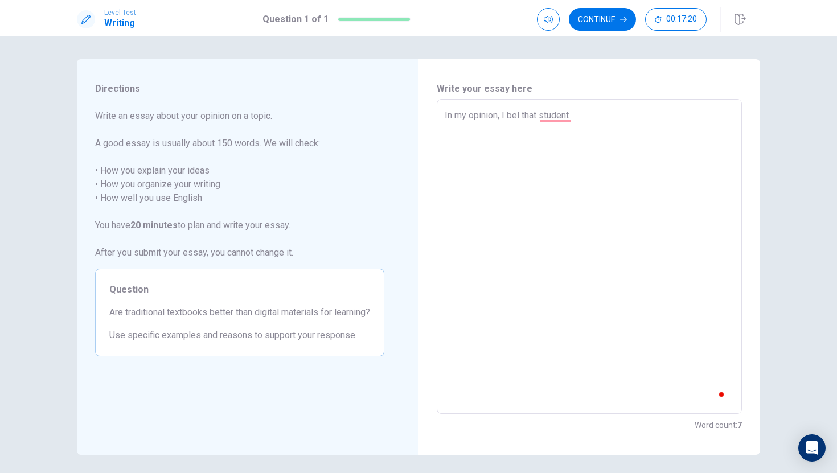
type textarea "x"
type textarea "In my opinion, I bela that student"
type textarea "x"
type textarea "In my opinion, I bel that student"
type textarea "x"
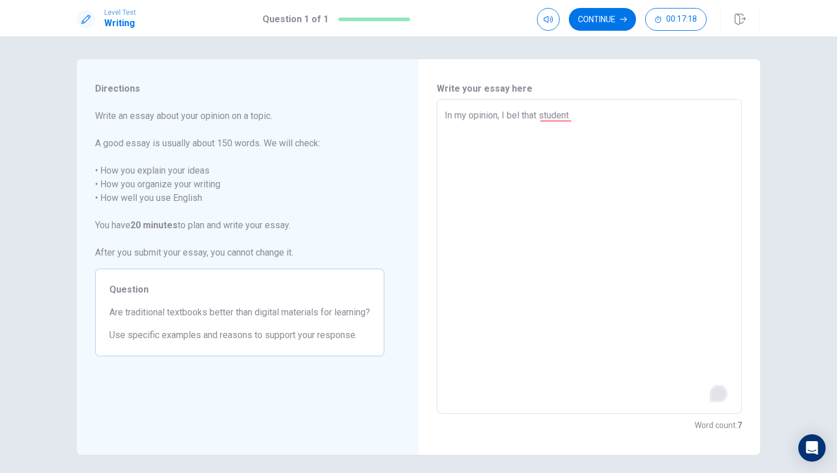
type textarea "In my opinion, I be that student"
type textarea "x"
type textarea "In my opinion, I bea that student"
type textarea "x"
type textarea "In my opinion, I [PERSON_NAME] that student"
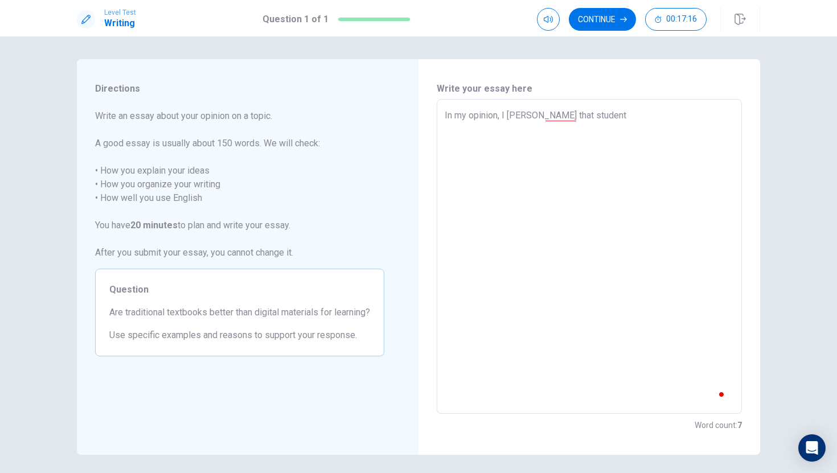
type textarea "x"
type textarea "In my opinion, I bea that student"
type textarea "x"
type textarea "In my opinion, I be that student"
type textarea "x"
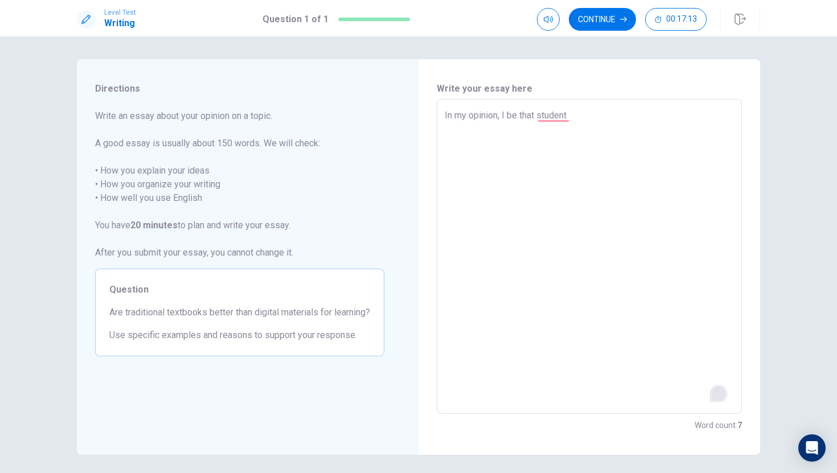
type textarea "In my opinion, I bel that student"
type textarea "x"
type textarea "In my opinion, I beli that student"
type textarea "x"
type textarea "In my opinion, I beliv that student"
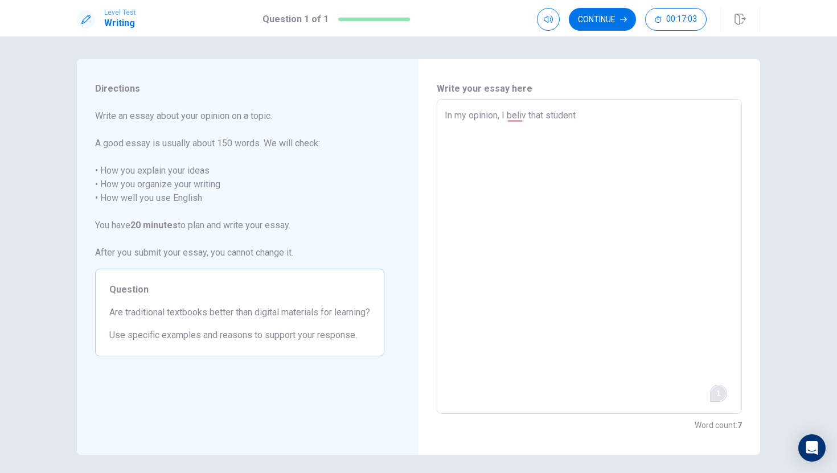
type textarea "x"
type textarea "In my opinion, I belive that student"
type textarea "x"
type textarea "In my opinion, I belived that student"
type textarea "x"
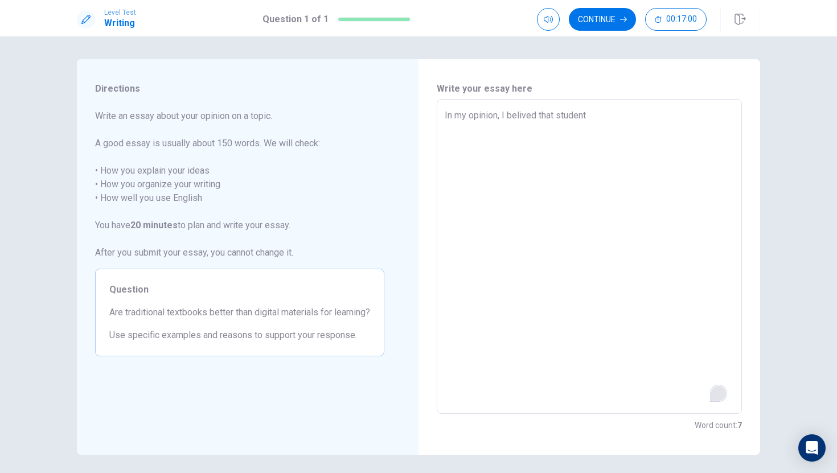
type textarea "In my opinion, I belive that student"
click at [588, 121] on textarea "In my opinion, I bel that student" at bounding box center [589, 257] width 289 height 296
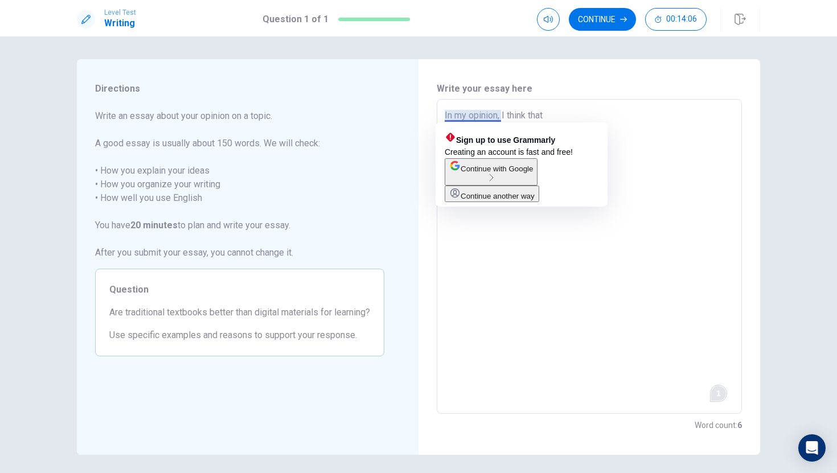
click at [484, 114] on textarea "In my opinion, I think that" at bounding box center [589, 257] width 289 height 296
click at [622, 129] on textarea "In my opinion, I think that" at bounding box center [589, 257] width 289 height 296
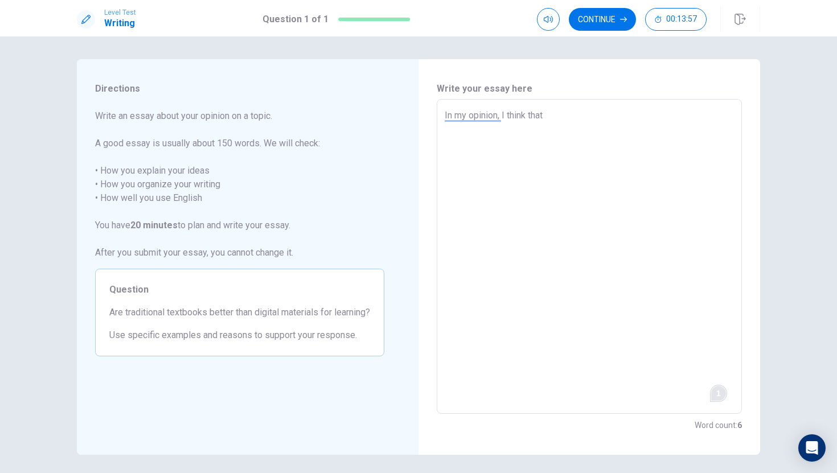
click at [566, 111] on textarea "In my opinion, I think that" at bounding box center [589, 257] width 289 height 296
click at [554, 143] on textarea "In my opinion, I think that" at bounding box center [589, 257] width 289 height 296
click at [514, 113] on textarea "In my opinion, I think that" at bounding box center [589, 257] width 289 height 296
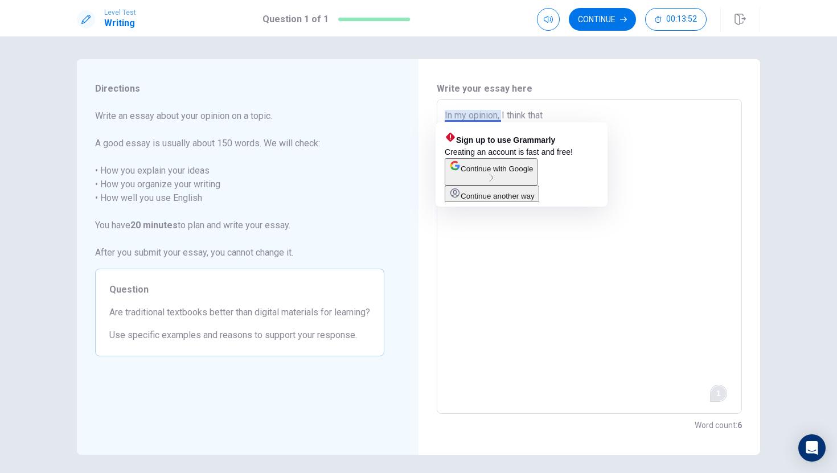
click at [495, 118] on textarea "In my opinion, I think that" at bounding box center [589, 257] width 289 height 296
click at [519, 104] on div "In my opinion, I think that x ​" at bounding box center [589, 256] width 305 height 315
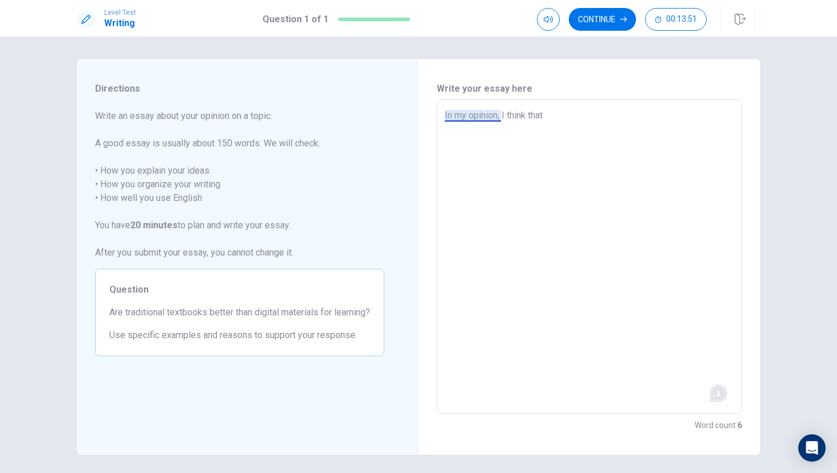
click at [496, 113] on textarea "In my opinion, I think that" at bounding box center [589, 257] width 289 height 296
click at [549, 114] on textarea "In my opinion, I think that" at bounding box center [589, 257] width 289 height 296
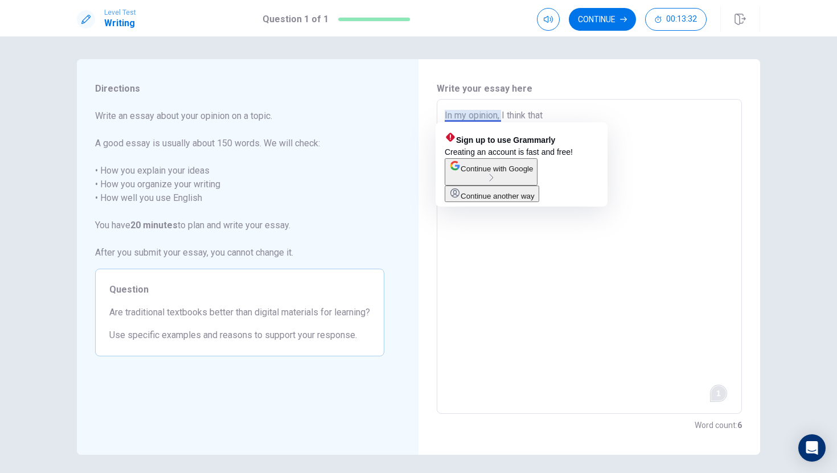
click at [451, 115] on textarea "In my opinion, I think that" at bounding box center [589, 257] width 289 height 296
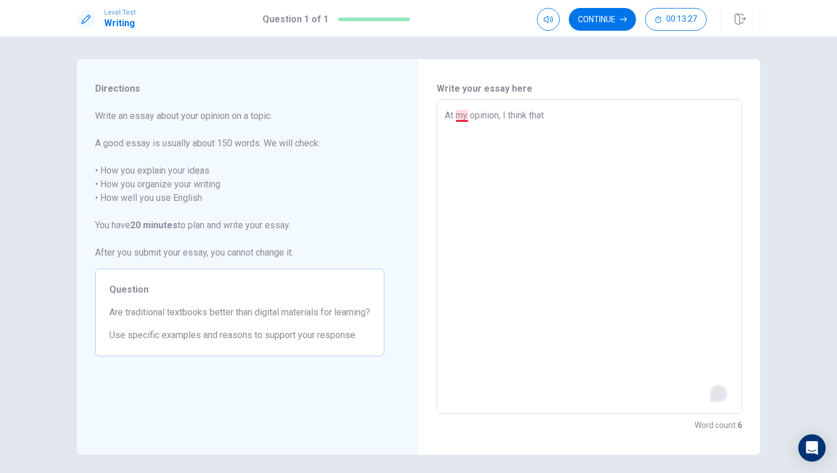
click at [467, 117] on textarea "At my opinion, I think that" at bounding box center [589, 257] width 289 height 296
click at [455, 118] on textarea "At my opinion, I think that" at bounding box center [589, 257] width 289 height 296
click at [547, 117] on textarea "In my opinion, I think that" at bounding box center [589, 257] width 289 height 296
click at [547, 117] on textarea "In my opinion, I think that traditional textbooks are better than" at bounding box center [589, 257] width 289 height 296
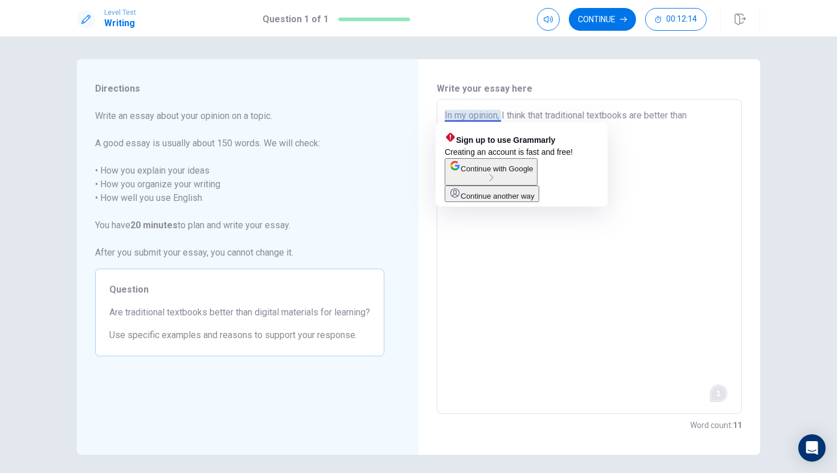
click at [503, 116] on textarea "In my opinion, I think that traditional textbooks are better than" at bounding box center [589, 257] width 289 height 296
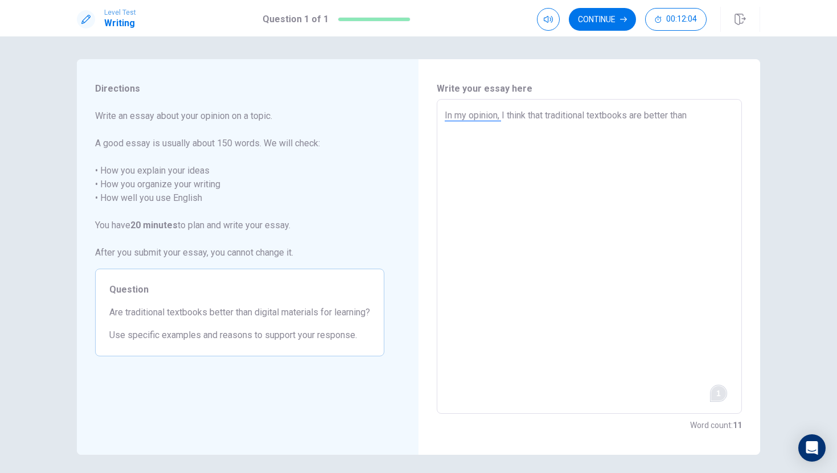
click at [683, 117] on textarea "In my opinion, I think that traditional textbooks are better than" at bounding box center [589, 257] width 289 height 296
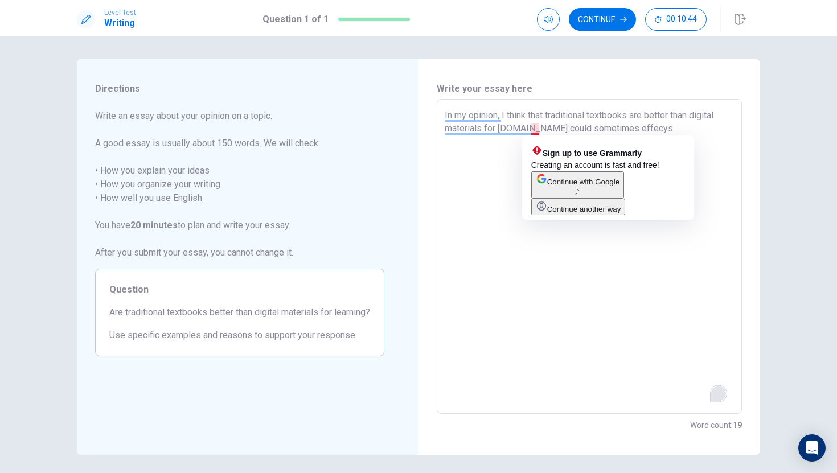
click at [533, 133] on textarea "In my opinion, I think that traditional textbooks are better than digital mater…" at bounding box center [589, 257] width 289 height 296
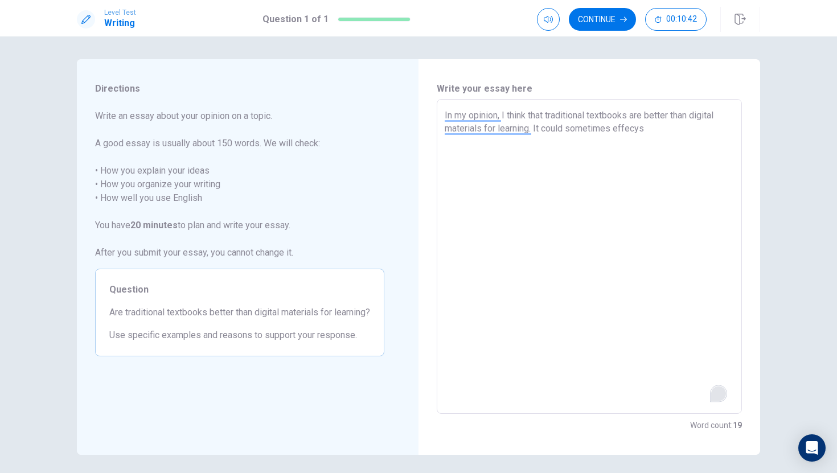
click at [648, 131] on textarea "In my opinion, I think that traditional textbooks are better than digital mater…" at bounding box center [589, 257] width 289 height 296
click at [683, 396] on img at bounding box center [702, 393] width 13 height 13
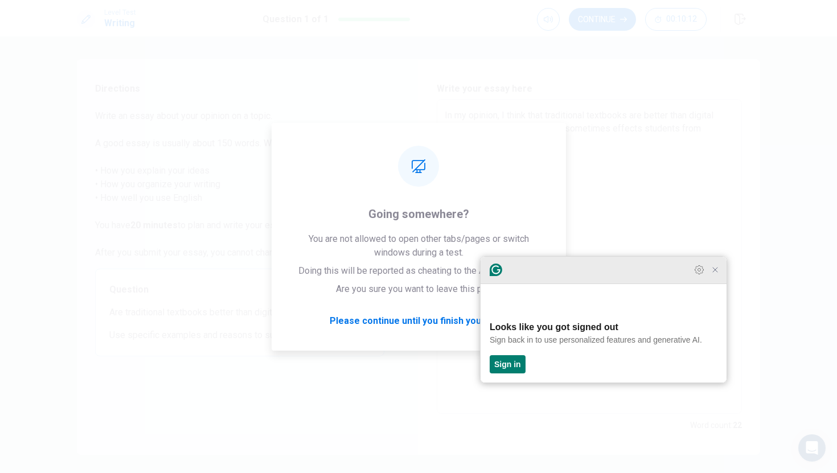
click at [683, 284] on div at bounding box center [603, 270] width 246 height 27
click at [683, 274] on icon "Close Grammarly Assistant" at bounding box center [714, 269] width 9 height 9
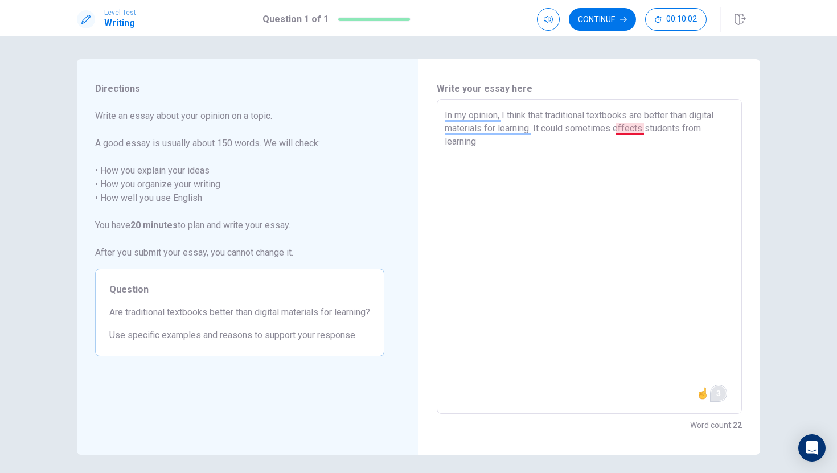
click at [642, 129] on textarea "In my opinion, I think that traditional textbooks are better than digital mater…" at bounding box center [589, 257] width 289 height 296
click at [639, 129] on textarea "In my opinion, I think that traditional textbooks are better than digital mater…" at bounding box center [589, 257] width 289 height 296
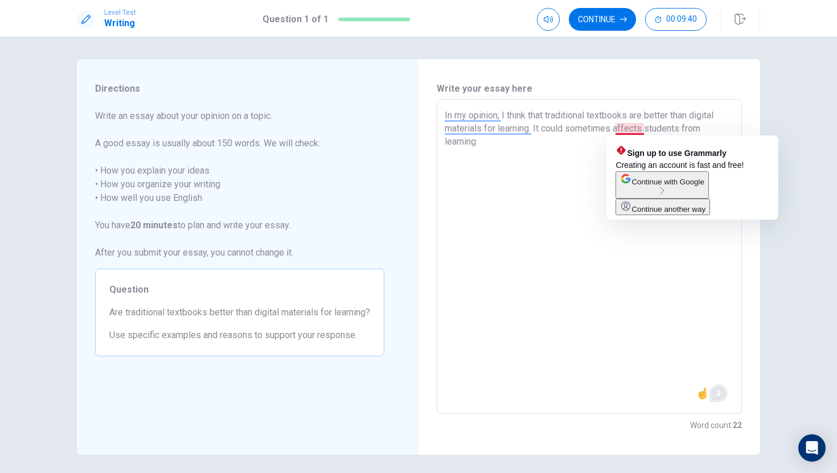
click at [619, 131] on textarea "In my opinion, I think that traditional textbooks are better than digital mater…" at bounding box center [589, 257] width 289 height 296
click at [644, 131] on textarea "In my opinion, I think that traditional textbooks are better than digital mater…" at bounding box center [589, 257] width 289 height 296
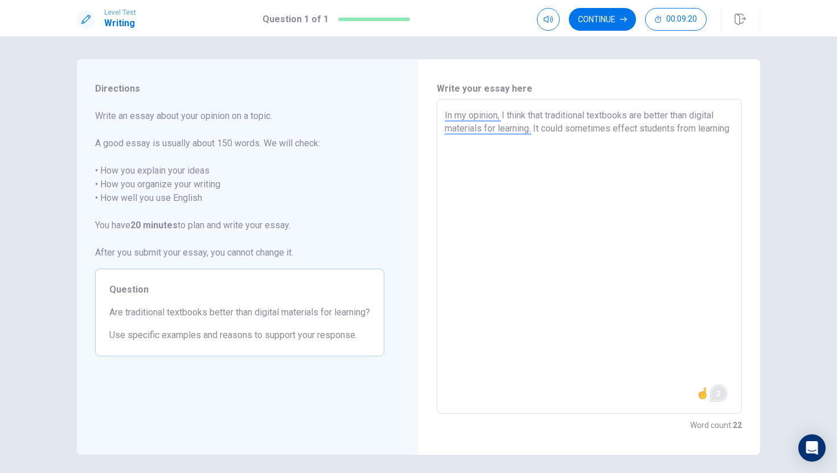
click at [614, 129] on textarea "In my opinion, I think that traditional textbooks are better than digital mater…" at bounding box center [589, 257] width 289 height 296
click at [683, 128] on textarea "In my opinion, I think that traditional textbooks are better than digital mater…" at bounding box center [589, 257] width 289 height 296
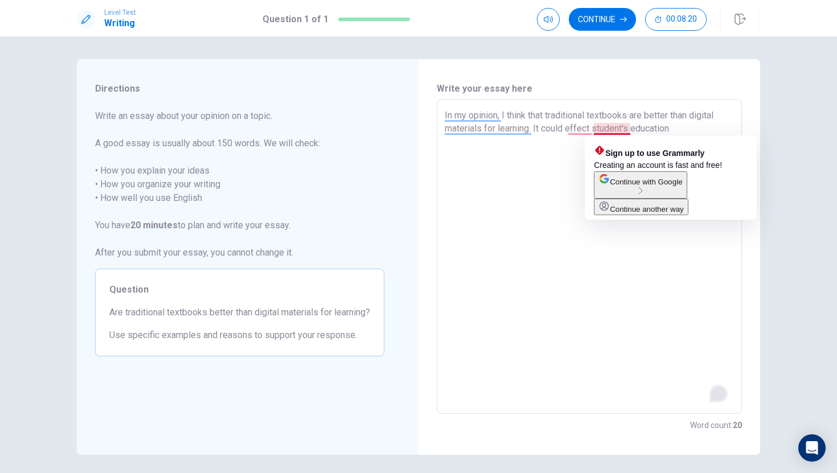
click at [595, 129] on textarea "In my opinion, I think that traditional textbooks are better than digital mater…" at bounding box center [589, 257] width 289 height 296
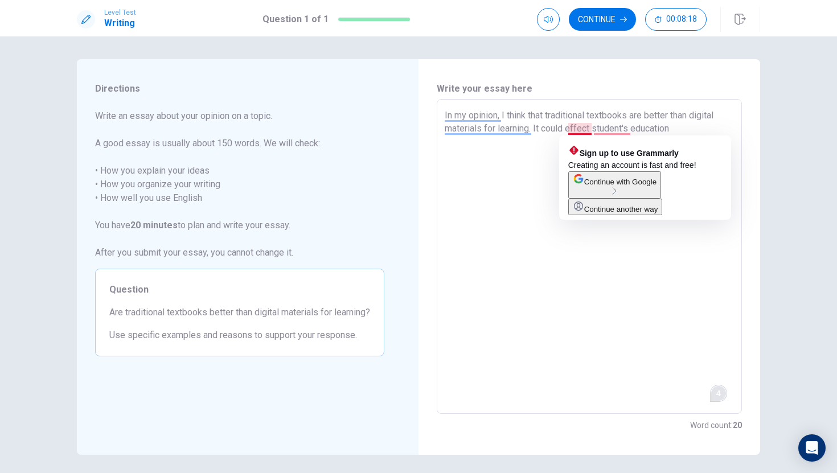
click at [567, 130] on textarea "In my opinion, I think that traditional textbooks are better than digital mater…" at bounding box center [589, 257] width 289 height 296
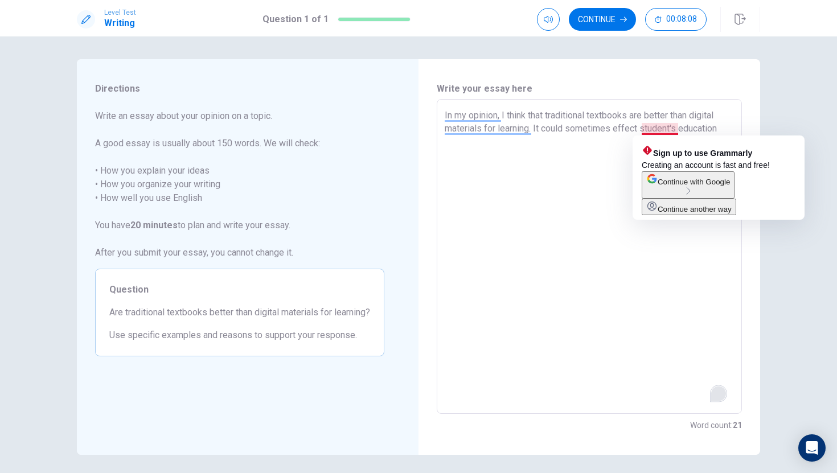
click at [639, 126] on textarea "In my opinion, I think that traditional textbooks are better than digital mater…" at bounding box center [589, 257] width 289 height 296
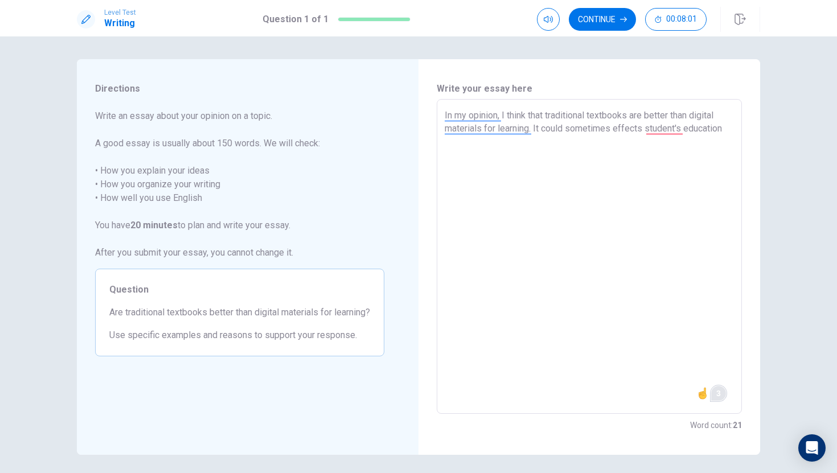
click at [683, 128] on textarea "In my opinion, I think that traditional textbooks are better than digital mater…" at bounding box center [589, 257] width 289 height 296
click at [442, 116] on div "In my opinion, I think that traditional textbooks are better than digital mater…" at bounding box center [589, 256] width 305 height 315
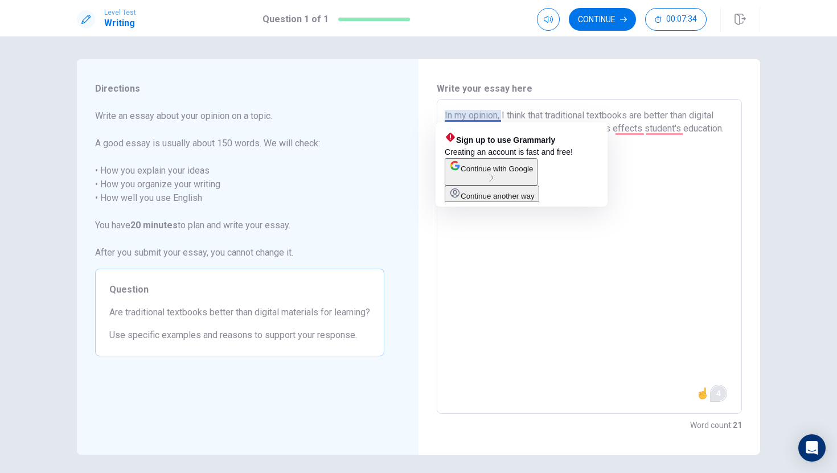
drag, startPoint x: 446, startPoint y: 142, endPoint x: 438, endPoint y: 113, distance: 29.6
click at [438, 113] on div "In my opinion, I think that traditional textbooks are better than digital mater…" at bounding box center [589, 256] width 305 height 315
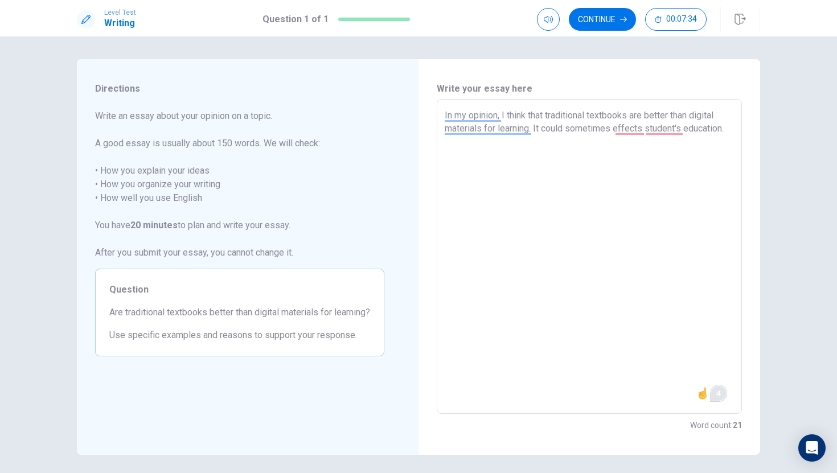
click at [438, 113] on div "In my opinion, I think that traditional textbooks are better than digital mater…" at bounding box center [589, 256] width 305 height 315
click at [475, 112] on textarea "In my opinion, I think that traditional textbooks are better than digital mater…" at bounding box center [589, 257] width 289 height 296
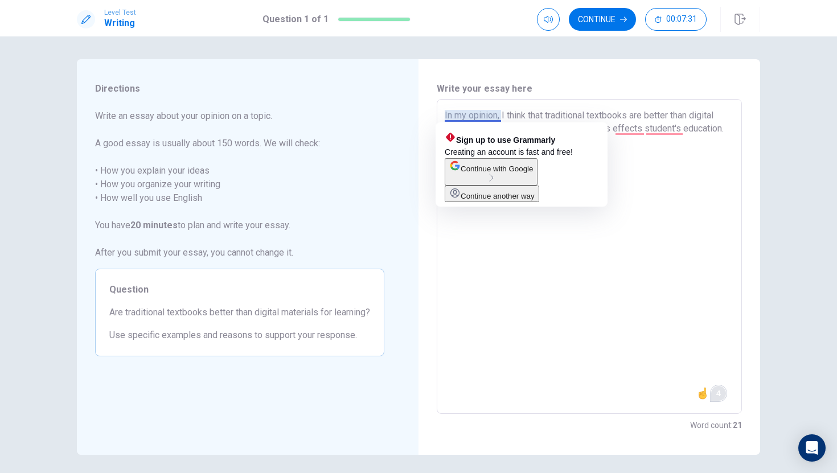
drag, startPoint x: 447, startPoint y: 114, endPoint x: 439, endPoint y: 115, distance: 8.1
click at [439, 115] on div "In my opinion, I think that traditional textbooks are better than digital mater…" at bounding box center [589, 256] width 305 height 315
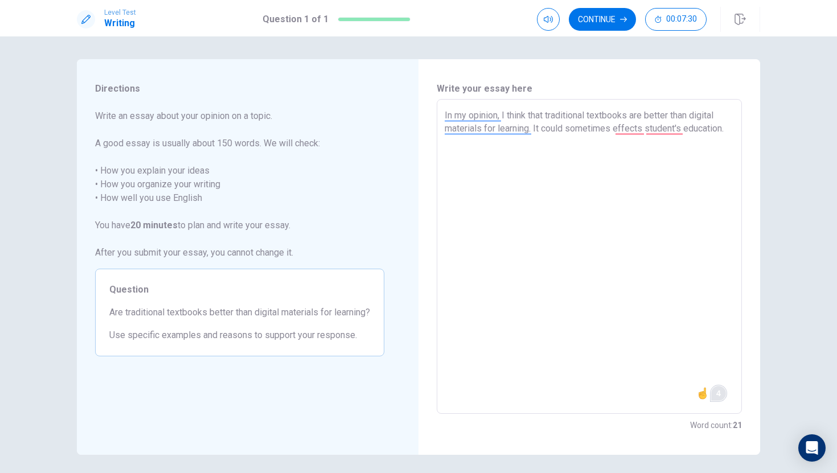
click at [439, 115] on div "In my opinion, I think that traditional textbooks are better than digital mater…" at bounding box center [589, 256] width 305 height 315
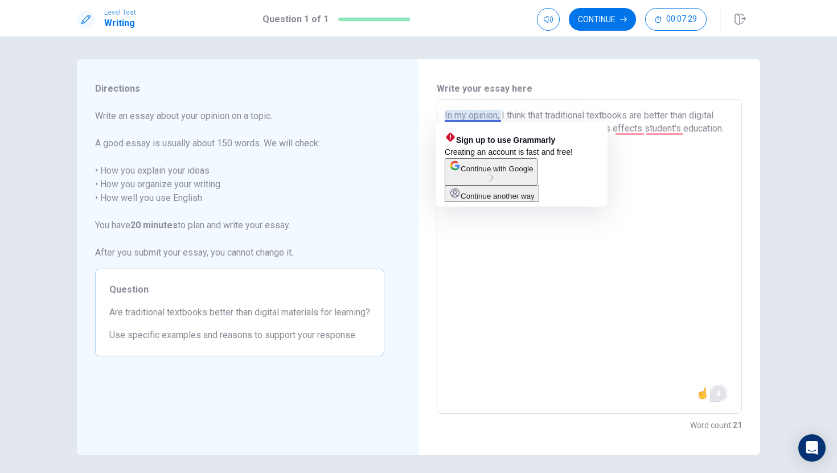
click at [445, 117] on textarea "In my opinion, I think that traditional textbooks are better than digital mater…" at bounding box center [589, 257] width 289 height 296
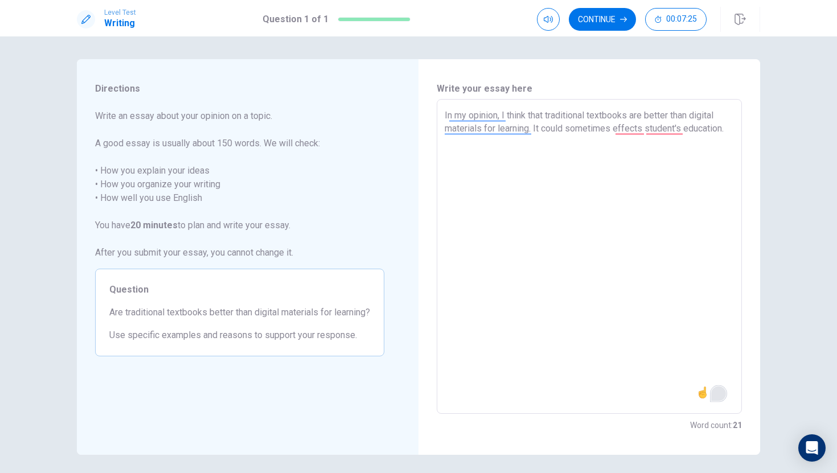
click at [446, 117] on textarea "In my opinion, I think that traditional textbooks are better than digital mater…" at bounding box center [589, 257] width 289 height 296
click at [446, 141] on textarea "In my opinion, I think that traditional textbooks are better than digital mater…" at bounding box center [589, 257] width 289 height 296
click at [447, 150] on textarea "In my opinion, I think that traditional textbooks are better than digital mater…" at bounding box center [589, 257] width 289 height 296
click at [588, 141] on textarea "In my opinion, I think that traditional textbooks are better than digital mater…" at bounding box center [589, 257] width 289 height 296
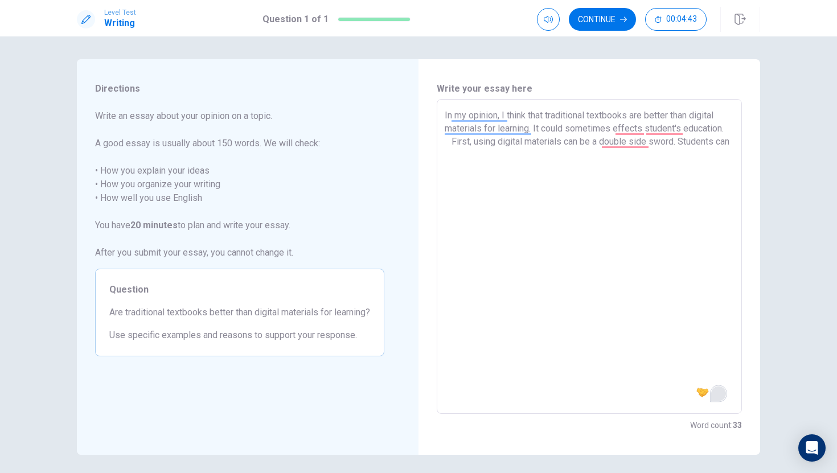
click at [479, 157] on textarea "In my opinion, I think that traditional textbooks are better than digital mater…" at bounding box center [589, 257] width 289 height 296
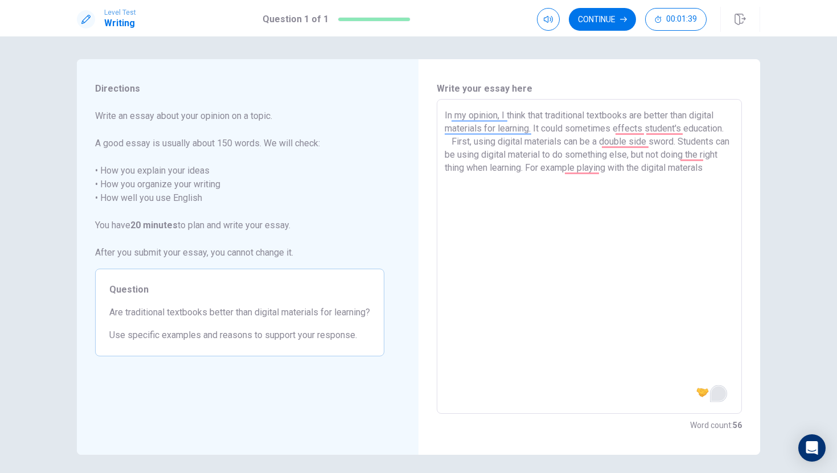
click at [471, 181] on textarea "In my opinion, I think that traditional textbooks are better than digital mater…" at bounding box center [589, 257] width 289 height 296
click at [500, 181] on textarea "In my opinion, I think that traditional textbooks are better than digital mater…" at bounding box center [589, 257] width 289 height 296
click at [467, 180] on textarea "In my opinion, I think that traditional textbooks are better than digital mater…" at bounding box center [589, 257] width 289 height 296
click at [478, 180] on textarea "In my opinion, I think that traditional textbooks are better than digital mater…" at bounding box center [589, 257] width 289 height 296
click at [487, 183] on textarea "In my opinion, I think that traditional textbooks are better than digital mater…" at bounding box center [589, 257] width 289 height 296
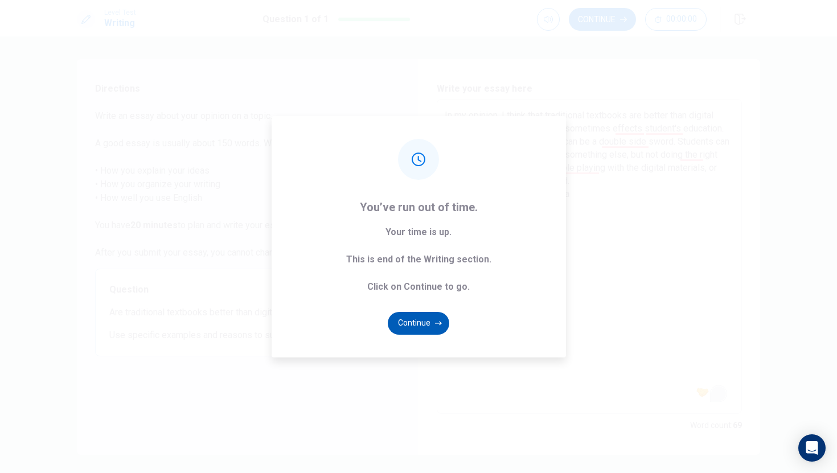
click at [407, 319] on button "Continue" at bounding box center [418, 323] width 61 height 23
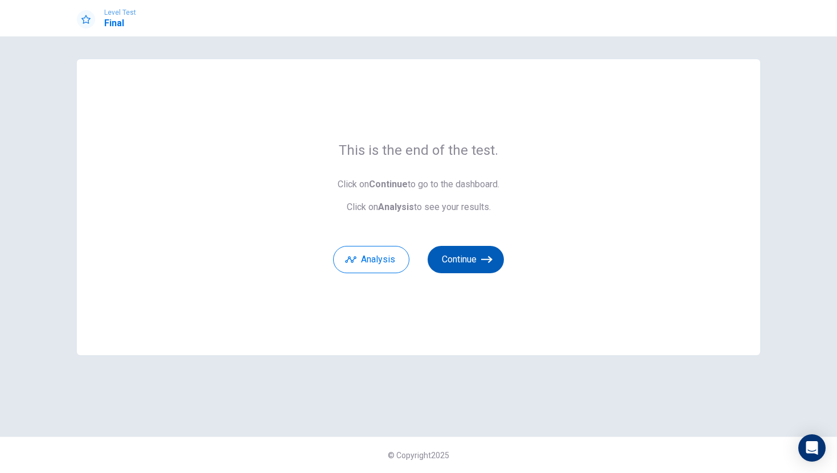
click at [471, 255] on button "Continue" at bounding box center [466, 259] width 76 height 27
